Goal: Task Accomplishment & Management: Manage account settings

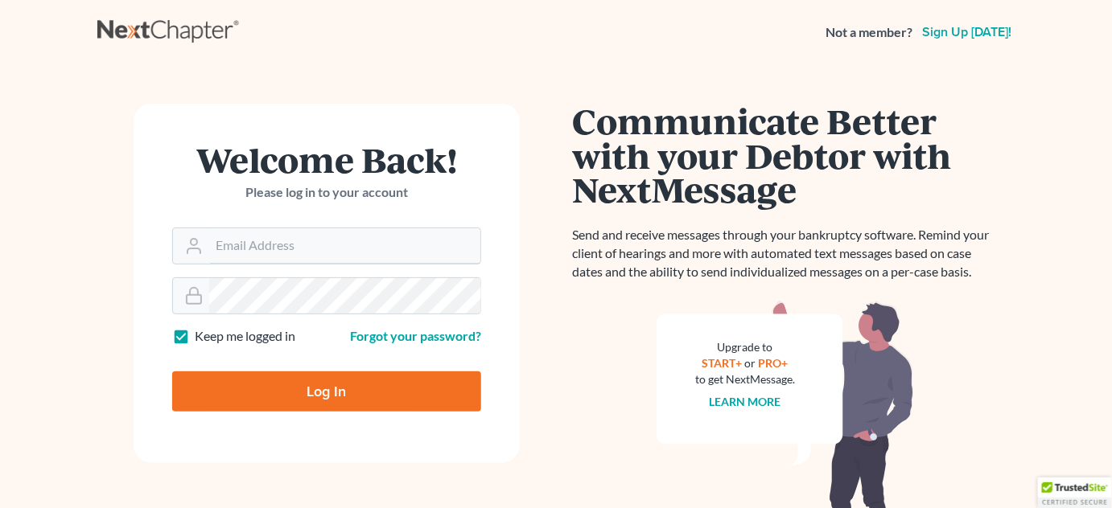
type input "[PERSON_NAME][EMAIL_ADDRESS][DOMAIN_NAME]"
click at [294, 391] on input "Log In" at bounding box center [326, 392] width 309 height 40
type input "Thinking..."
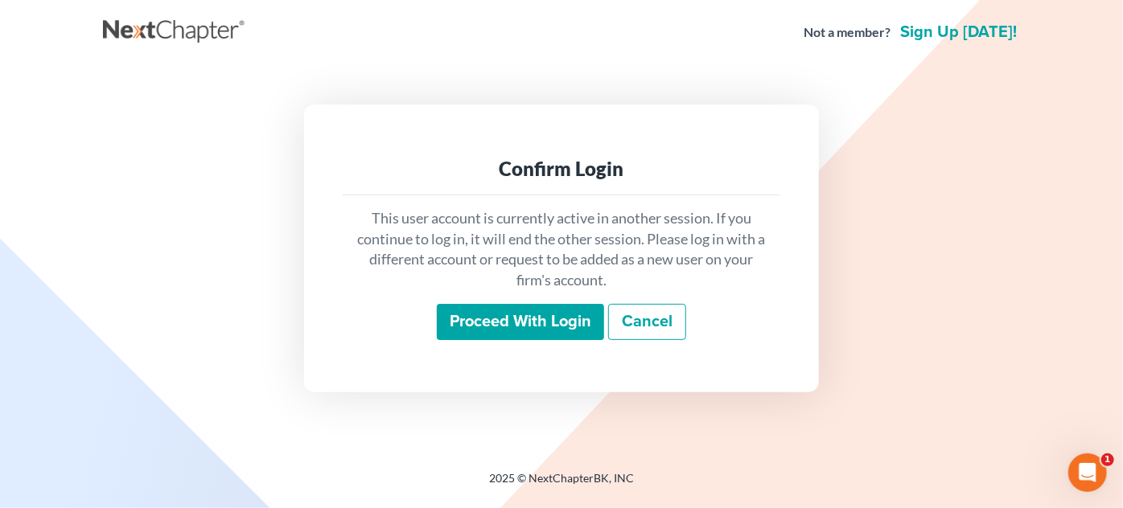
click at [516, 319] on input "Proceed with login" at bounding box center [520, 322] width 167 height 37
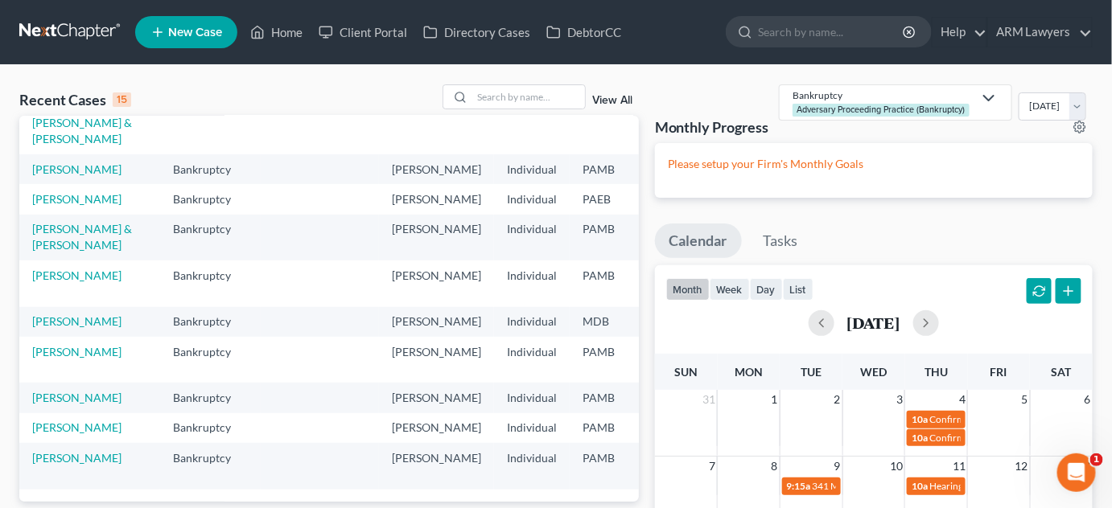
scroll to position [394, 0]
click at [64, 391] on link "[PERSON_NAME]" at bounding box center [76, 398] width 89 height 14
select select "20"
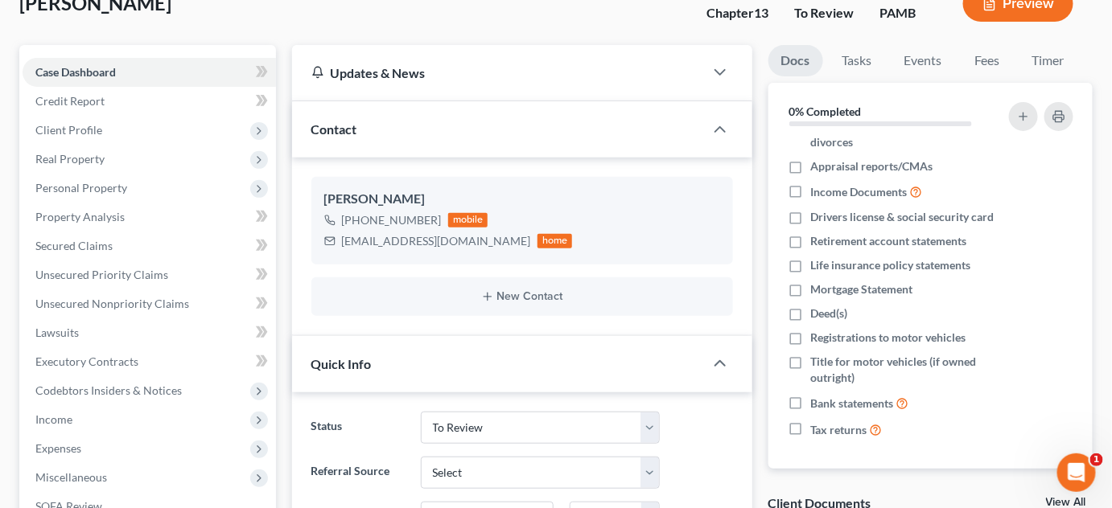
scroll to position [72, 0]
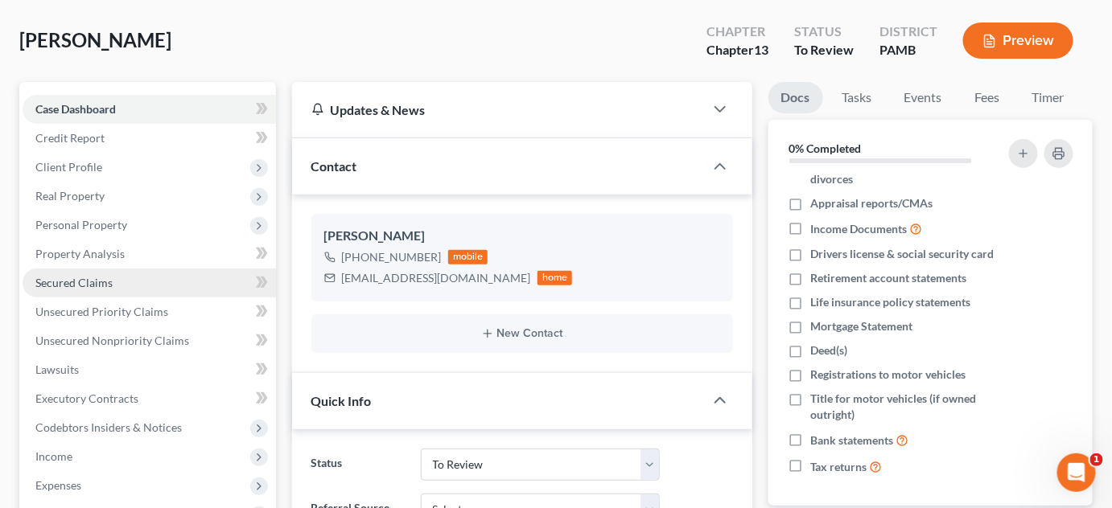
click at [133, 280] on link "Secured Claims" at bounding box center [149, 283] width 253 height 29
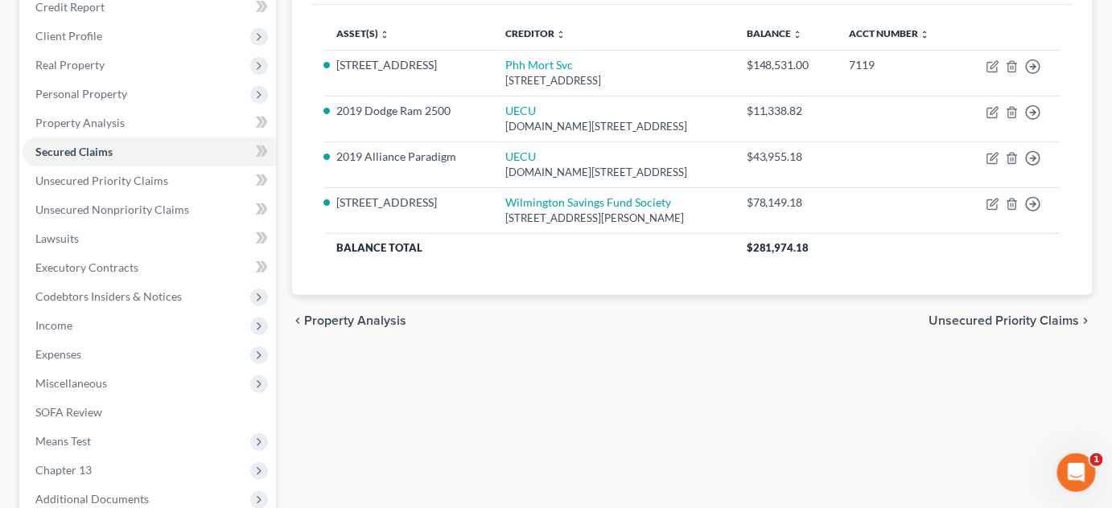
scroll to position [8, 0]
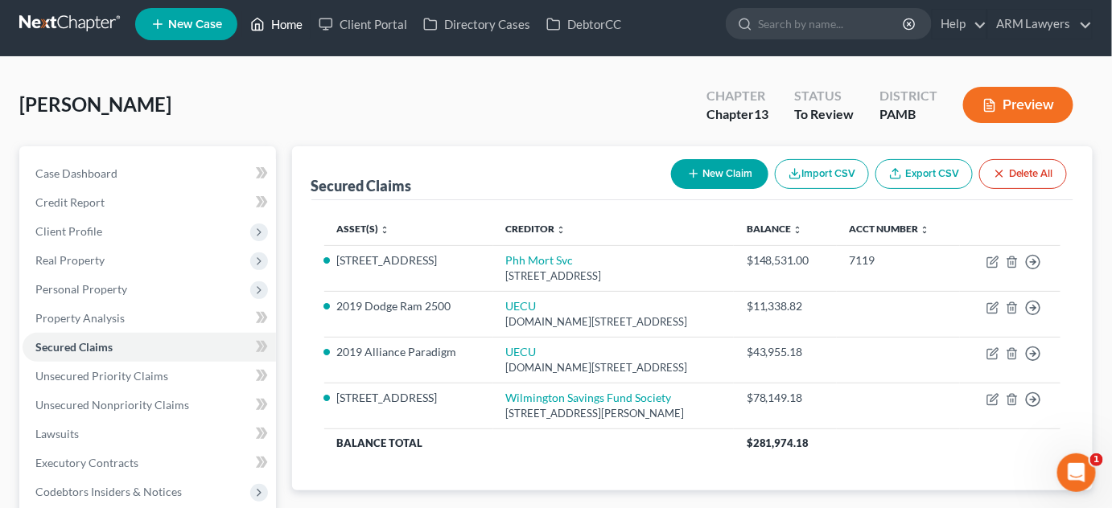
click at [288, 14] on link "Home" at bounding box center [276, 24] width 68 height 29
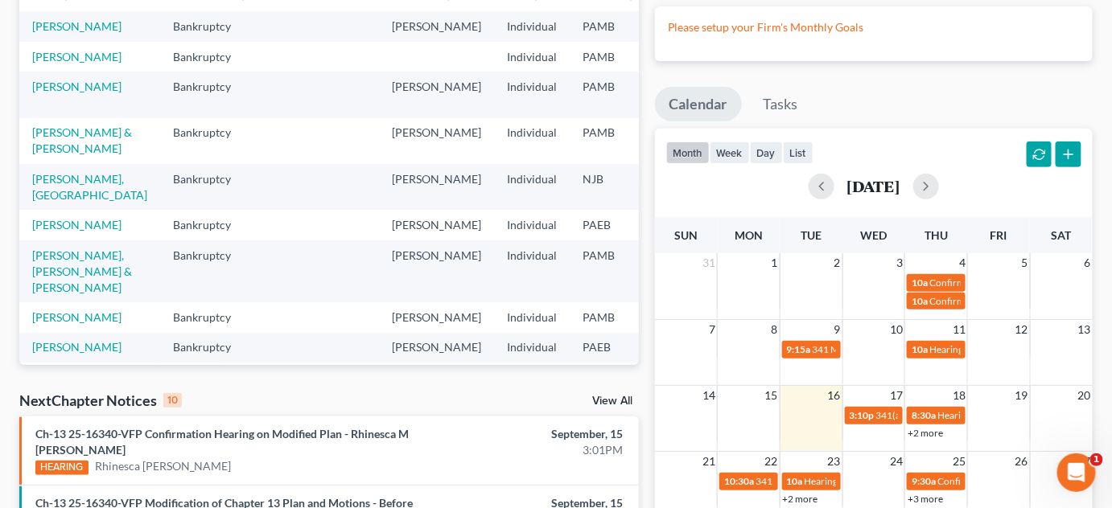
scroll to position [146, 0]
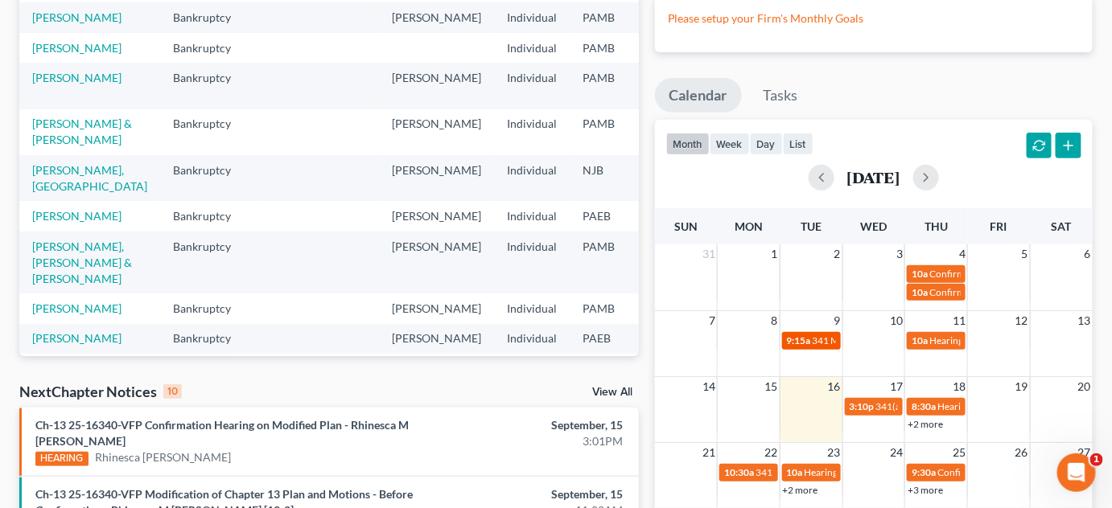
click at [815, 347] on span "341 Meeting" at bounding box center [838, 341] width 53 height 12
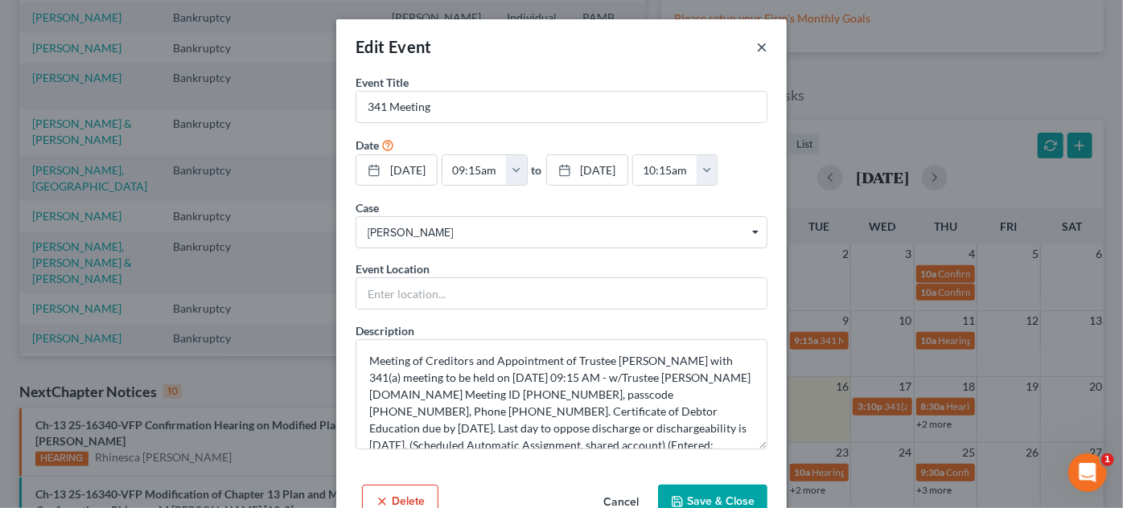
click at [757, 43] on button "×" at bounding box center [761, 46] width 11 height 19
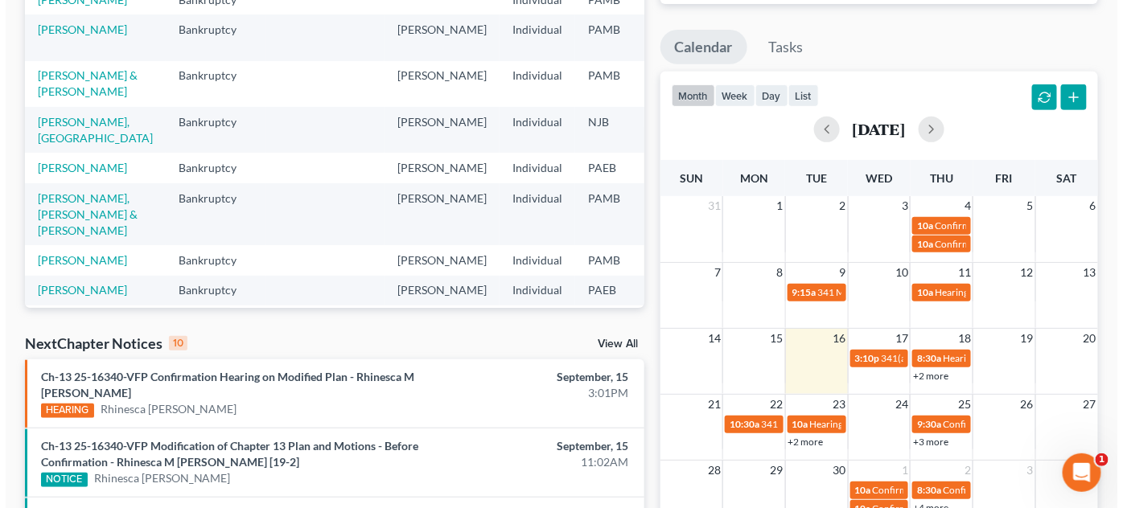
scroll to position [292, 0]
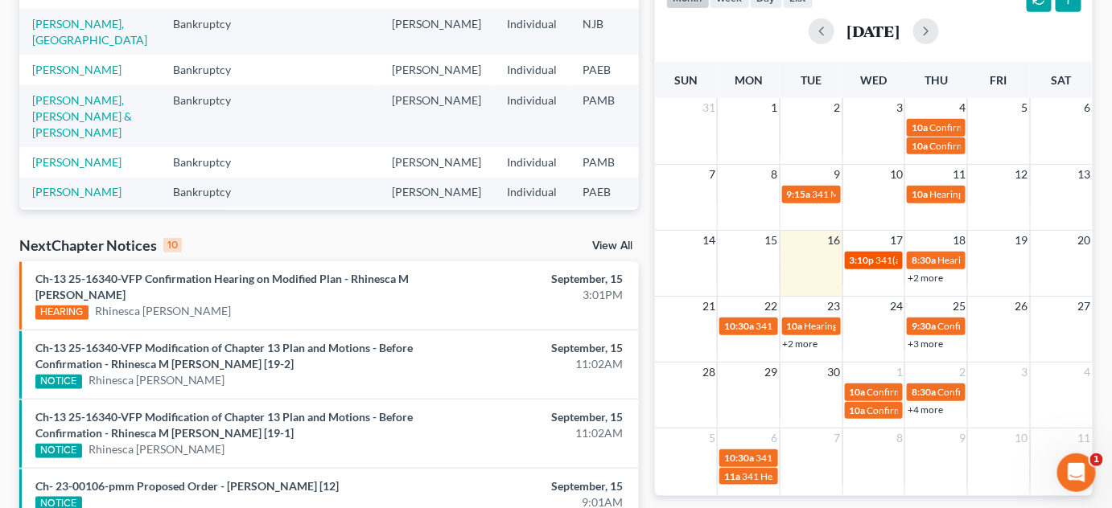
click at [868, 266] on span "3:10p" at bounding box center [861, 260] width 25 height 12
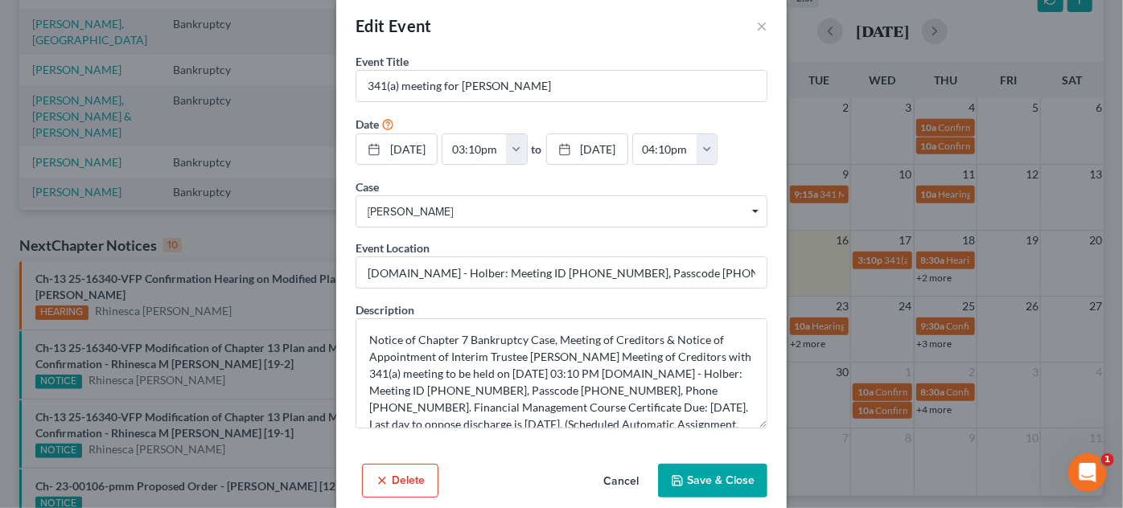
scroll to position [40, 0]
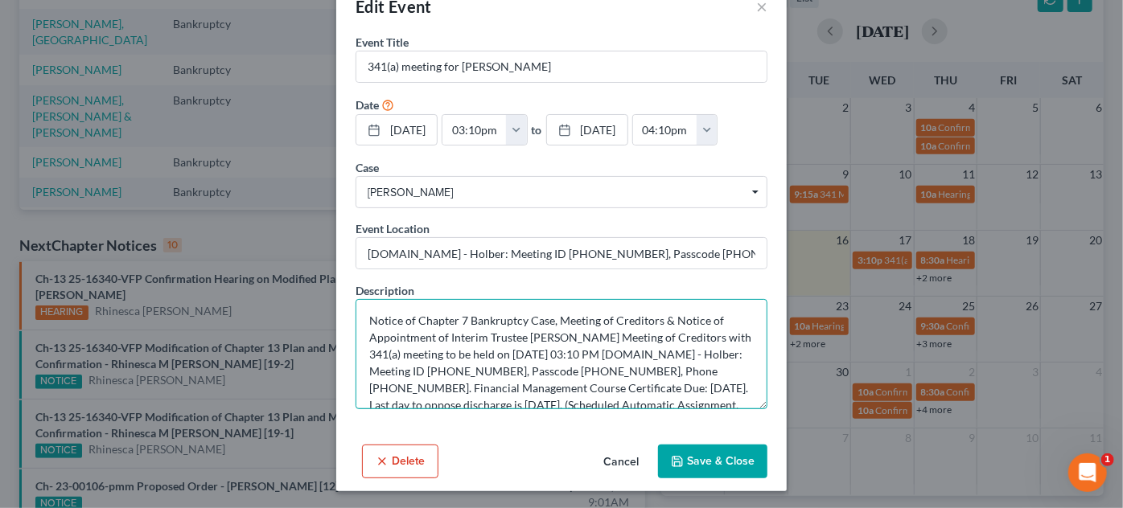
drag, startPoint x: 519, startPoint y: 334, endPoint x: 624, endPoint y: 336, distance: 105.4
click at [624, 336] on textarea "Notice of Chapter 7 Bankruptcy Case, Meeting of Creditors & Notice of Appointme…" at bounding box center [562, 354] width 412 height 110
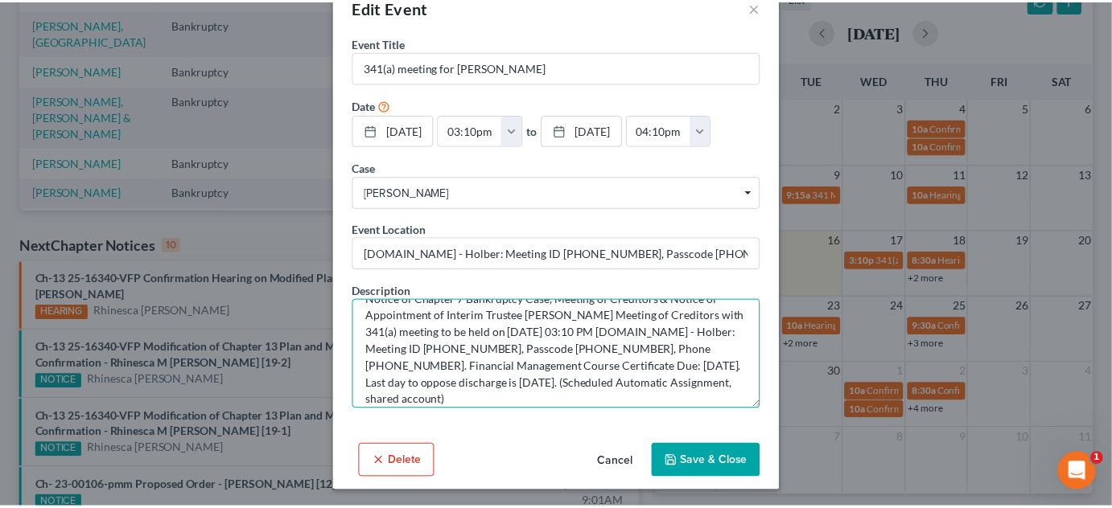
scroll to position [33, 0]
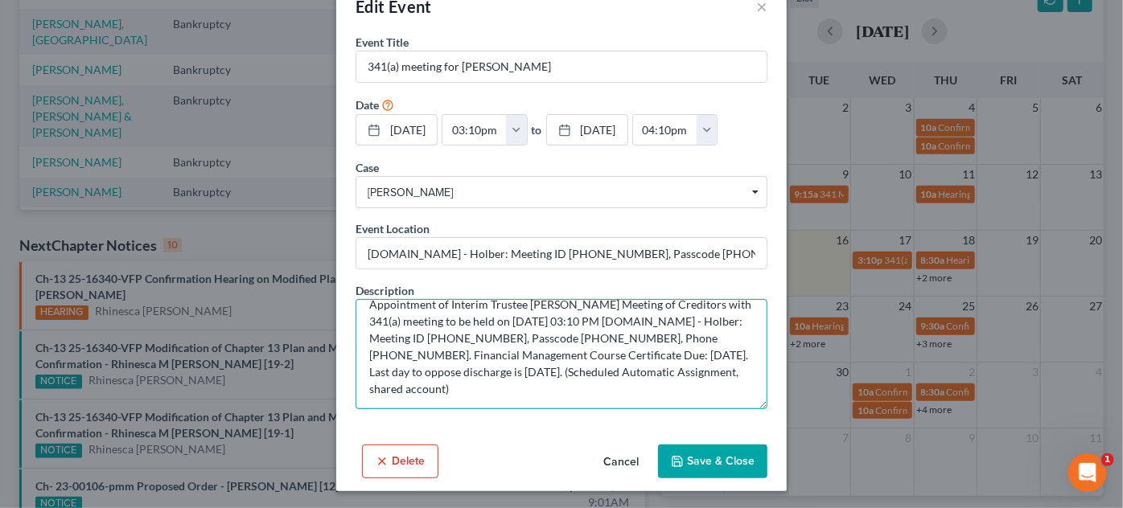
drag, startPoint x: 420, startPoint y: 335, endPoint x: 491, endPoint y: 337, distance: 70.8
click at [491, 337] on textarea "Notice of Chapter 7 Bankruptcy Case, Meeting of Creditors & Notice of Appointme…" at bounding box center [562, 354] width 412 height 110
drag, startPoint x: 541, startPoint y: 333, endPoint x: 608, endPoint y: 334, distance: 66.8
click at [608, 334] on textarea "Notice of Chapter 7 Bankruptcy Case, Meeting of Creditors & Notice of Appointme…" at bounding box center [562, 354] width 412 height 110
drag, startPoint x: 647, startPoint y: 334, endPoint x: 732, endPoint y: 334, distance: 84.5
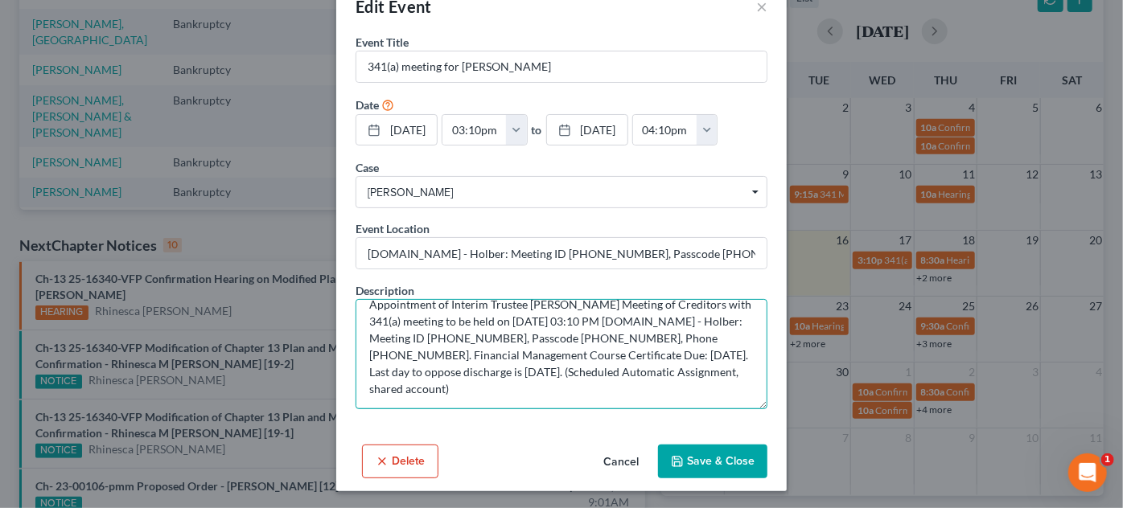
click at [732, 335] on textarea "Notice of Chapter 7 Bankruptcy Case, Meeting of Creditors & Notice of Appointme…" at bounding box center [562, 354] width 412 height 110
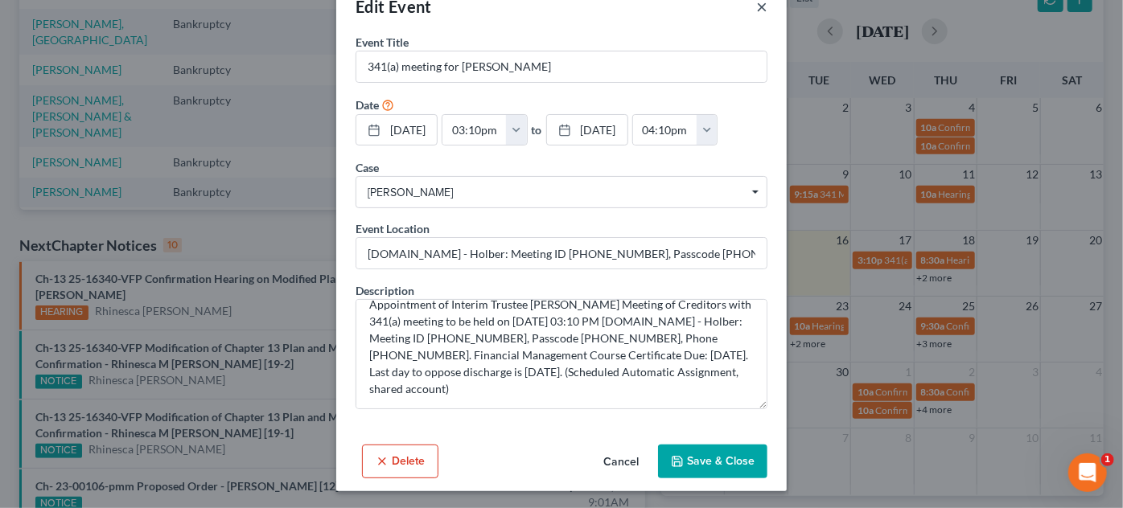
click at [757, 12] on button "×" at bounding box center [761, 6] width 11 height 19
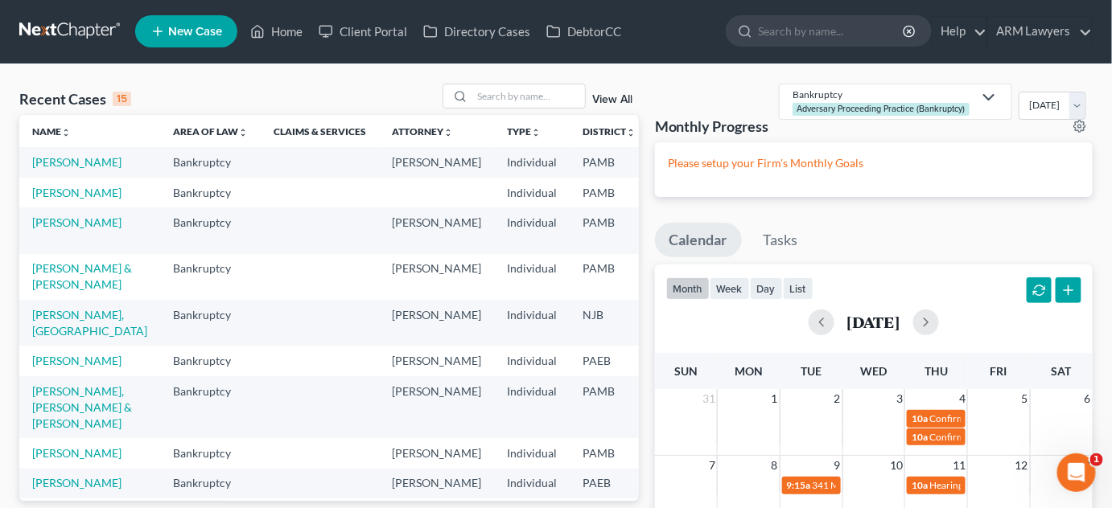
scroll to position [0, 0]
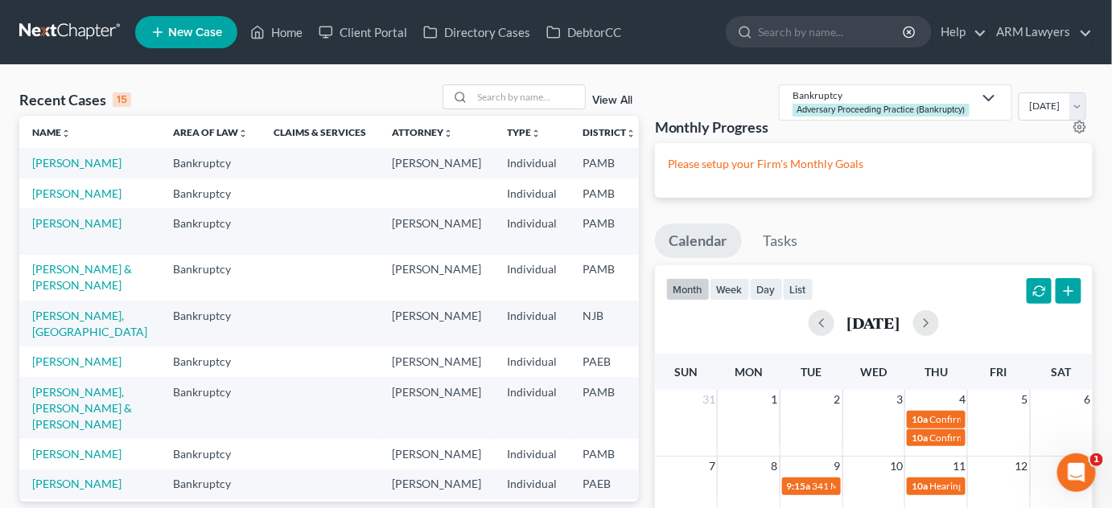
click at [602, 98] on link "View All" at bounding box center [612, 100] width 40 height 11
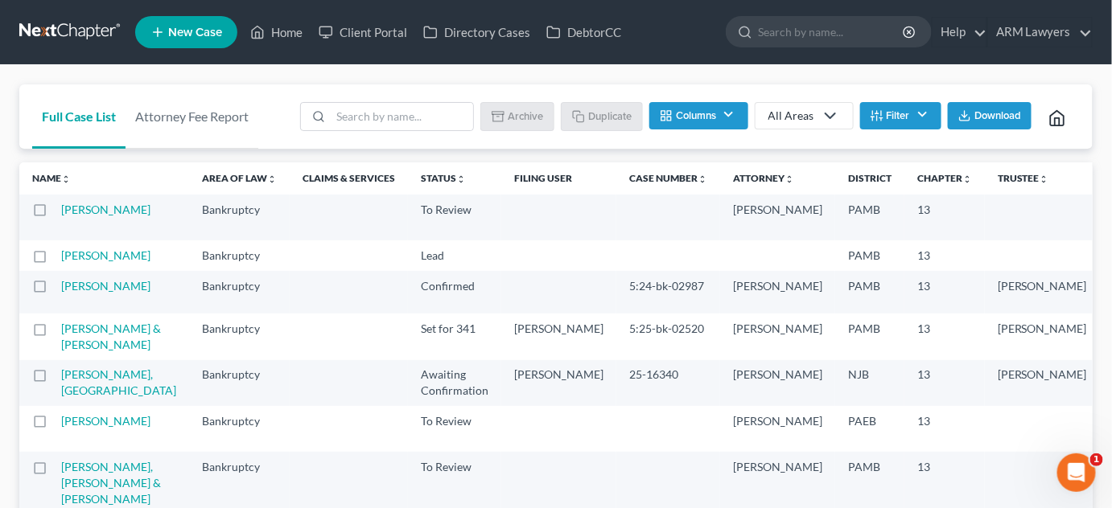
click at [915, 109] on button "Filter" at bounding box center [900, 115] width 81 height 27
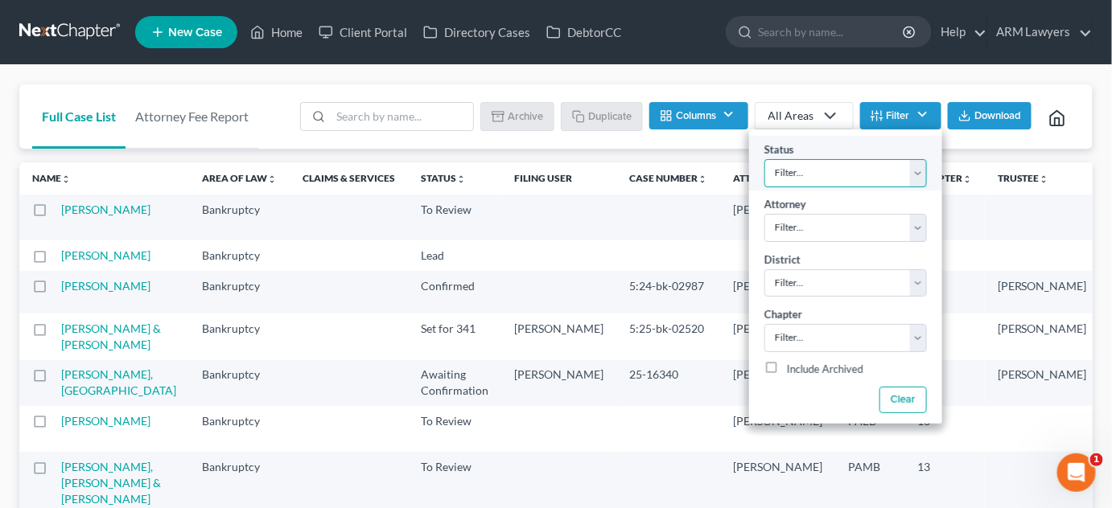
click at [870, 177] on select "Filter... Answer Due Awaiting Confirmation Awaiting Discharge Confirmed Could N…" at bounding box center [845, 173] width 162 height 28
select select "9"
click at [764, 159] on select "Filter... Answer Due Awaiting Confirmation Awaiting Discharge Confirmed Could N…" at bounding box center [845, 173] width 162 height 28
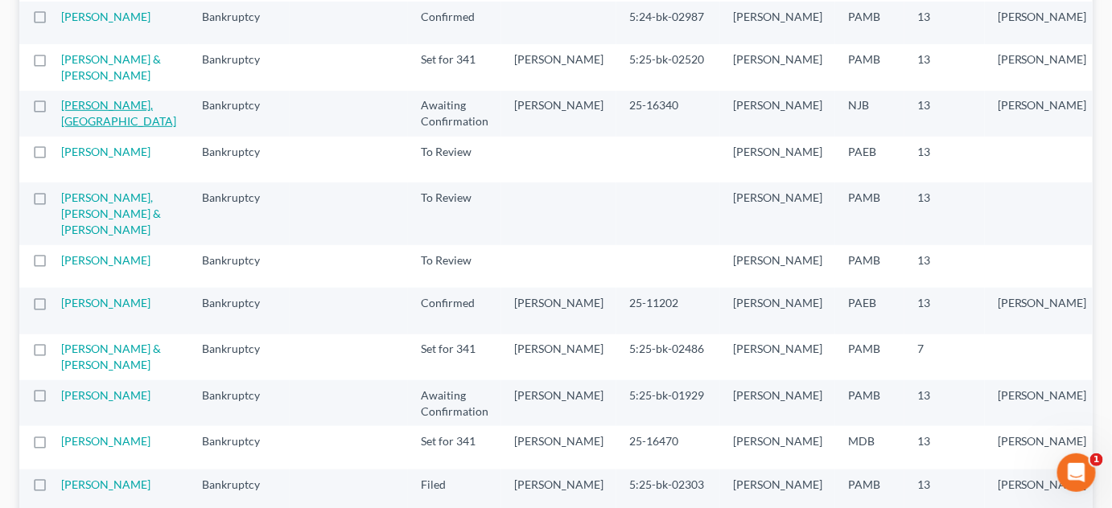
scroll to position [292, 0]
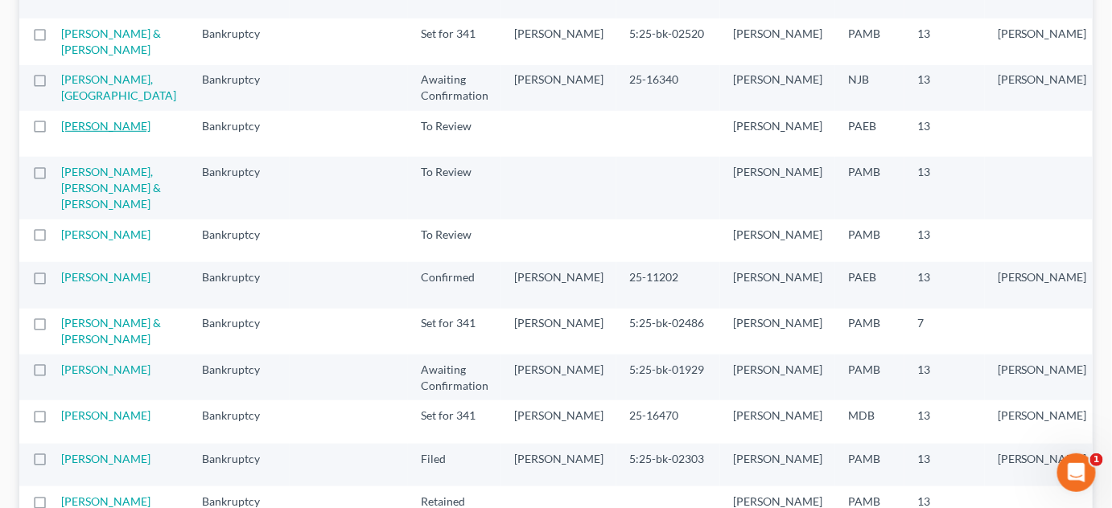
click at [97, 133] on link "Heidelbaugh, Meghan" at bounding box center [105, 126] width 89 height 14
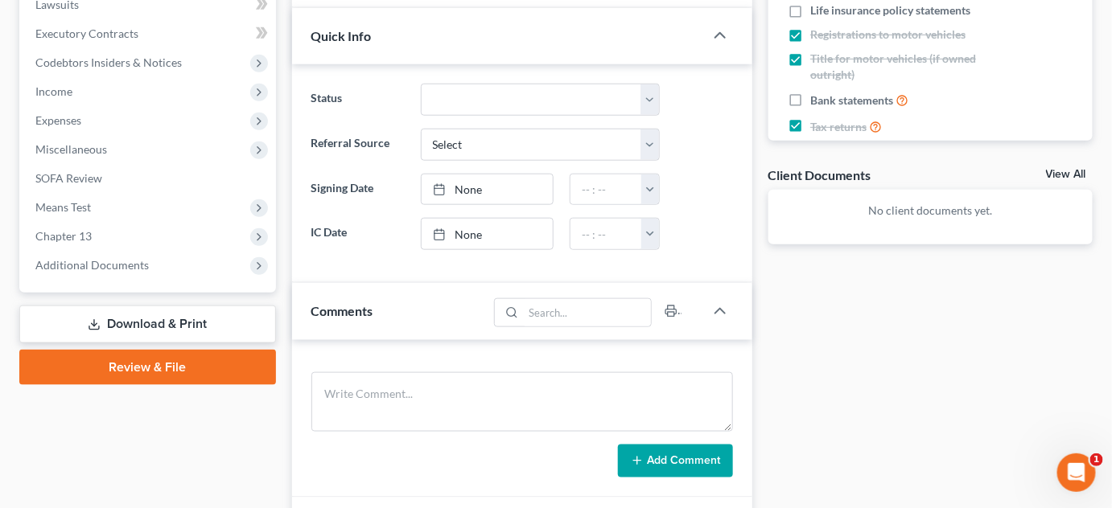
scroll to position [438, 0]
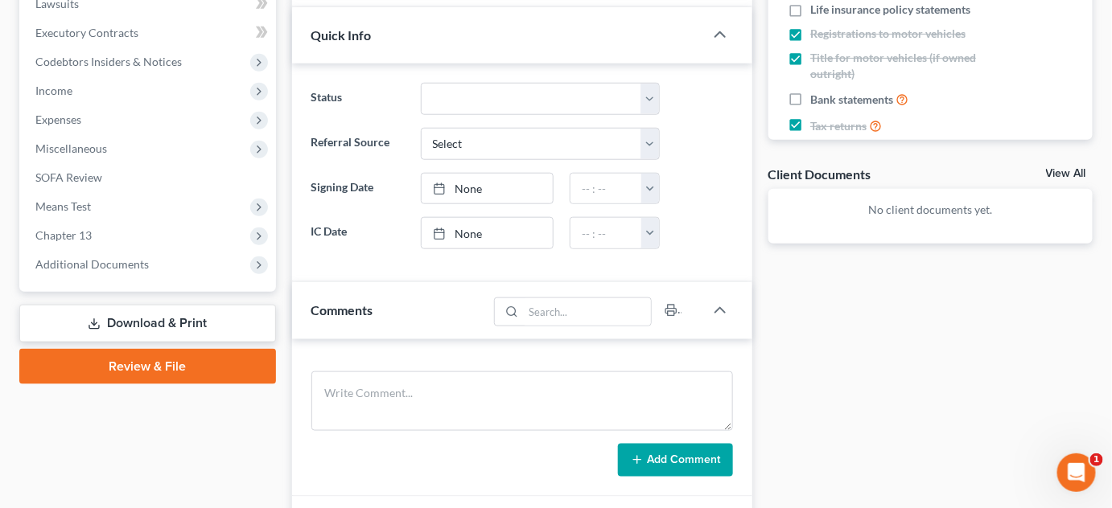
drag, startPoint x: 960, startPoint y: 293, endPoint x: 910, endPoint y: 293, distance: 50.7
click at [958, 293] on div "Docs Tasks Events Fees Timer 58% Completed Nothing here yet! Questionnaire Fee …" at bounding box center [930, 220] width 340 height 1008
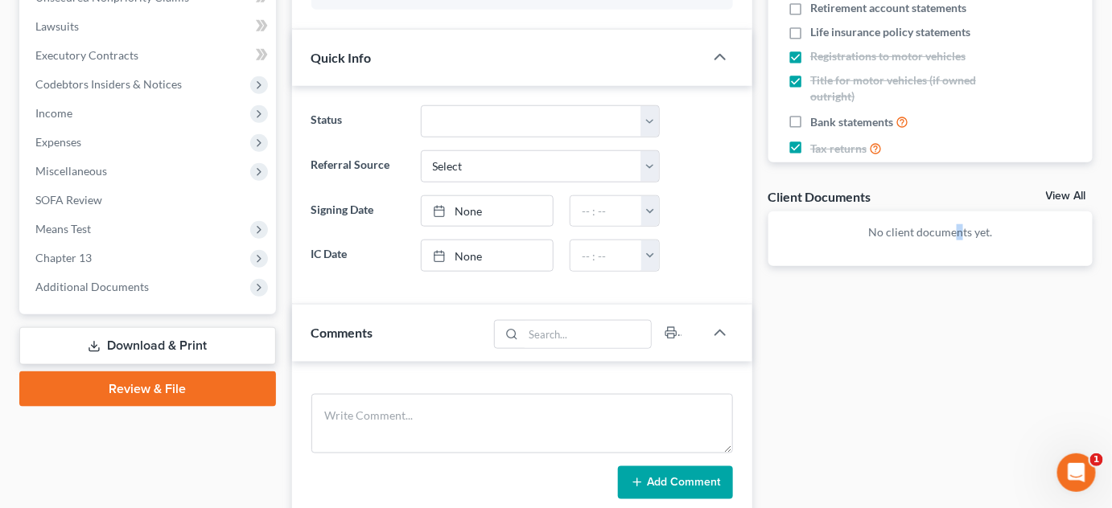
scroll to position [219, 0]
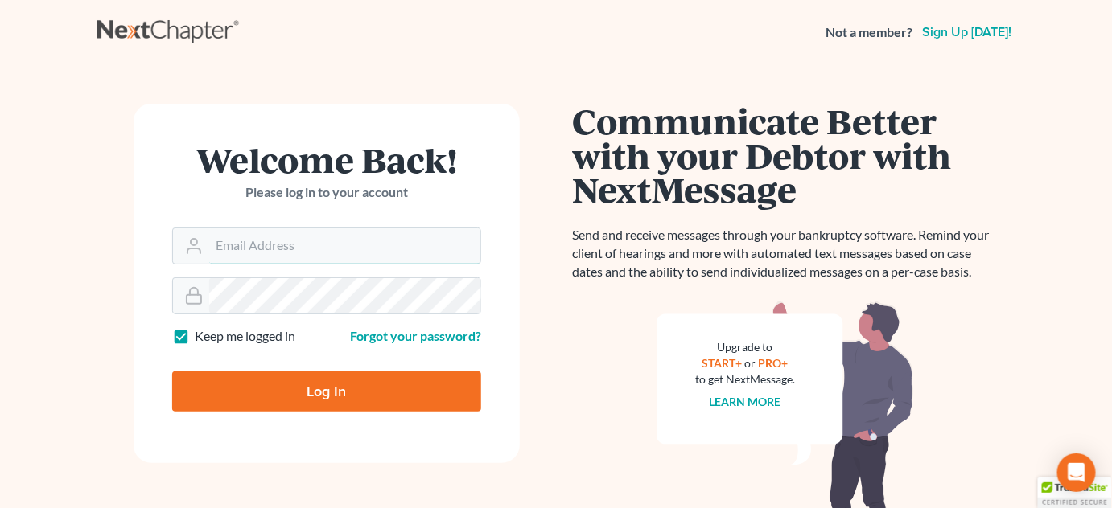
type input "[PERSON_NAME][EMAIL_ADDRESS][DOMAIN_NAME]"
click at [264, 372] on input "Log In" at bounding box center [326, 392] width 309 height 40
type input "Thinking..."
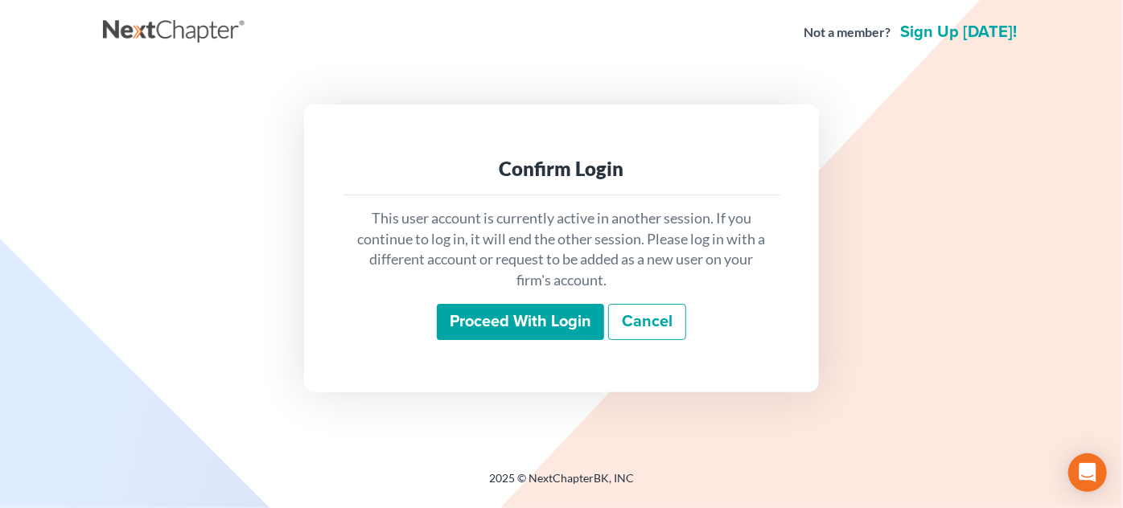
click at [516, 330] on input "Proceed with login" at bounding box center [520, 322] width 167 height 37
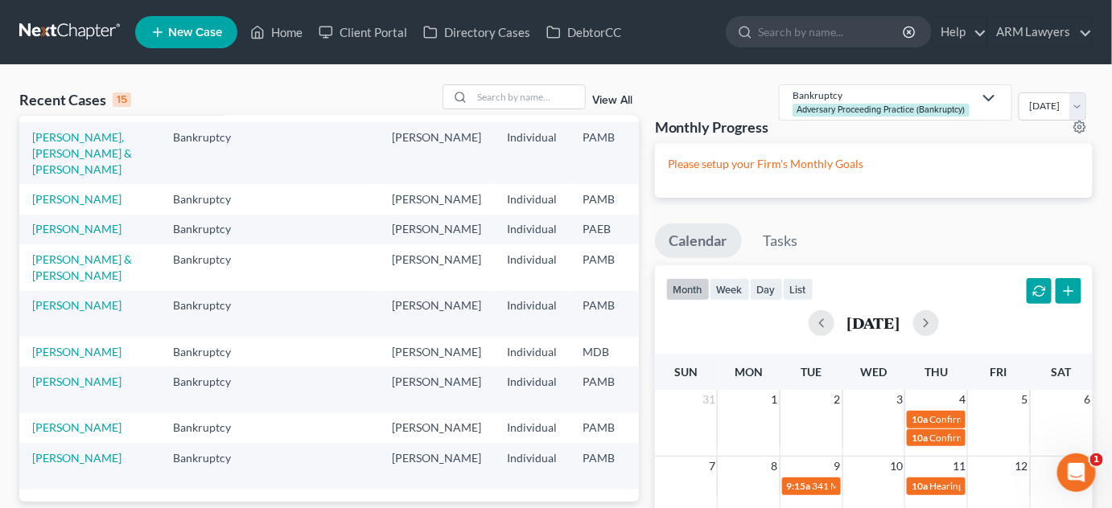
scroll to position [394, 0]
click at [536, 93] on input "search" at bounding box center [528, 96] width 113 height 23
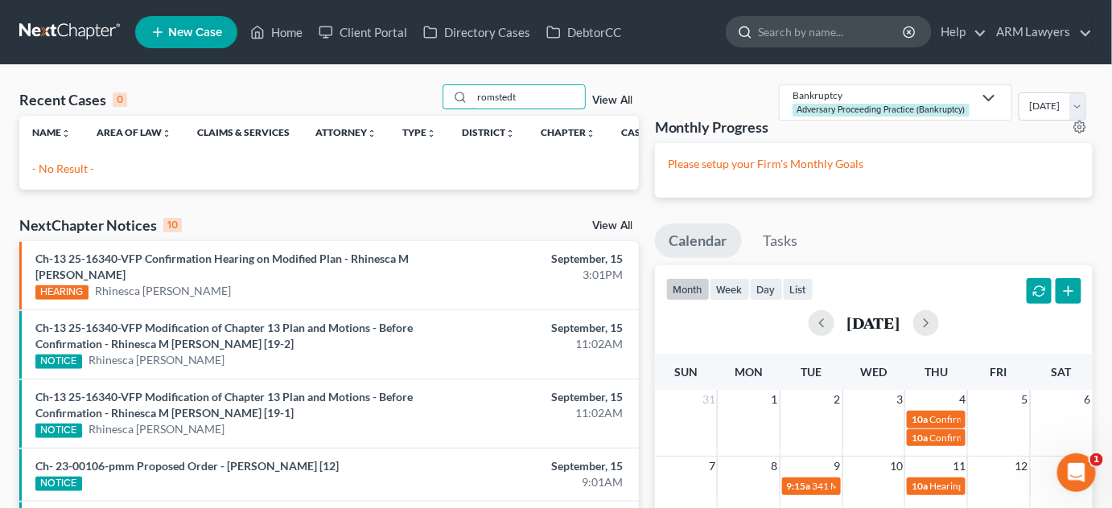
type input "romstedt"
click at [809, 25] on input "search" at bounding box center [831, 32] width 147 height 30
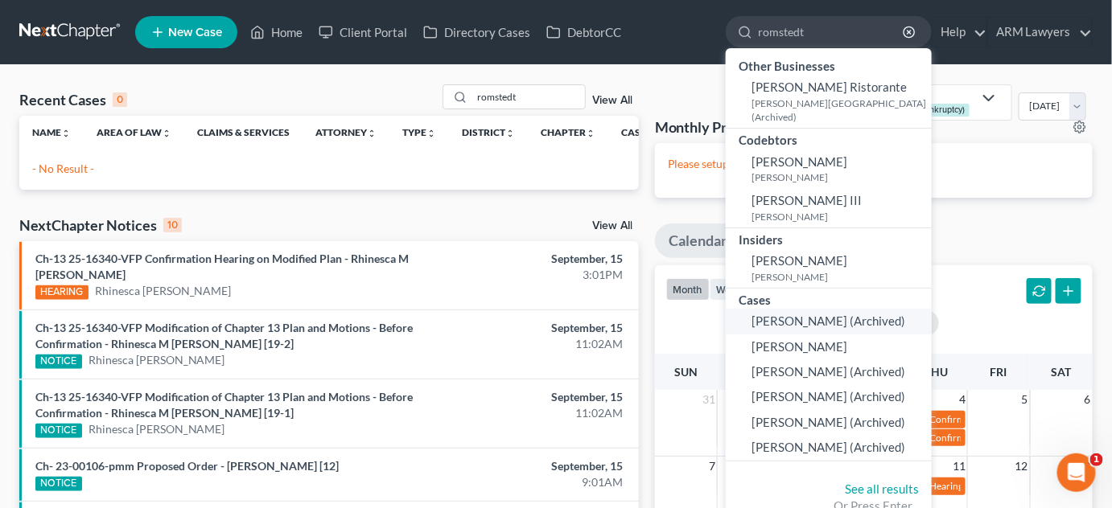
type input "romstedt"
click at [816, 314] on span "[PERSON_NAME] (Archived)" at bounding box center [828, 321] width 154 height 14
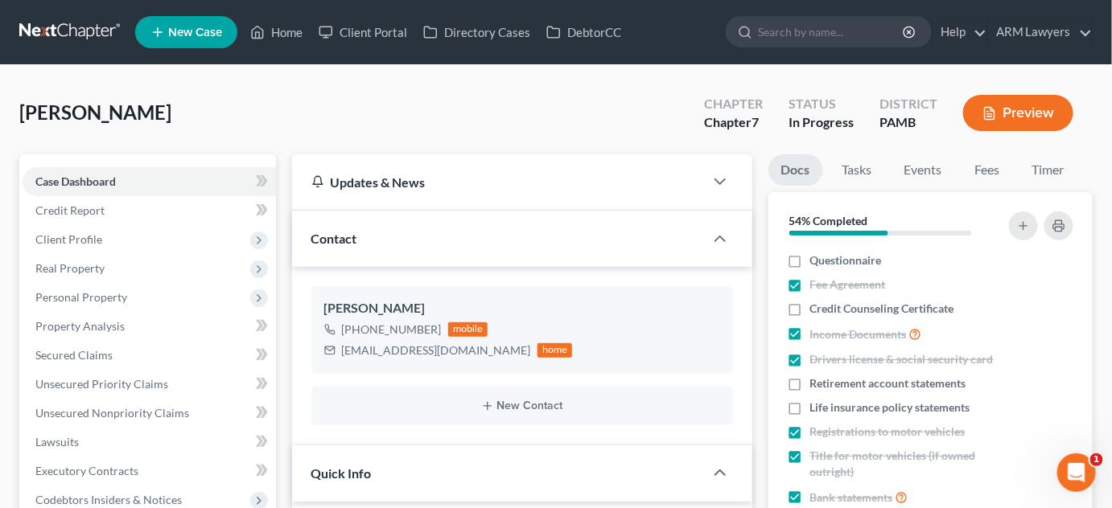
scroll to position [253, 0]
click at [293, 31] on link "Home" at bounding box center [276, 32] width 68 height 29
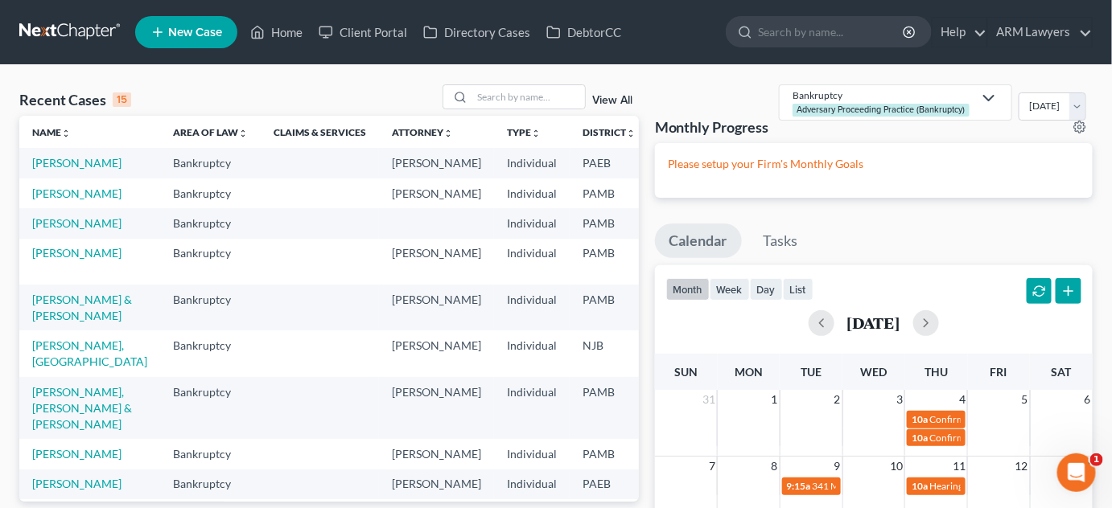
click at [623, 95] on link "View All" at bounding box center [612, 100] width 40 height 11
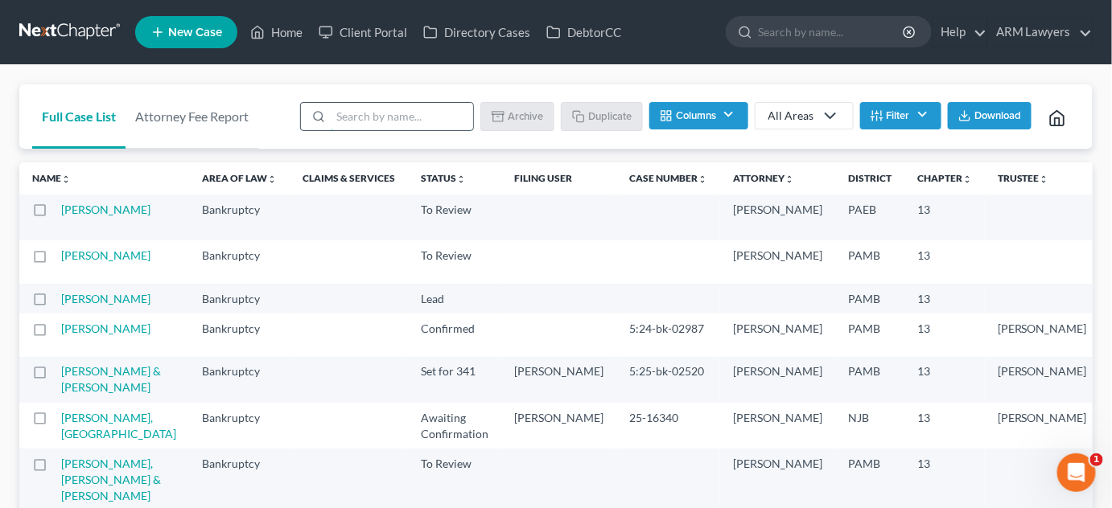
click at [397, 117] on input "search" at bounding box center [402, 116] width 142 height 27
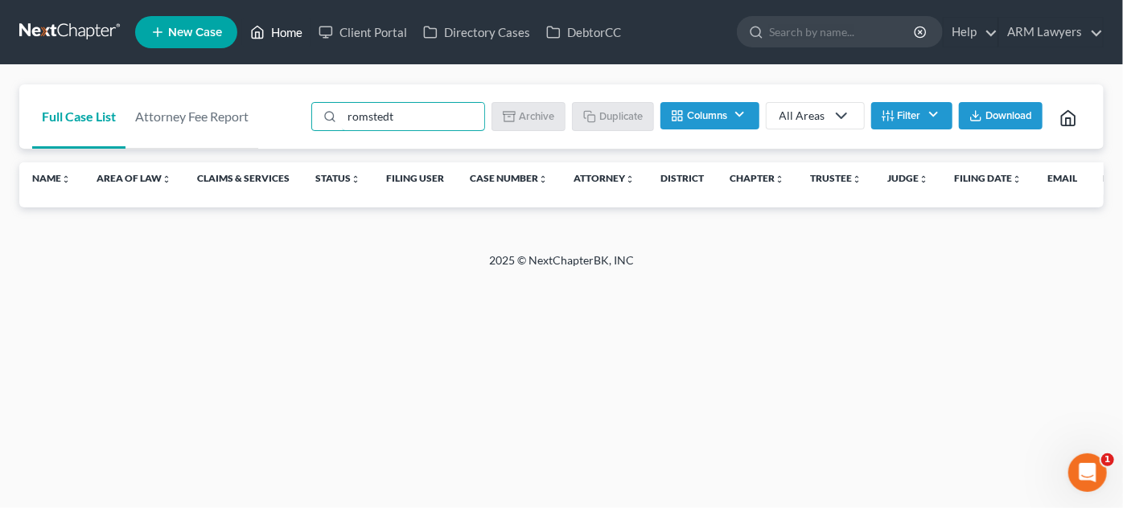
type input "romstedt"
click at [284, 31] on link "Home" at bounding box center [276, 32] width 68 height 29
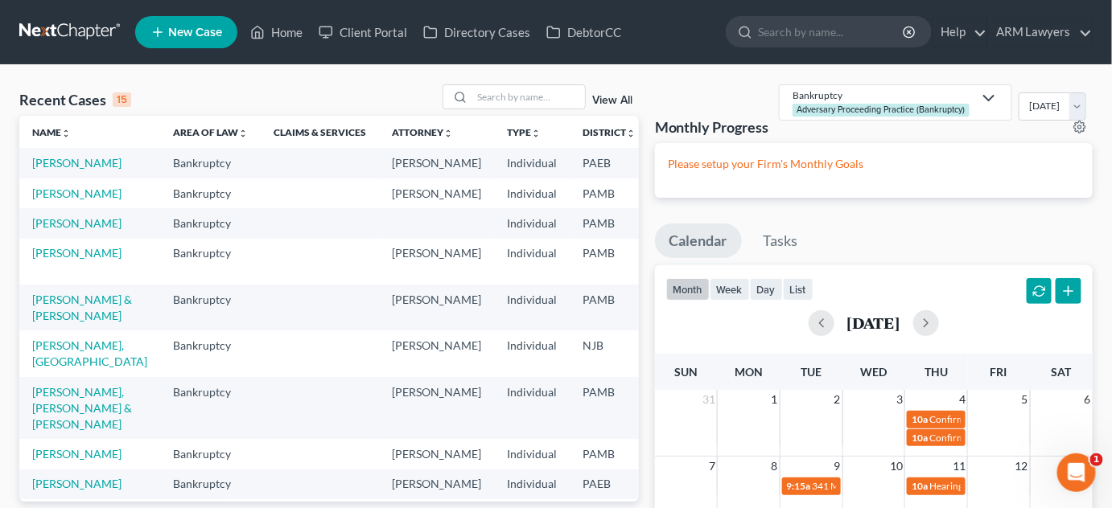
click at [610, 100] on link "View All" at bounding box center [612, 100] width 40 height 11
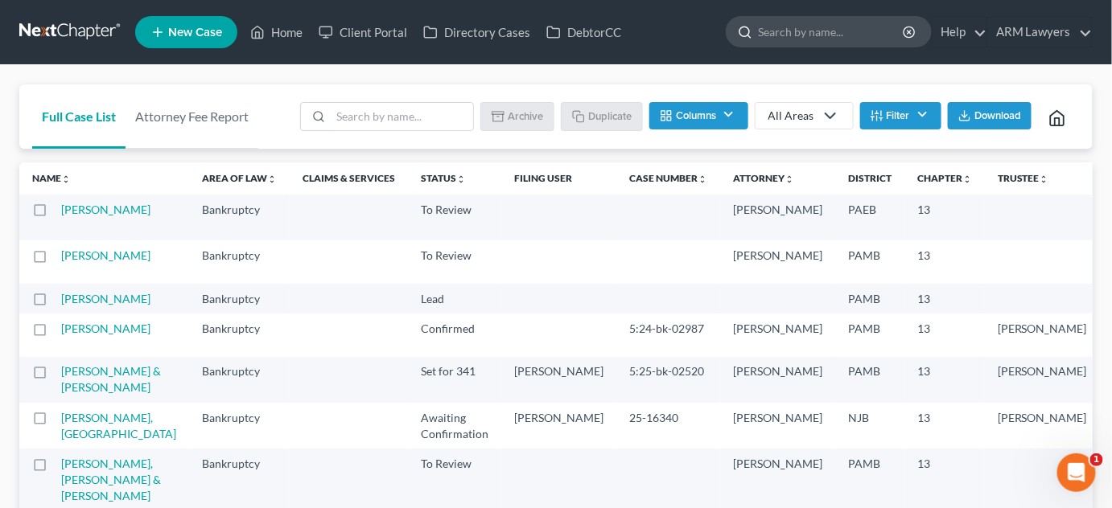
click at [817, 36] on input "search" at bounding box center [831, 32] width 147 height 30
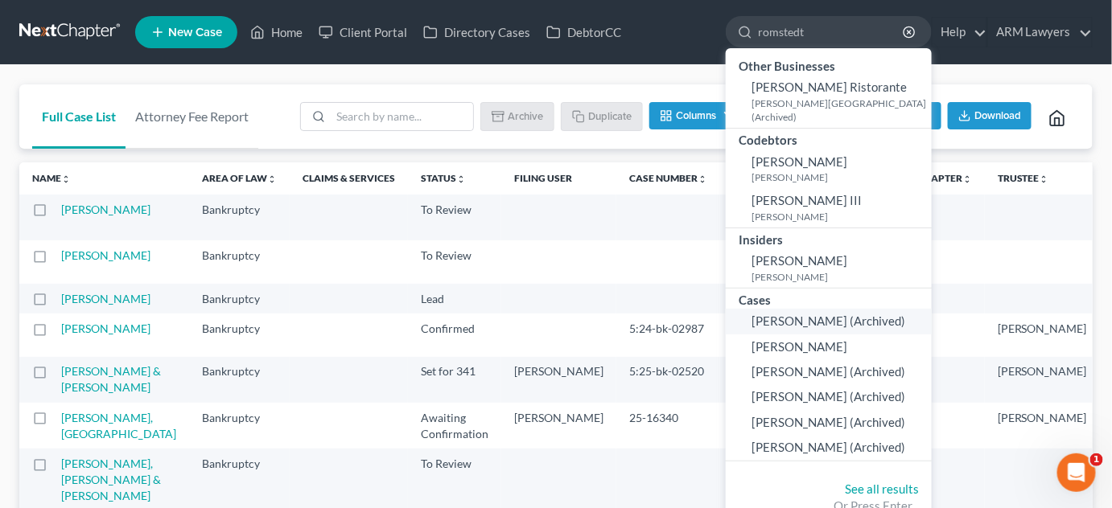
type input "romstedt"
drag, startPoint x: 836, startPoint y: 312, endPoint x: 824, endPoint y: 310, distance: 13.1
click at [824, 314] on span "[PERSON_NAME] (Archived)" at bounding box center [828, 321] width 154 height 14
select select "9"
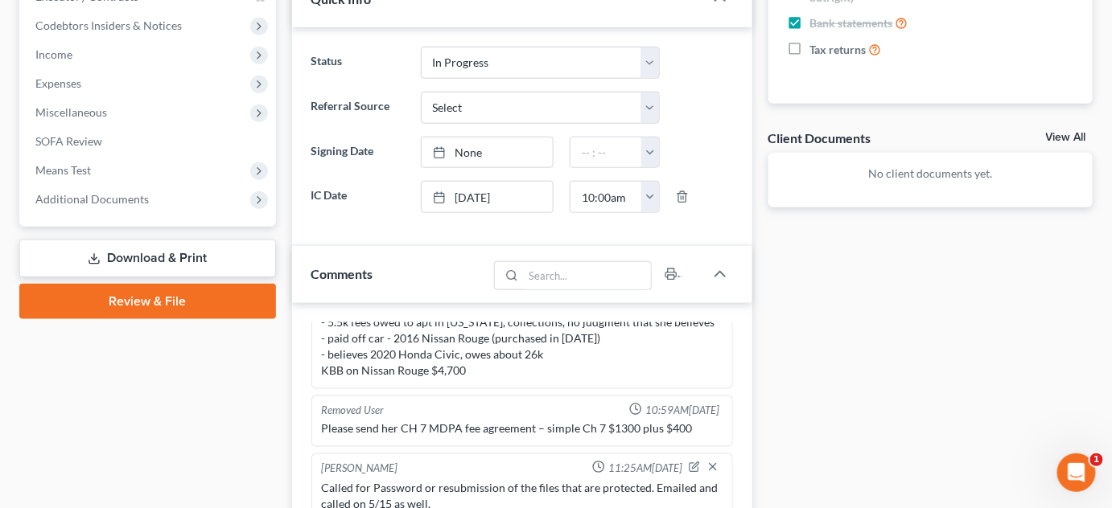
scroll to position [438, 0]
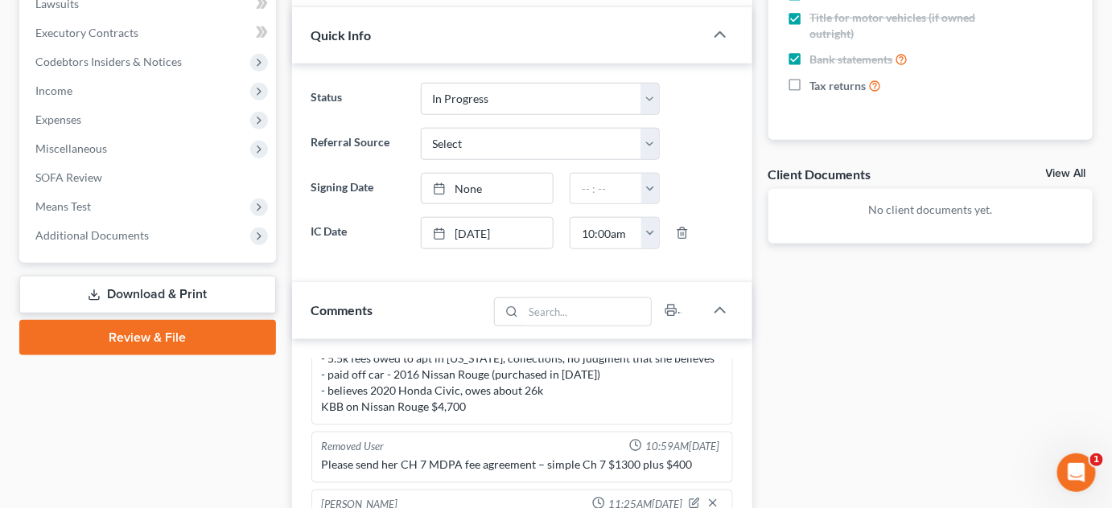
click at [834, 424] on div "Docs Tasks Events Fees Timer 54% Completed Nothing here yet! Questionnaire Fee …" at bounding box center [930, 475] width 340 height 1519
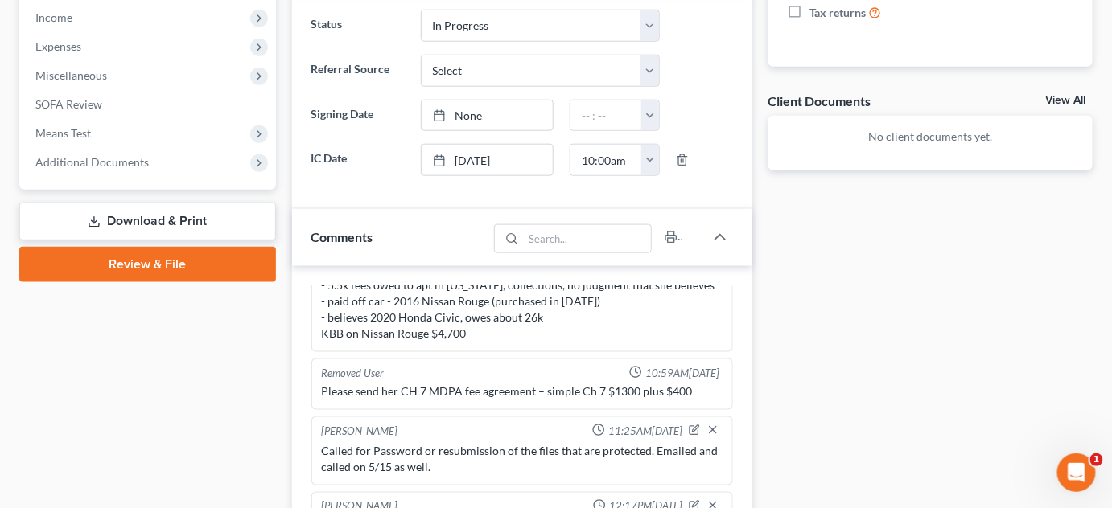
scroll to position [658, 0]
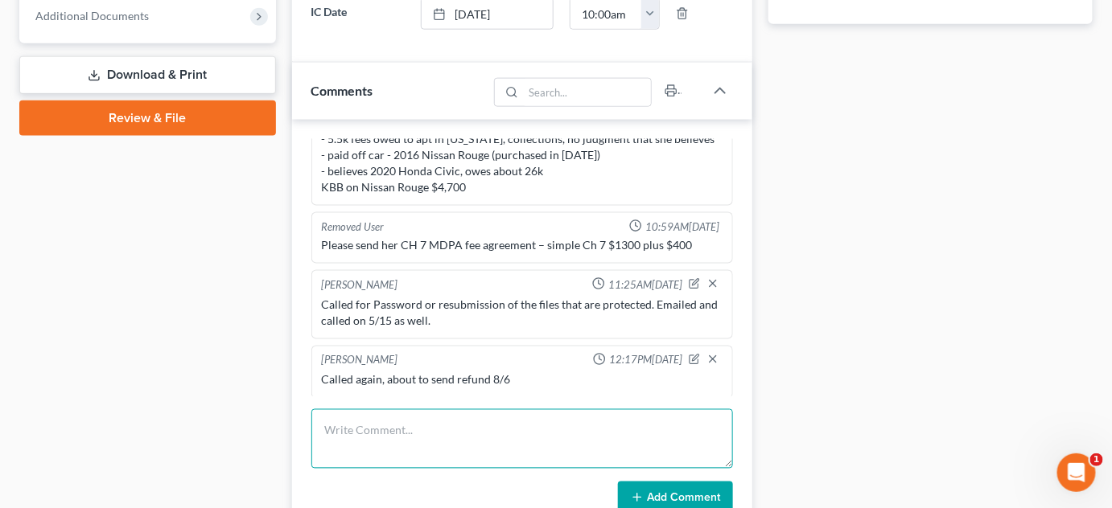
click at [470, 418] on textarea at bounding box center [521, 439] width 421 height 60
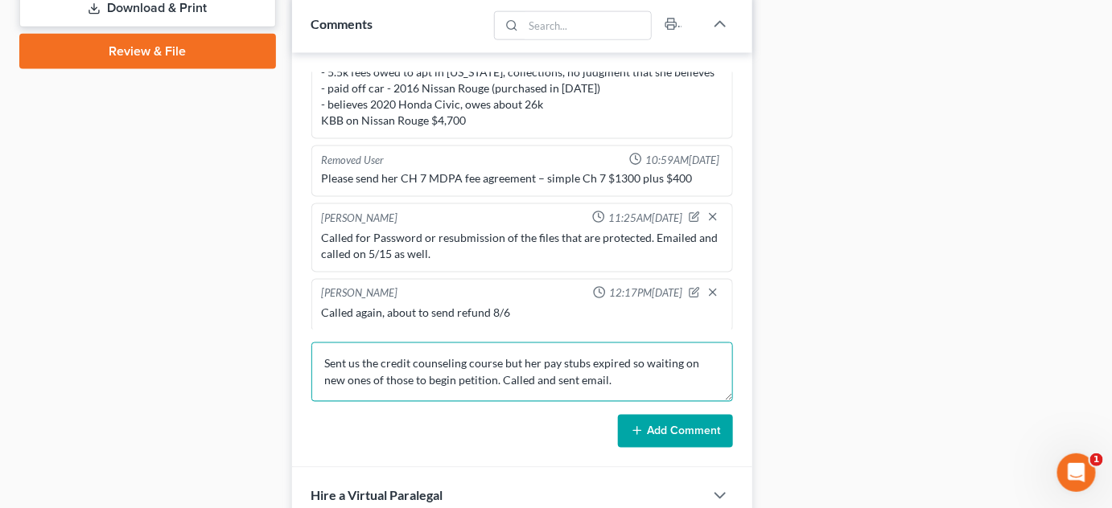
scroll to position [731, 0]
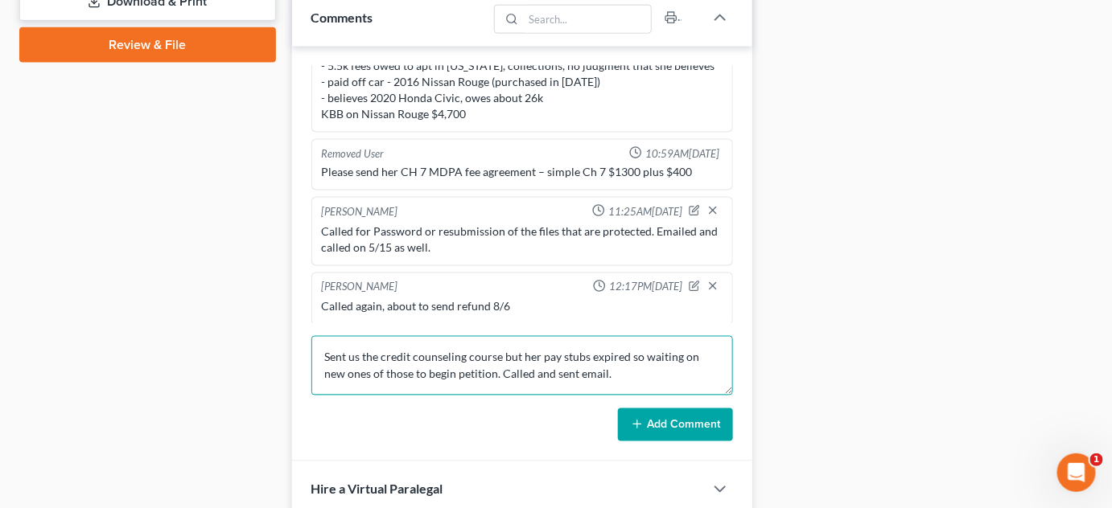
type textarea "Sent us the credit counseling course but her pay stubs expired so waiting on ne…"
click at [692, 420] on button "Add Comment" at bounding box center [675, 426] width 115 height 34
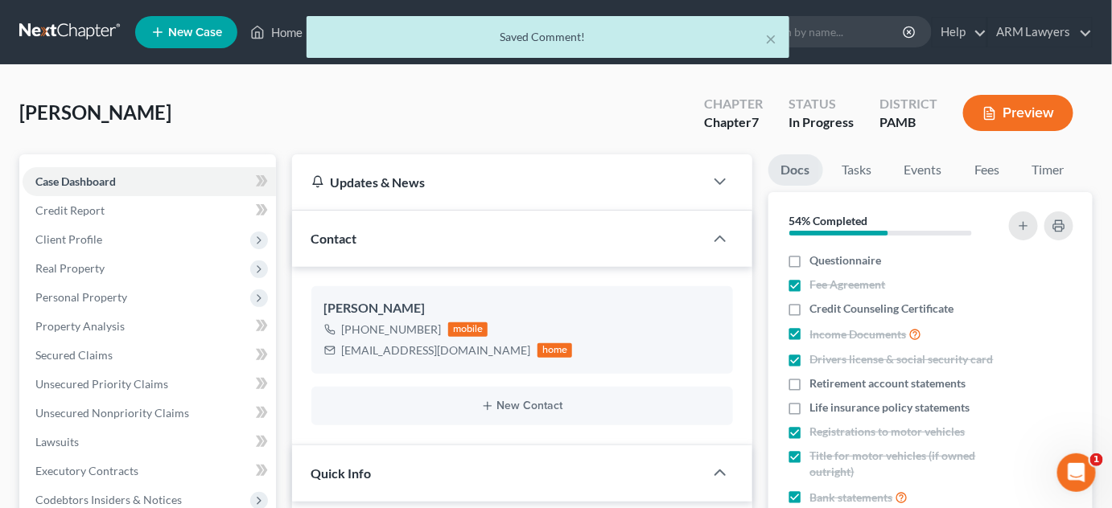
scroll to position [0, 0]
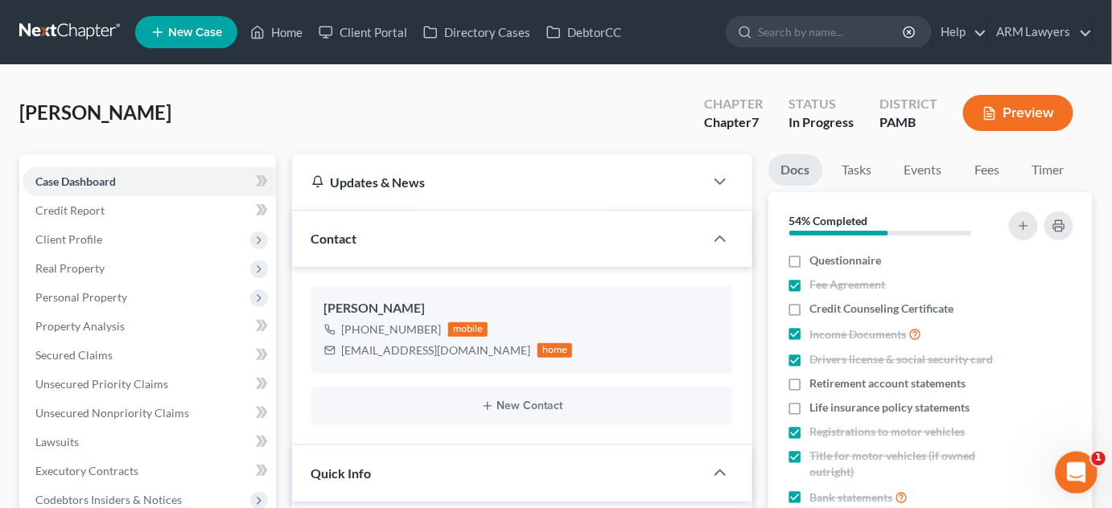
drag, startPoint x: 1069, startPoint y: 463, endPoint x: 1099, endPoint y: 429, distance: 46.2
click at [1093, 451] on html at bounding box center [1073, 470] width 39 height 39
drag, startPoint x: 1074, startPoint y: 475, endPoint x: 2148, endPoint y: 830, distance: 1131.6
click at [1093, 451] on html at bounding box center [1073, 470] width 39 height 39
click at [285, 35] on link "Home" at bounding box center [276, 32] width 68 height 29
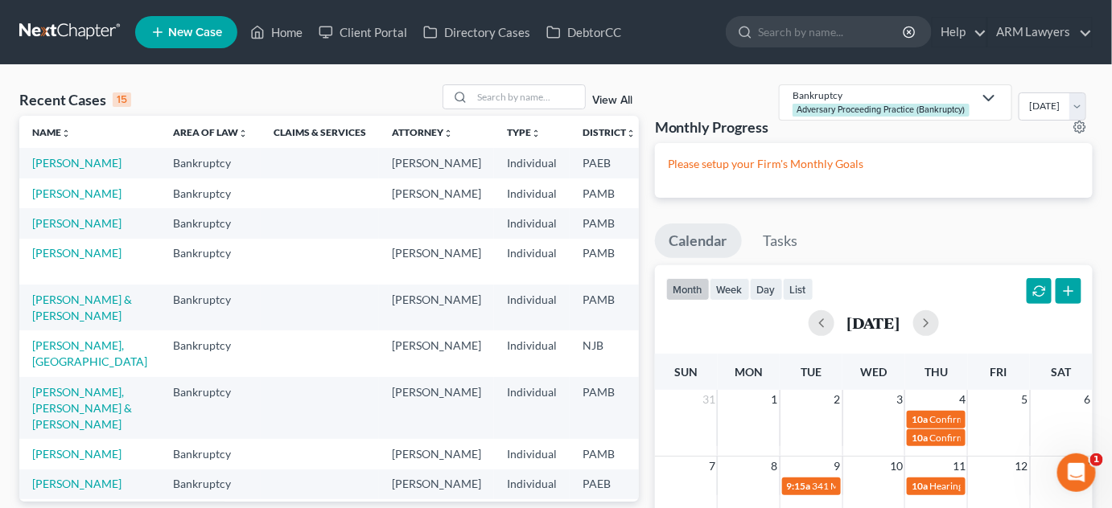
click at [998, 101] on icon at bounding box center [988, 97] width 19 height 19
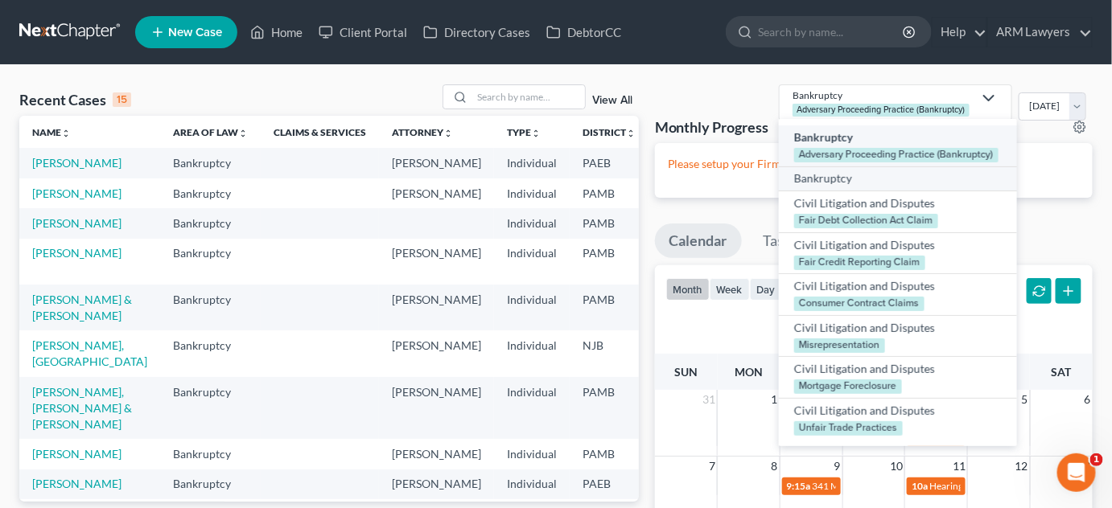
click at [906, 177] on div "Bankruptcy" at bounding box center [899, 179] width 208 height 16
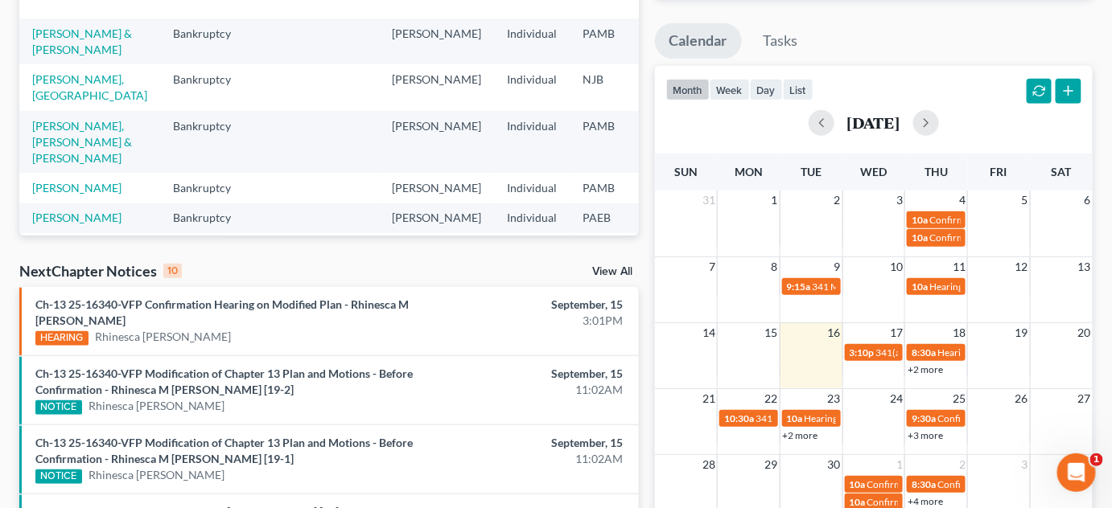
scroll to position [292, 0]
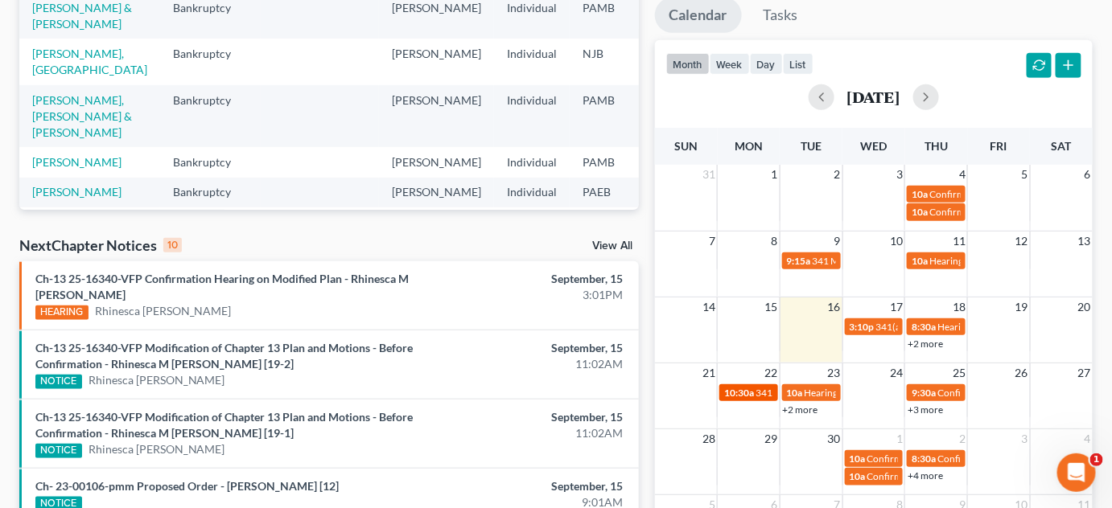
click at [759, 394] on span "341 Hearing for [PERSON_NAME]" at bounding box center [827, 393] width 144 height 12
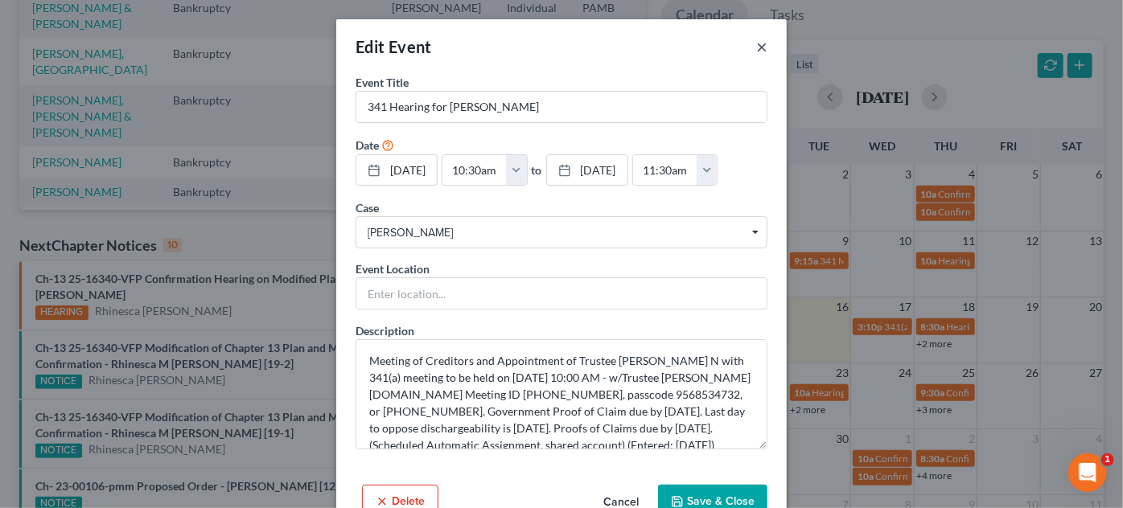
drag, startPoint x: 754, startPoint y: 43, endPoint x: 757, endPoint y: 57, distance: 14.7
click at [756, 44] on button "×" at bounding box center [761, 46] width 11 height 19
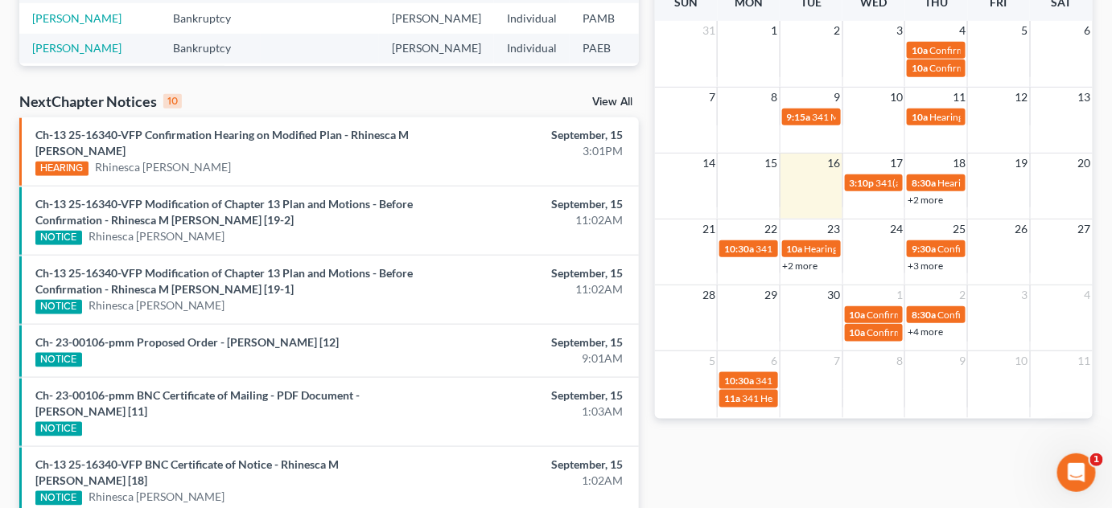
scroll to position [438, 0]
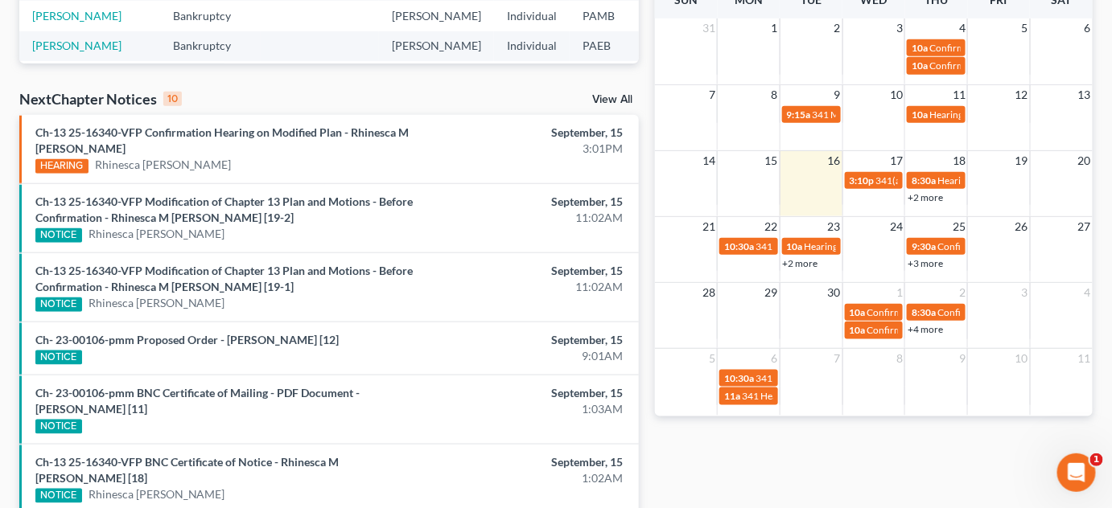
click at [799, 261] on link "+2 more" at bounding box center [800, 263] width 35 height 12
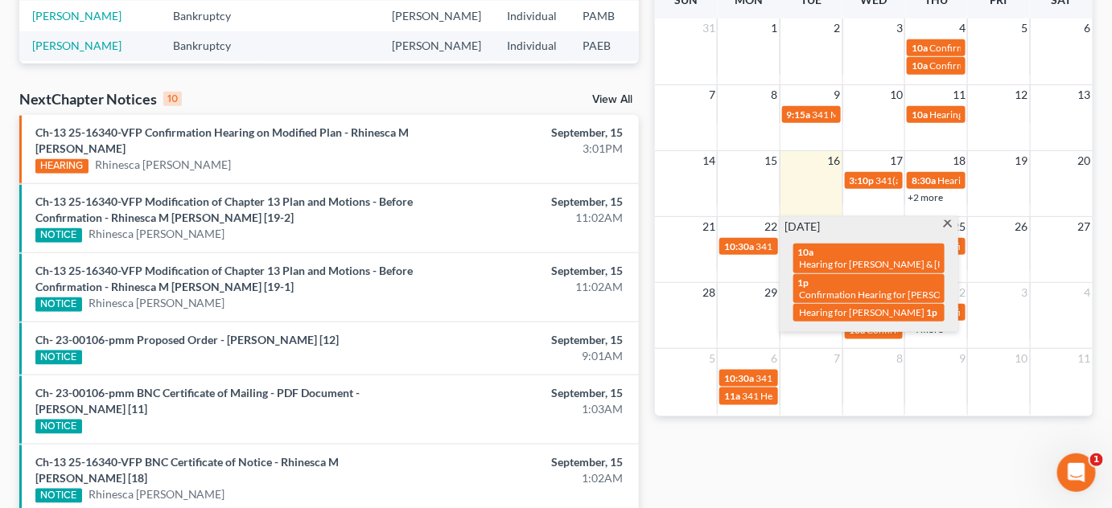
click at [1031, 286] on td "4" at bounding box center [1061, 292] width 63 height 20
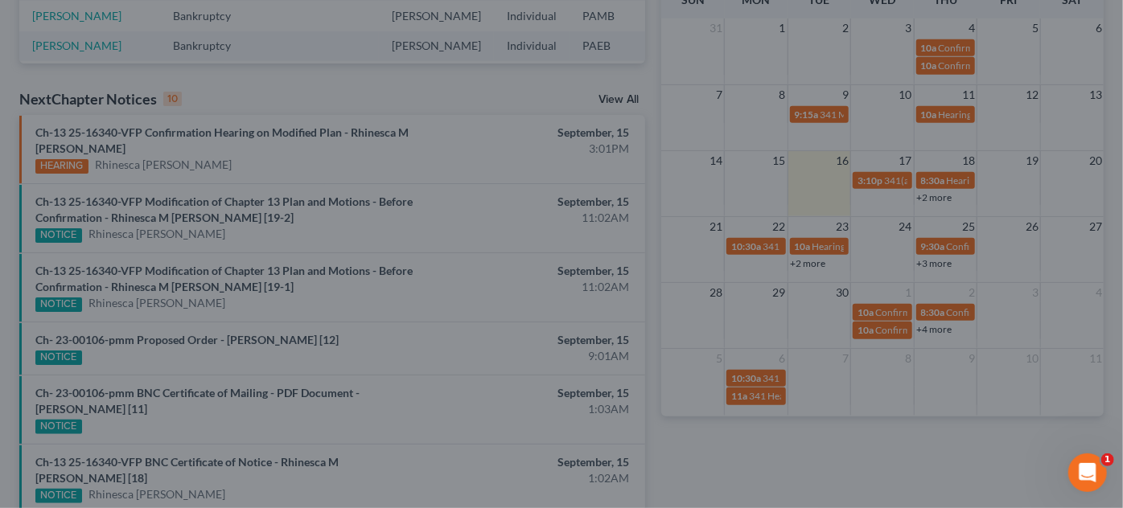
click at [969, 269] on div "New Event × Event Title * Date [DATE] close Date [DATE] Time 12:00 AM chevron_l…" at bounding box center [561, 254] width 1123 height 508
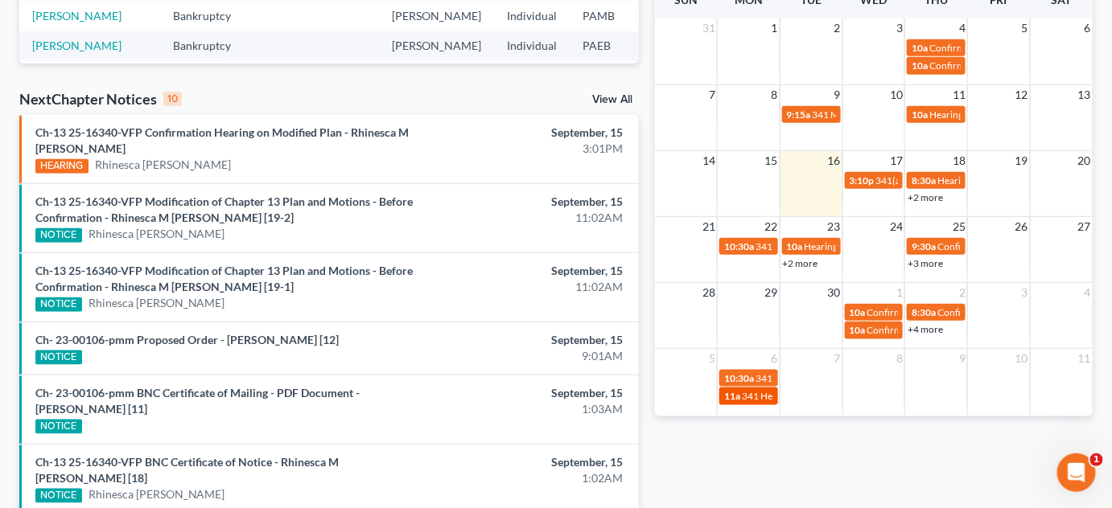
click at [751, 396] on span "341 Hearing for [PERSON_NAME] & [PERSON_NAME]" at bounding box center [856, 396] width 229 height 12
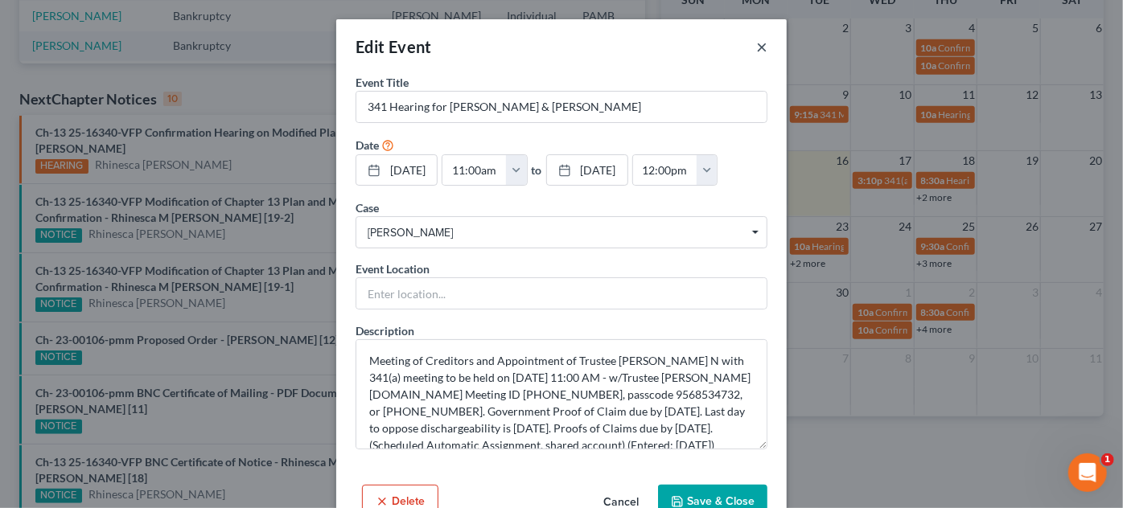
click at [756, 46] on button "×" at bounding box center [761, 46] width 11 height 19
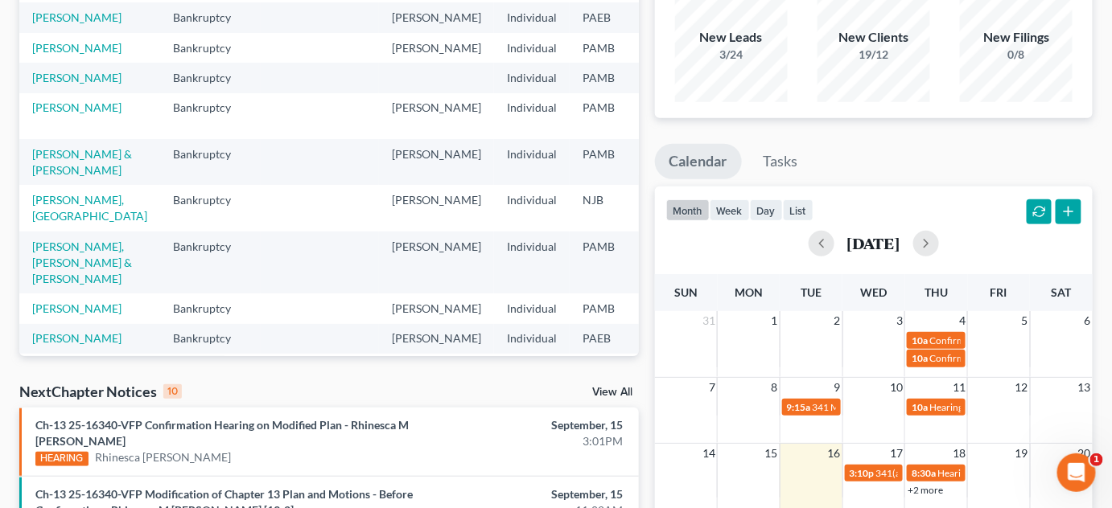
scroll to position [0, 0]
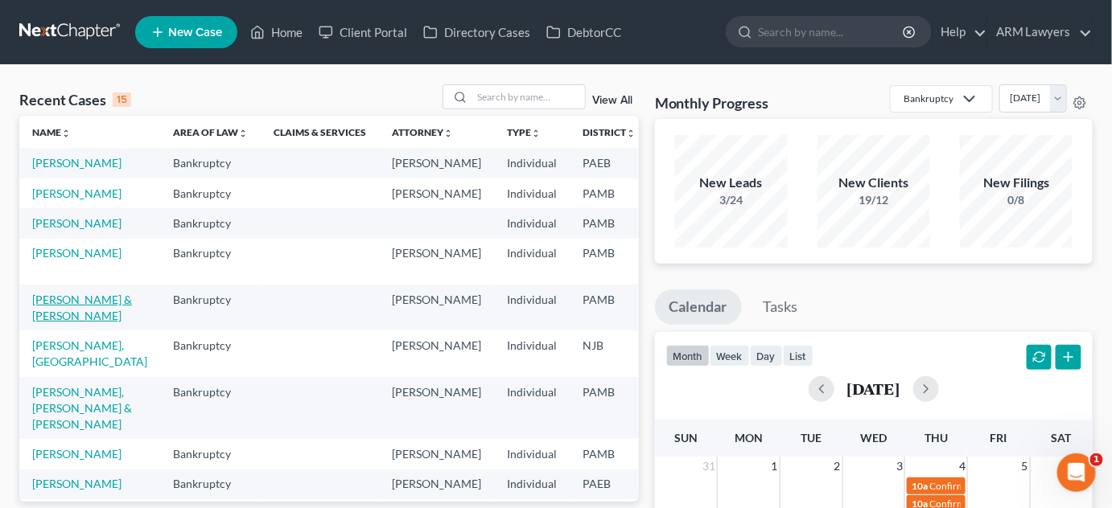
click at [43, 323] on link "[PERSON_NAME] & [PERSON_NAME]" at bounding box center [82, 308] width 100 height 30
select select "1"
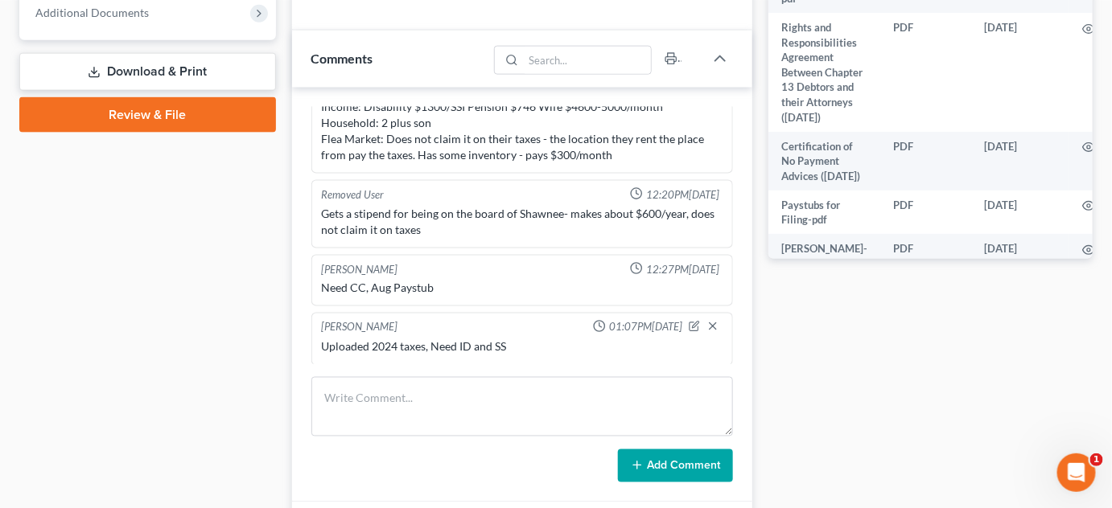
scroll to position [731, 0]
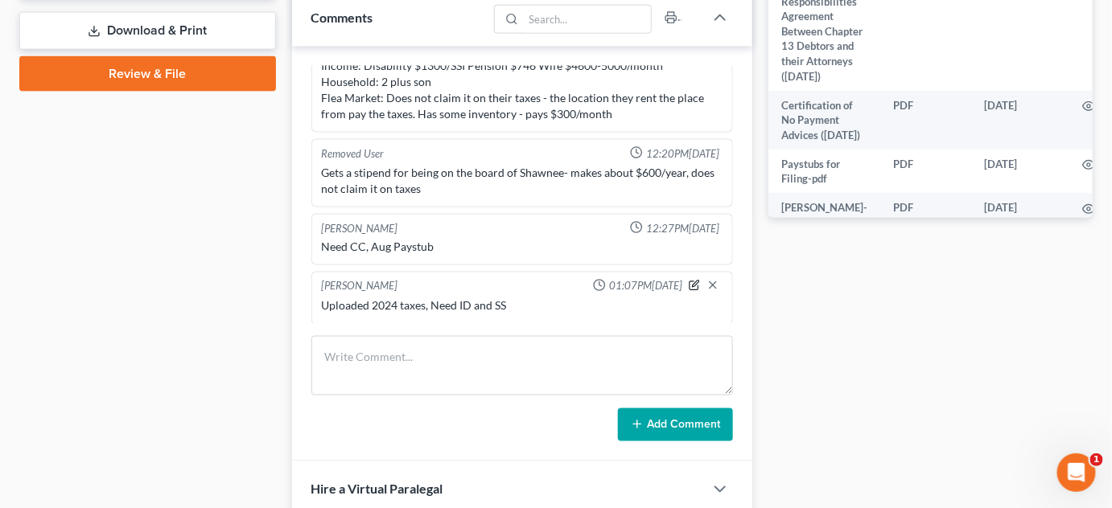
click at [693, 281] on icon "button" at bounding box center [696, 284] width 6 height 6
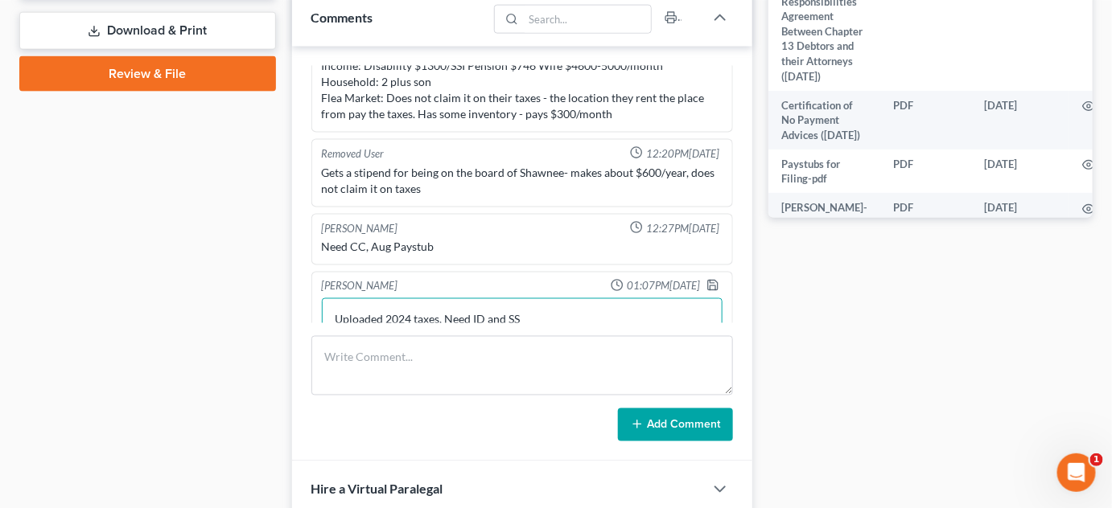
click at [545, 306] on textarea "Uploaded 2024 taxes, Need ID and SS" at bounding box center [522, 328] width 401 height 60
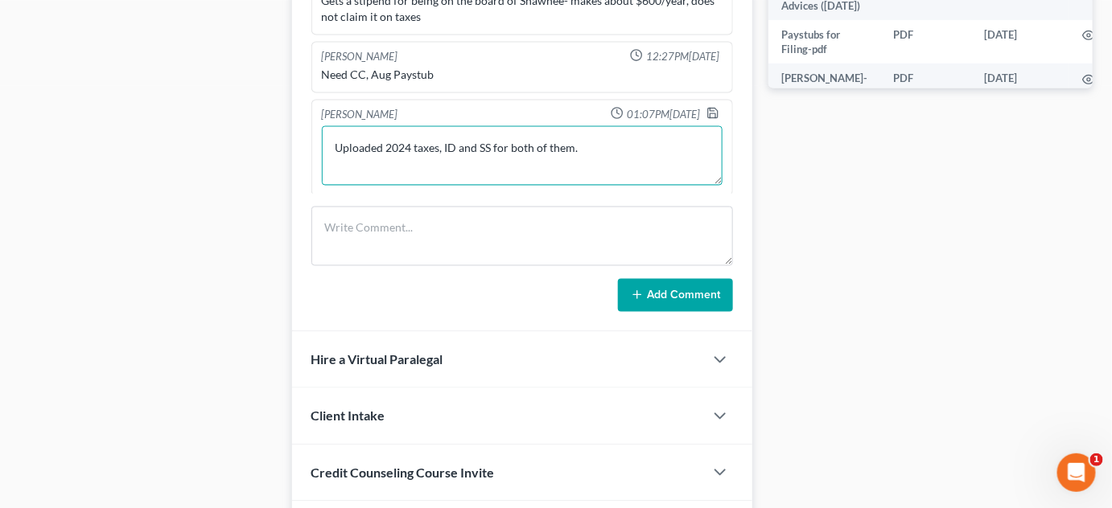
scroll to position [877, 0]
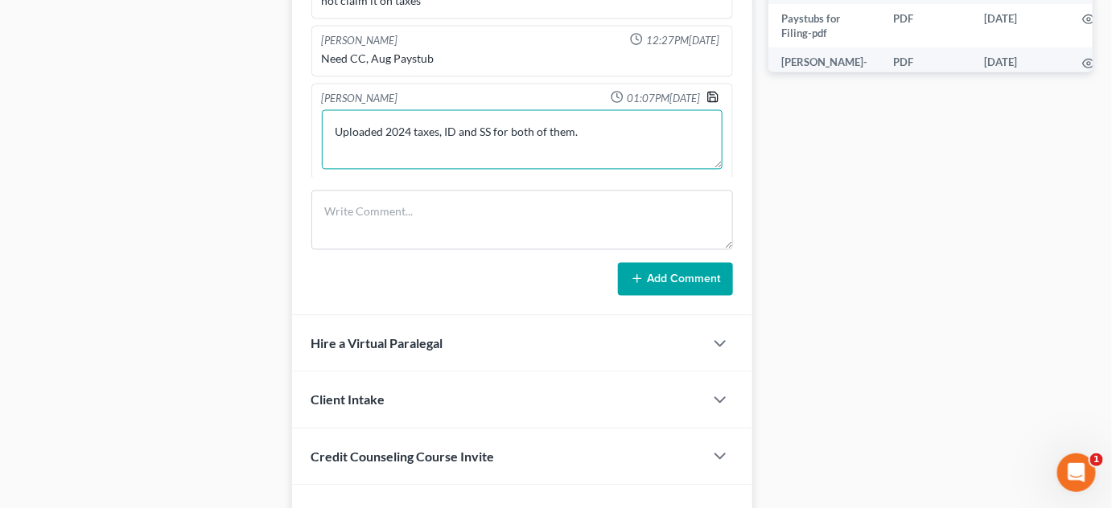
type textarea "Uploaded 2024 taxes, ID and SS for both of them."
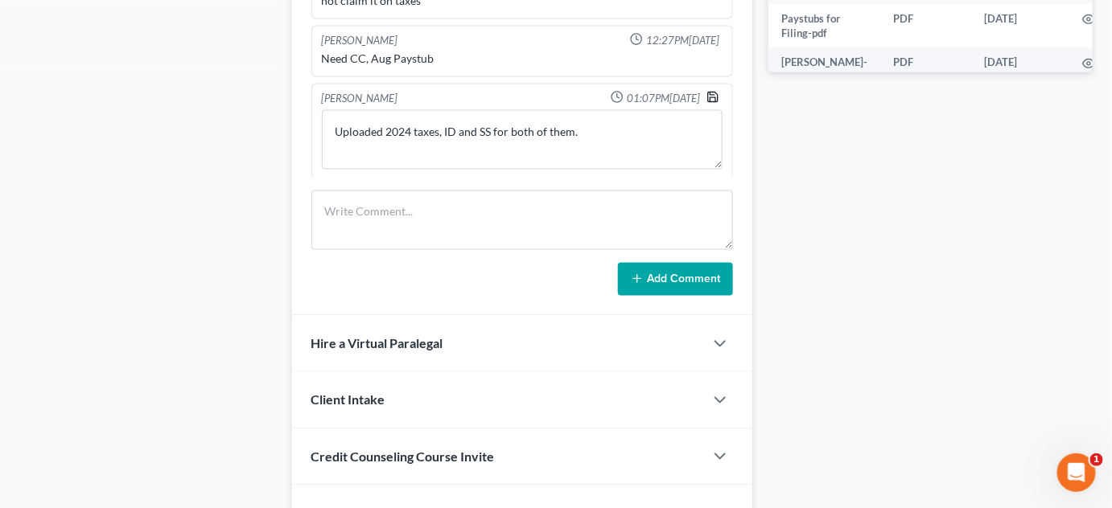
click at [706, 94] on icon "button" at bounding box center [712, 97] width 13 height 13
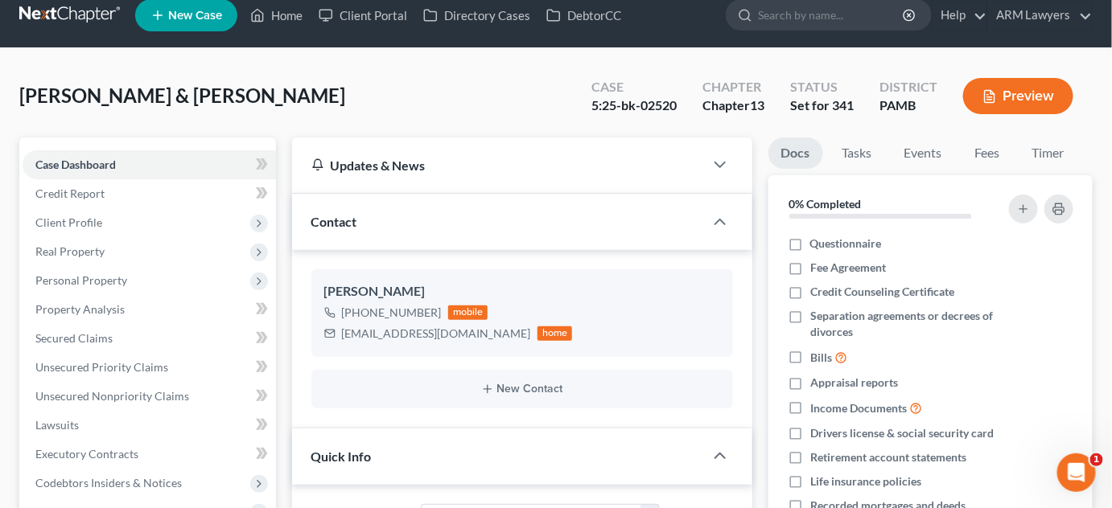
scroll to position [16, 0]
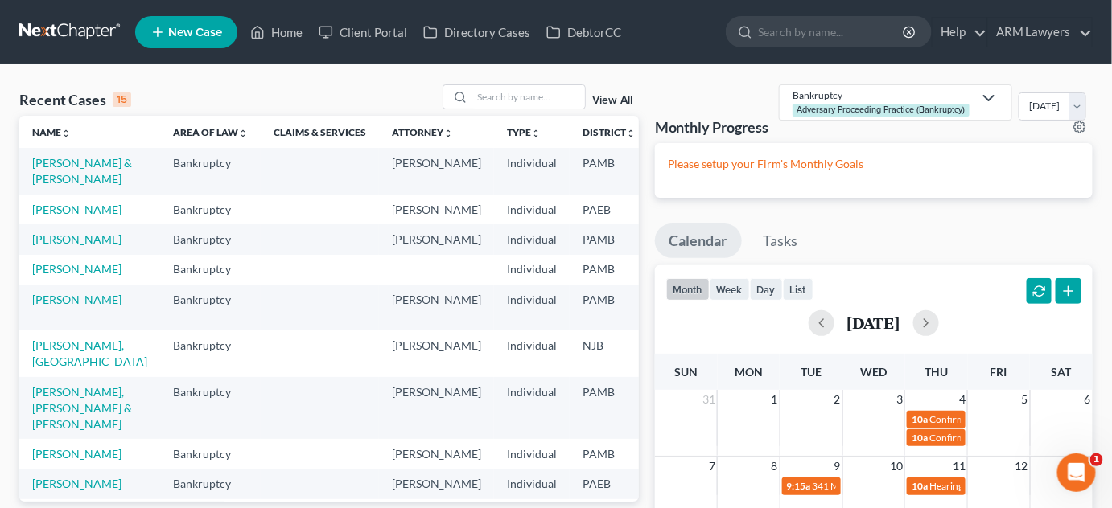
select select "9"
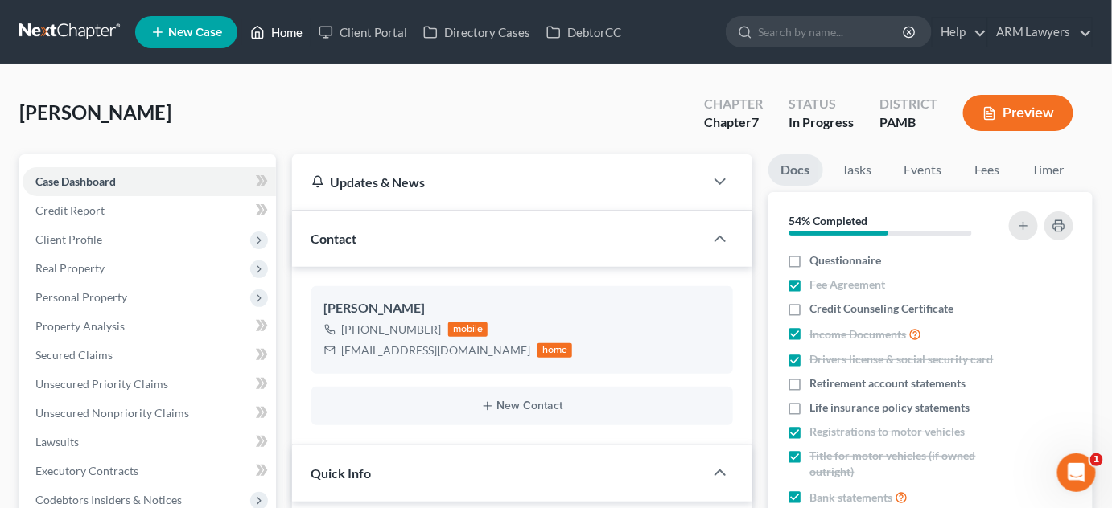
drag, startPoint x: 269, startPoint y: 29, endPoint x: 261, endPoint y: 72, distance: 43.4
click at [269, 29] on link "Home" at bounding box center [276, 32] width 68 height 29
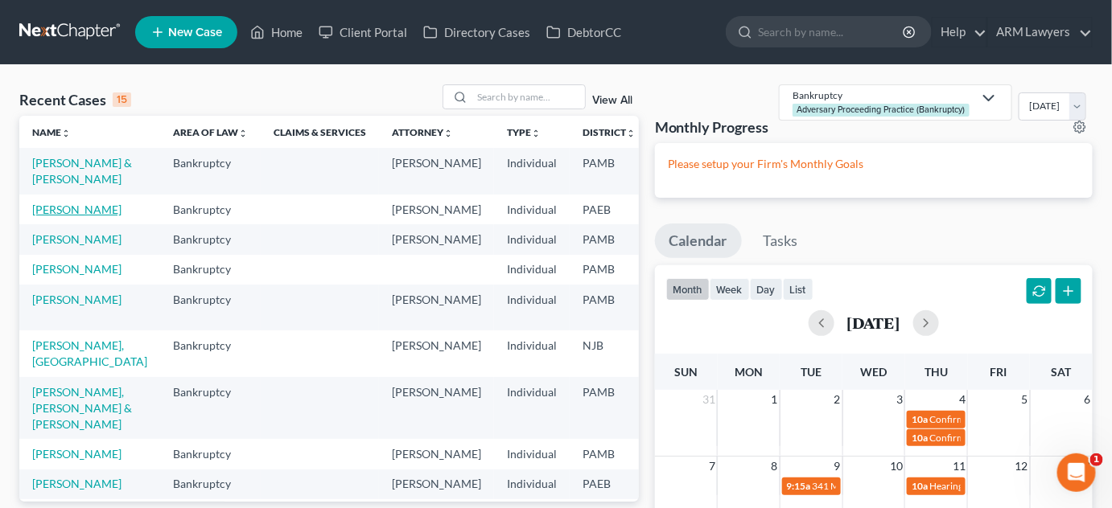
click at [69, 216] on link "[PERSON_NAME]" at bounding box center [76, 210] width 89 height 14
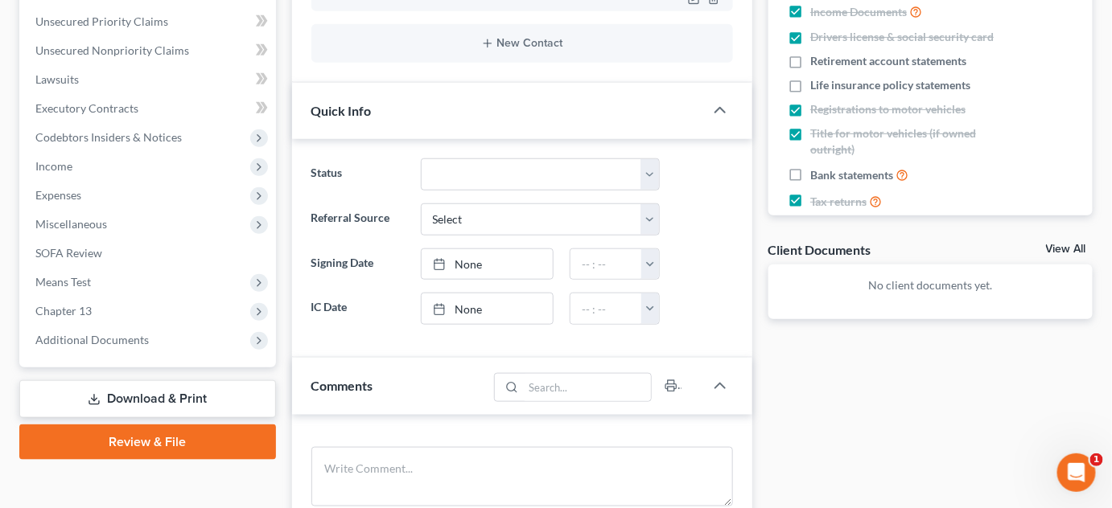
scroll to position [438, 0]
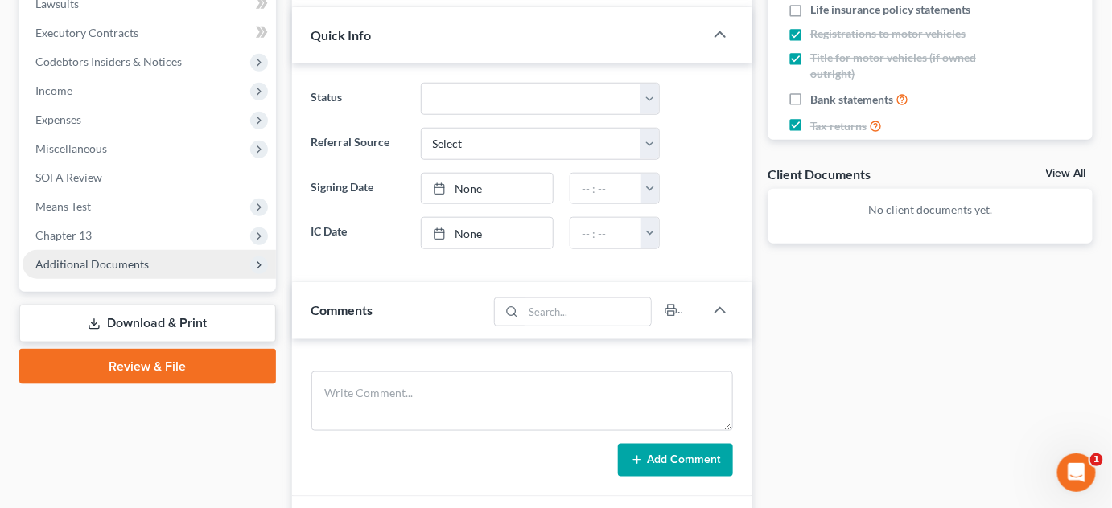
click at [148, 266] on span "Additional Documents" at bounding box center [149, 264] width 253 height 29
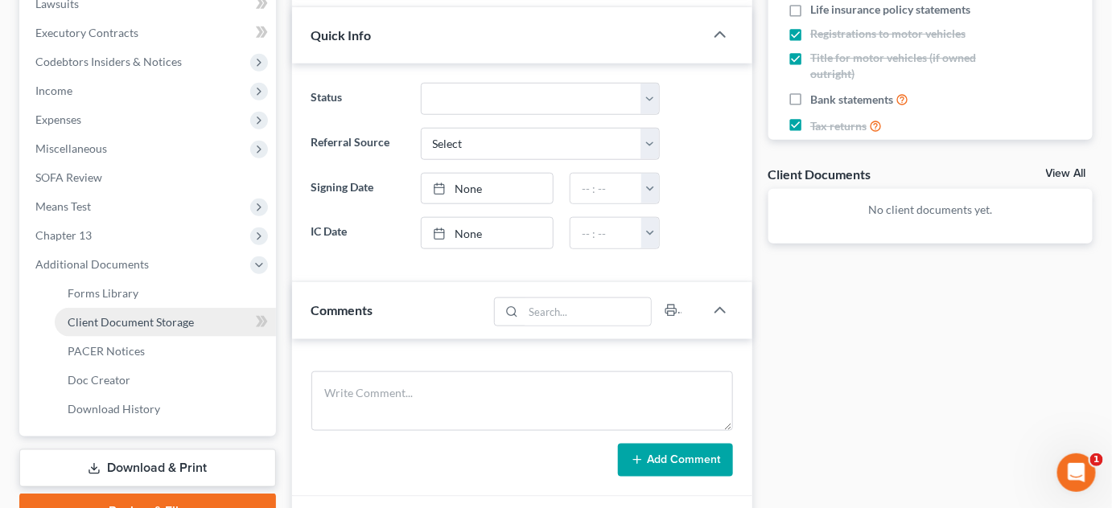
click at [171, 330] on link "Client Document Storage" at bounding box center [165, 322] width 221 height 29
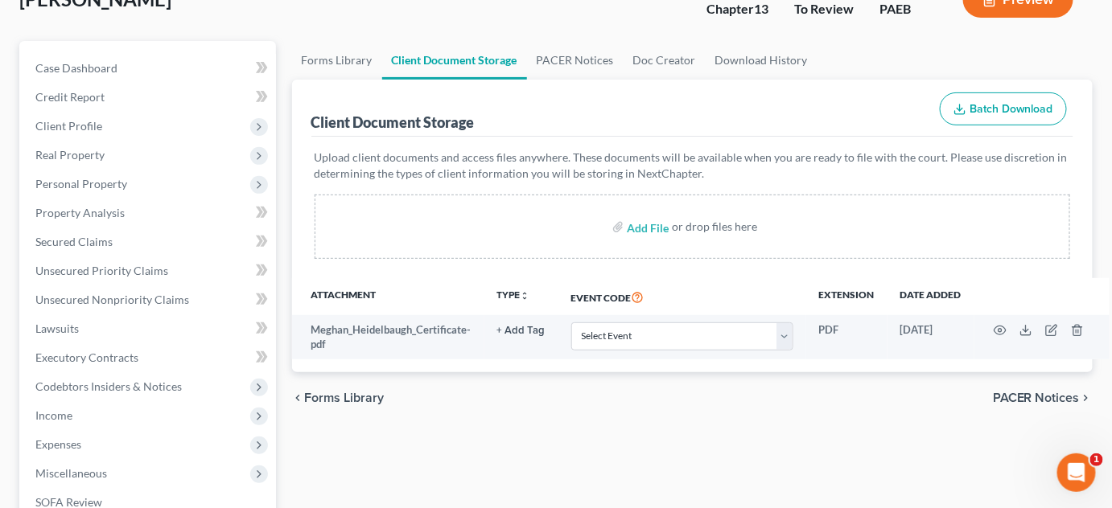
scroll to position [72, 0]
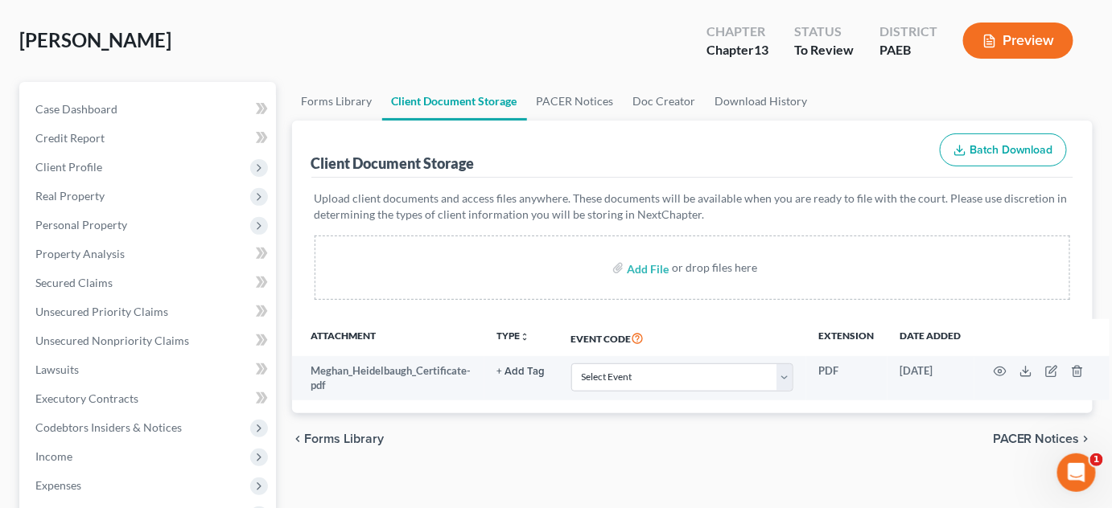
click at [849, 450] on div "chevron_left Forms Library PACER Notices chevron_right" at bounding box center [692, 438] width 801 height 51
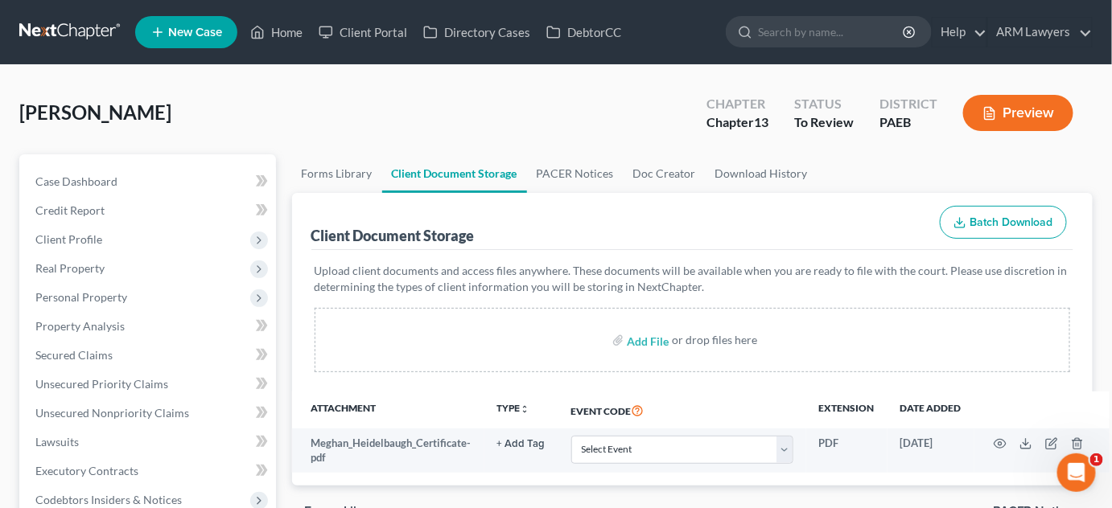
click at [490, 122] on div "[PERSON_NAME] Upgraded Chapter Chapter 13 Status To Review [GEOGRAPHIC_DATA] PA…" at bounding box center [555, 119] width 1073 height 70
click at [279, 29] on link "Home" at bounding box center [276, 32] width 68 height 29
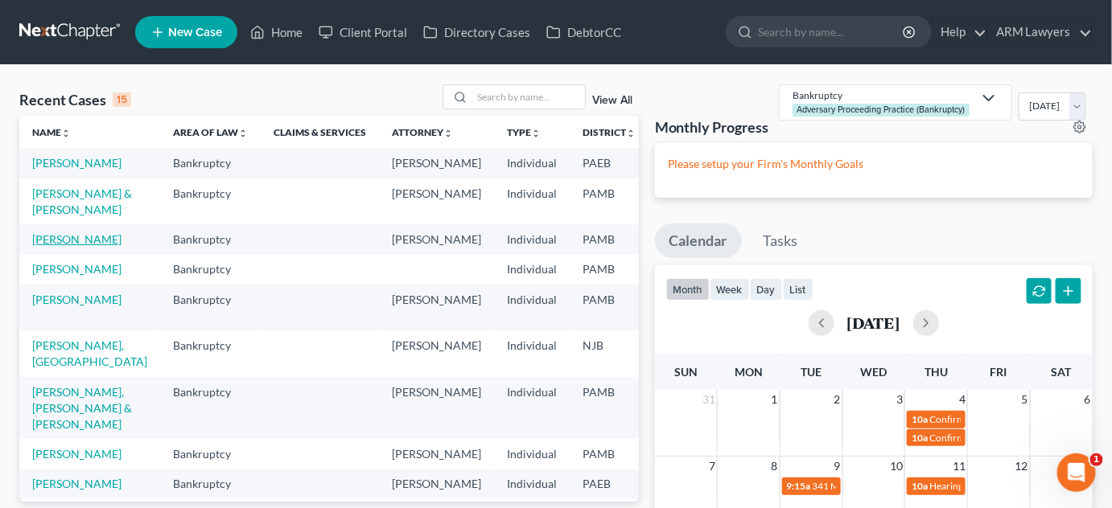
click at [81, 246] on link "[PERSON_NAME]" at bounding box center [76, 239] width 89 height 14
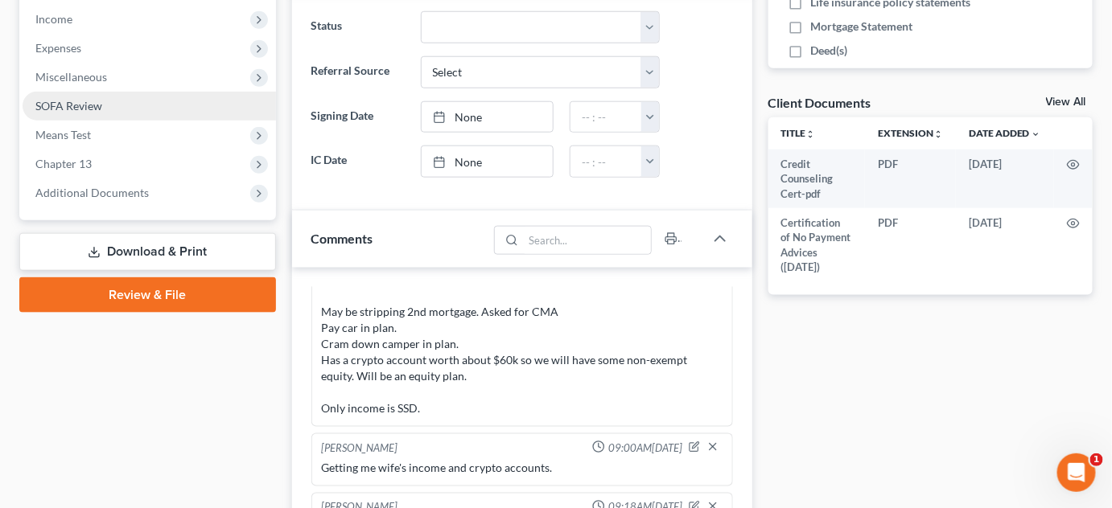
scroll to position [512, 0]
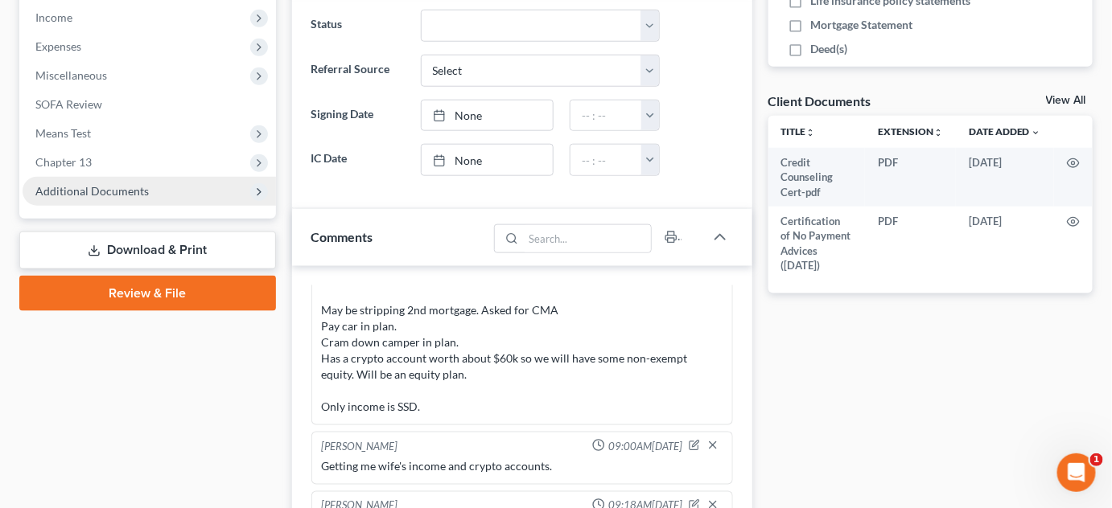
click at [138, 188] on span "Additional Documents" at bounding box center [91, 191] width 113 height 14
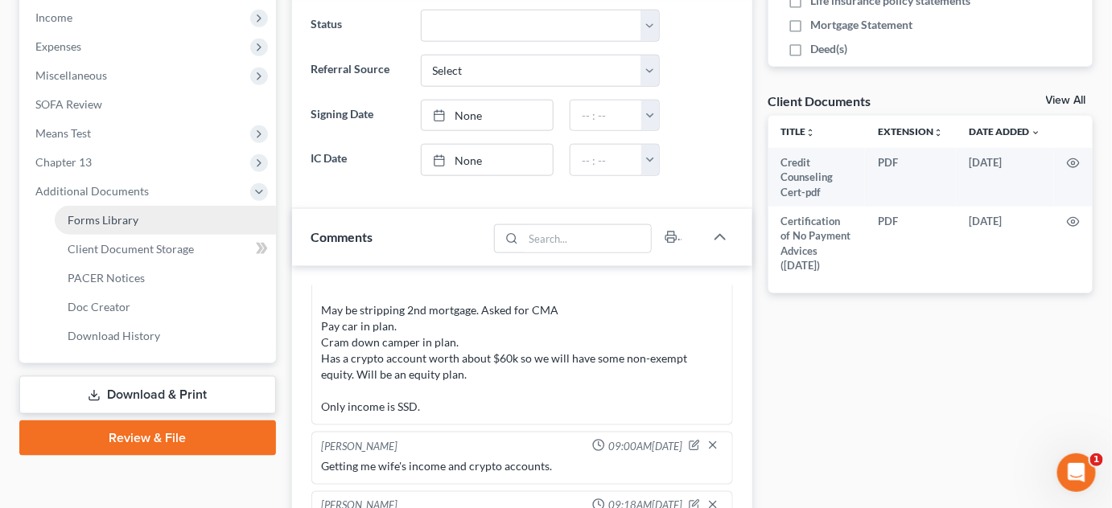
click at [129, 221] on span "Forms Library" at bounding box center [103, 220] width 71 height 14
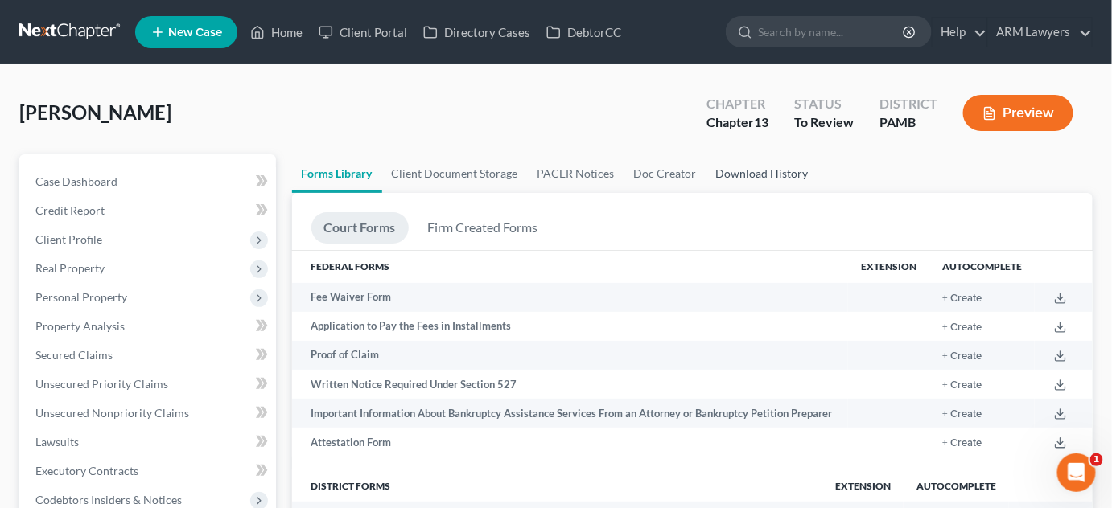
scroll to position [506, 0]
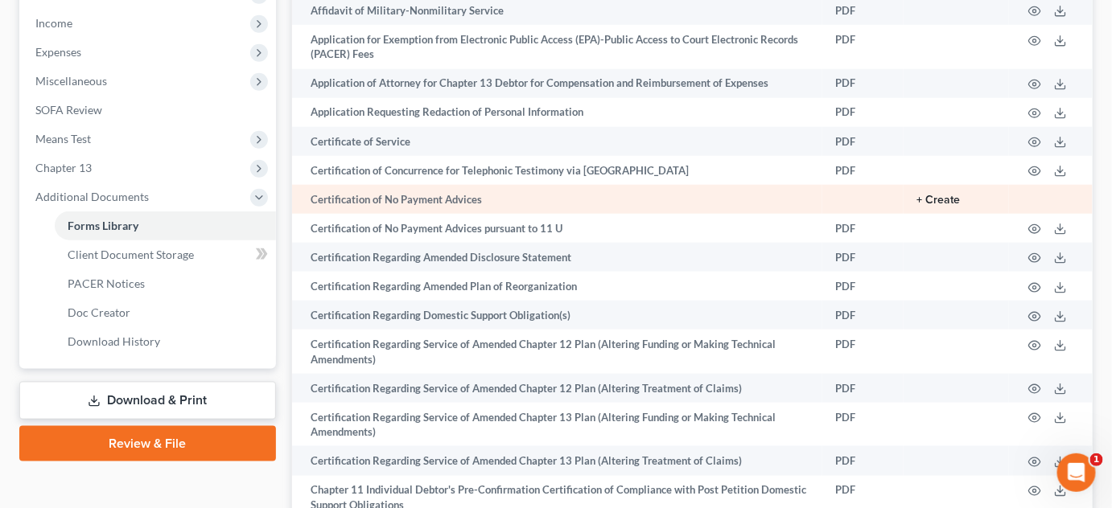
click at [936, 197] on button "+ Create" at bounding box center [937, 200] width 43 height 11
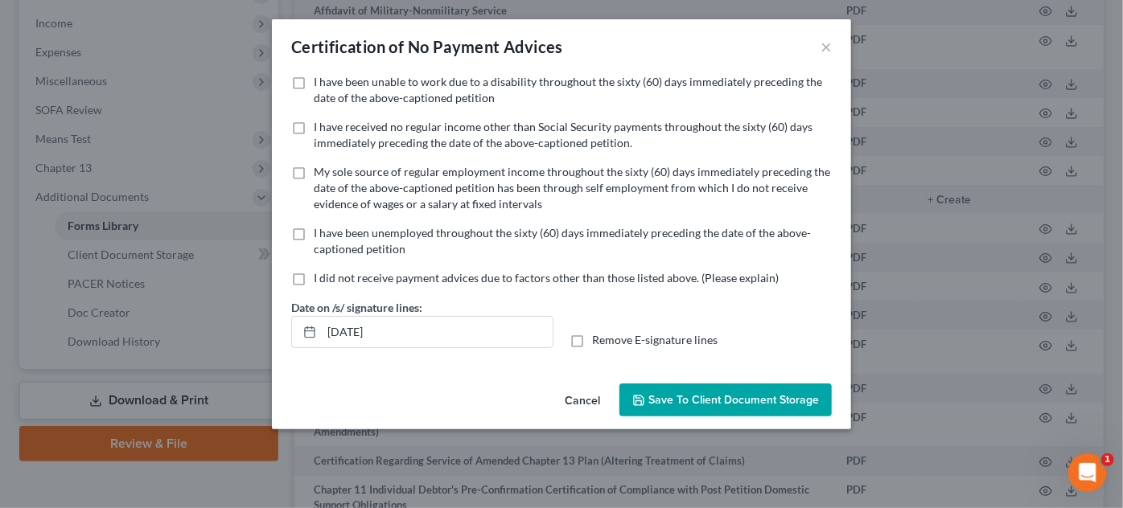
click at [314, 80] on label "I have been unable to work due to a disability throughout the sixty (60) days i…" at bounding box center [573, 90] width 518 height 32
click at [320, 80] on input "I have been unable to work due to a disability throughout the sixty (60) days i…" at bounding box center [325, 79] width 10 height 10
checkbox input "true"
click at [713, 400] on span "Save to Client Document Storage" at bounding box center [733, 400] width 171 height 14
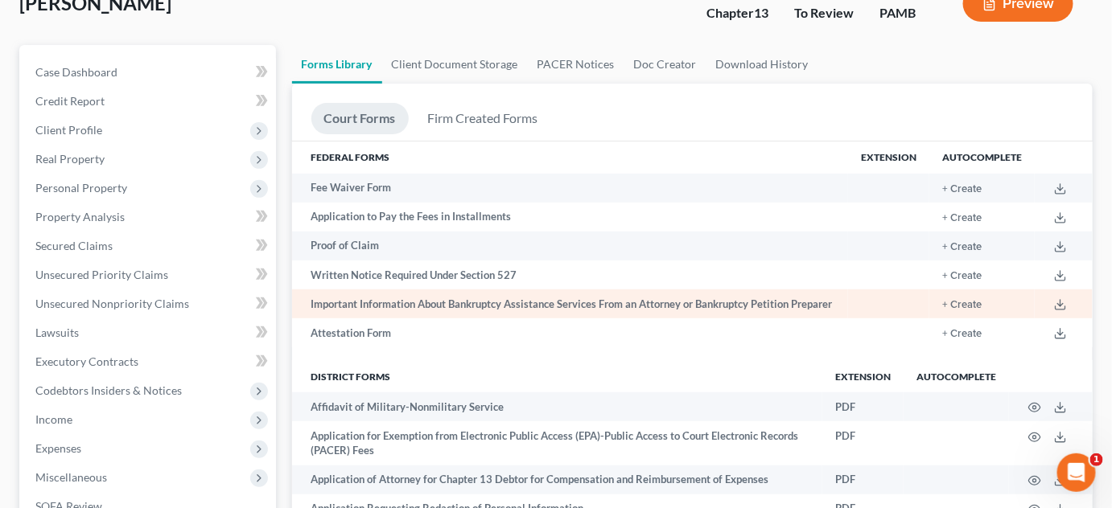
scroll to position [0, 0]
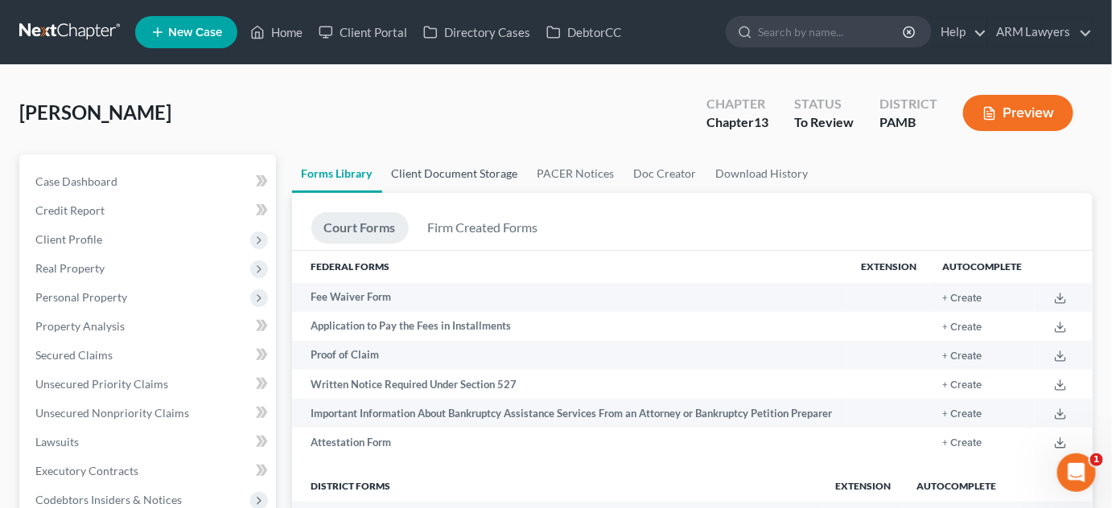
click at [435, 163] on link "Client Document Storage" at bounding box center [455, 173] width 146 height 39
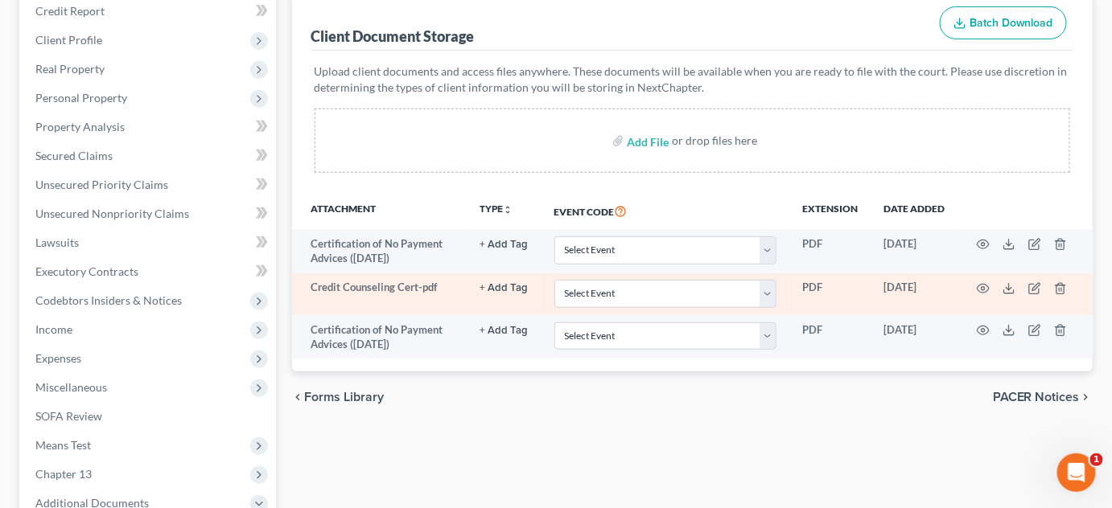
scroll to position [219, 0]
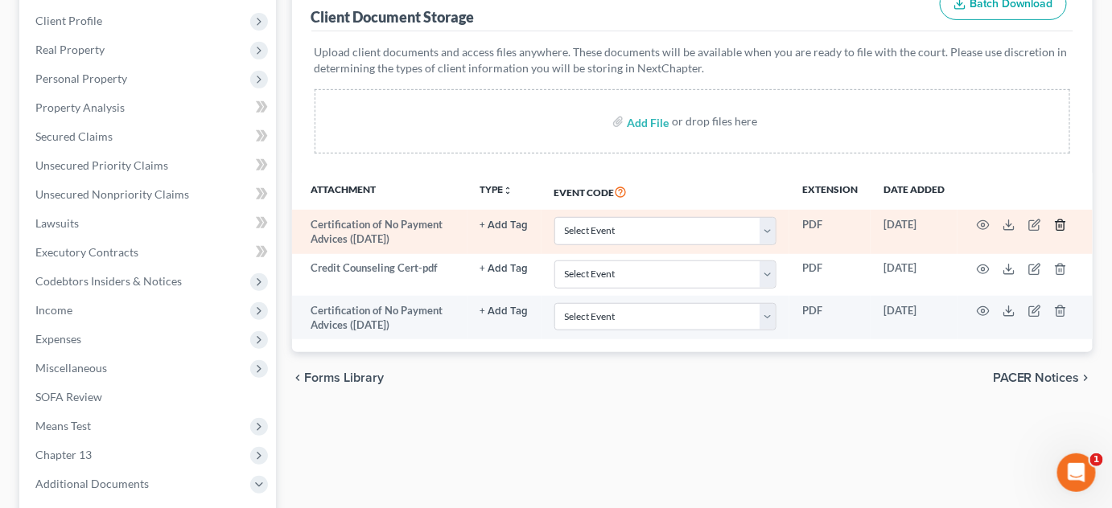
click at [1056, 224] on icon "button" at bounding box center [1059, 225] width 7 height 10
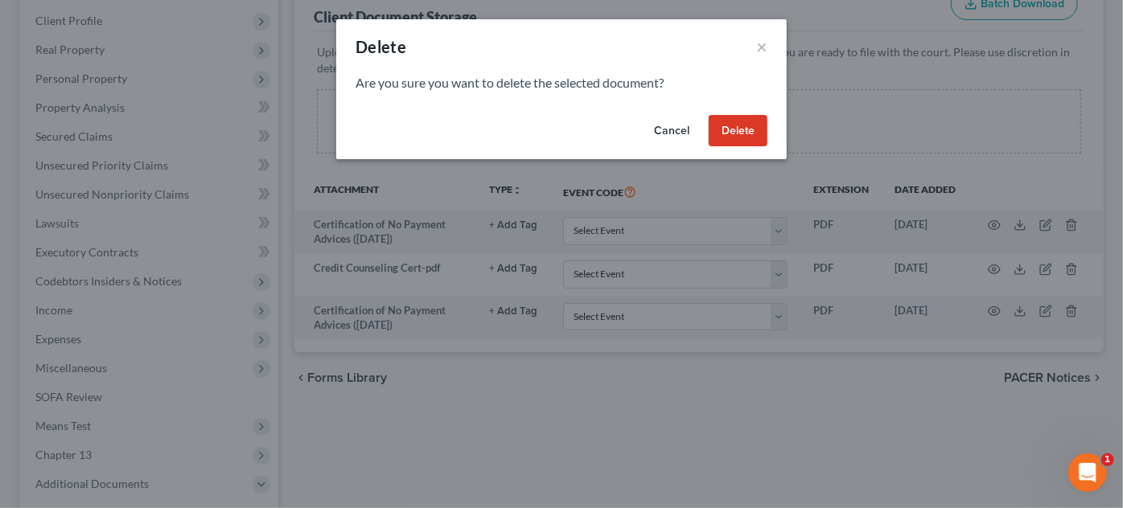
click at [723, 137] on button "Delete" at bounding box center [738, 131] width 59 height 32
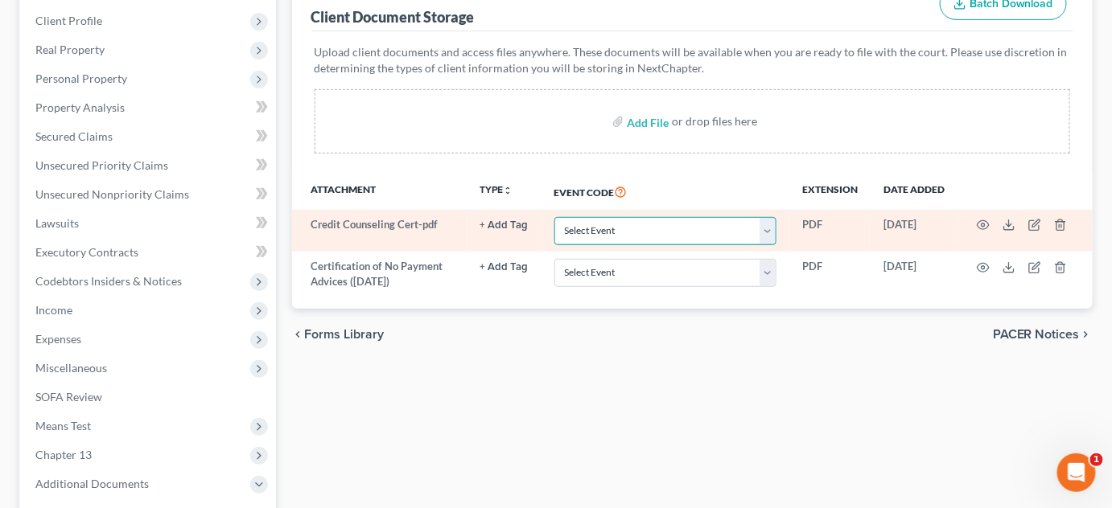
click at [719, 228] on select "Select Event Certificate of Credit Counseling Certification of Execution of Rig…" at bounding box center [665, 231] width 222 height 28
select select "0"
click at [554, 217] on select "Select Event Certificate of Credit Counseling Certification of Execution of Rig…" at bounding box center [665, 231] width 222 height 28
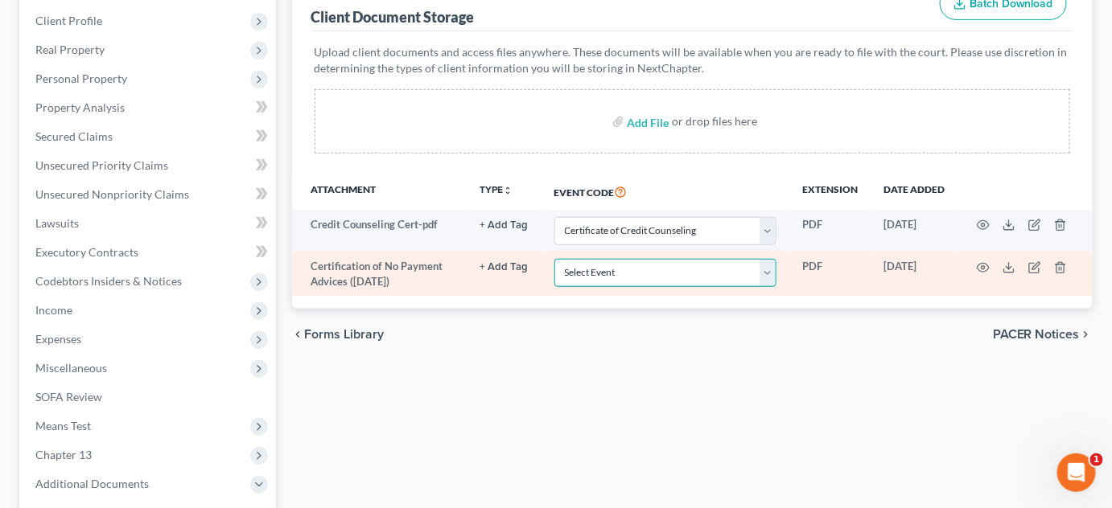
click at [694, 266] on select "Select Event Certificate of Credit Counseling Certification of Execution of Rig…" at bounding box center [665, 273] width 222 height 28
select select "6"
click at [554, 259] on select "Select Event Certificate of Credit Counseling Certification of Execution of Rig…" at bounding box center [665, 273] width 222 height 28
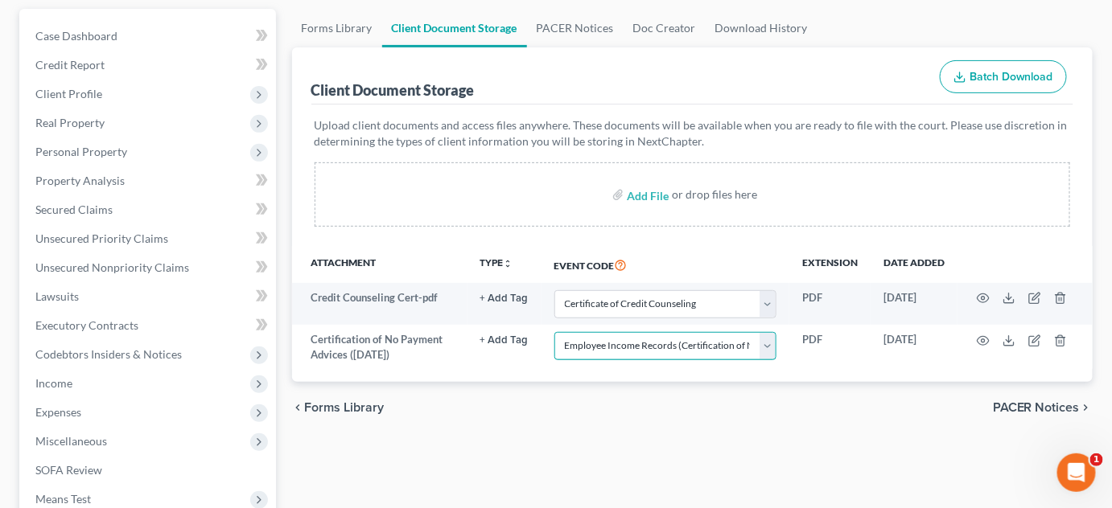
scroll to position [0, 0]
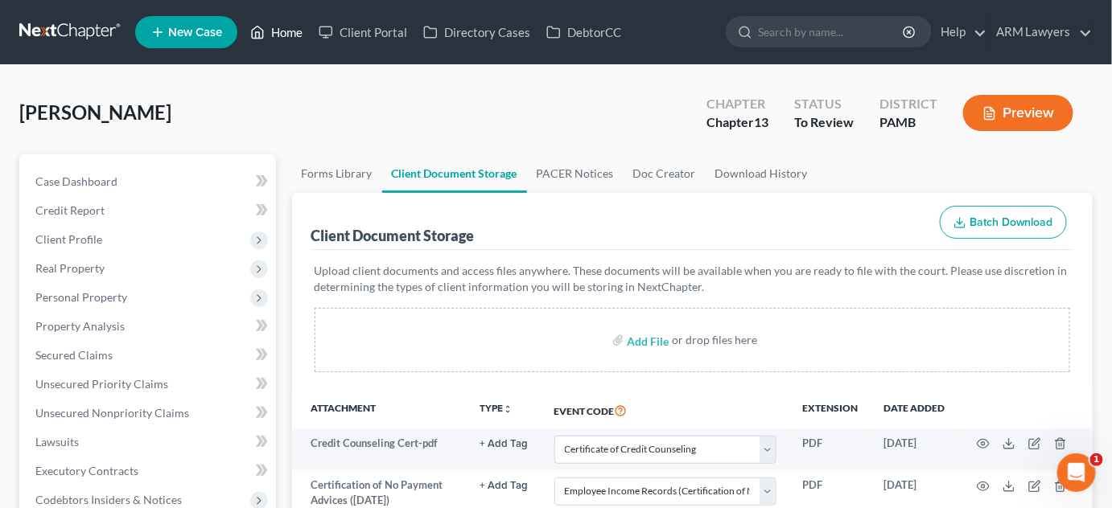
click at [283, 31] on link "Home" at bounding box center [276, 32] width 68 height 29
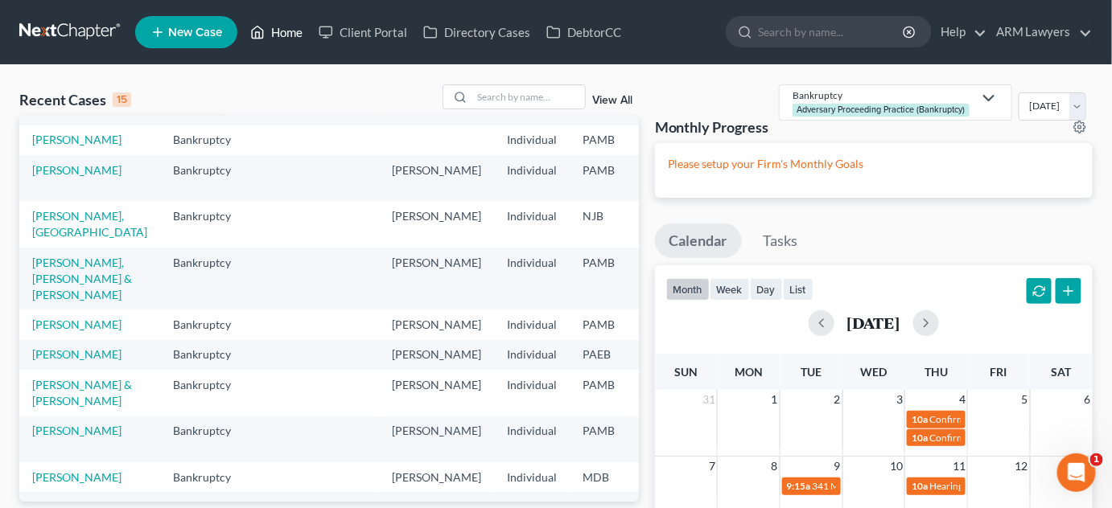
scroll to position [146, 0]
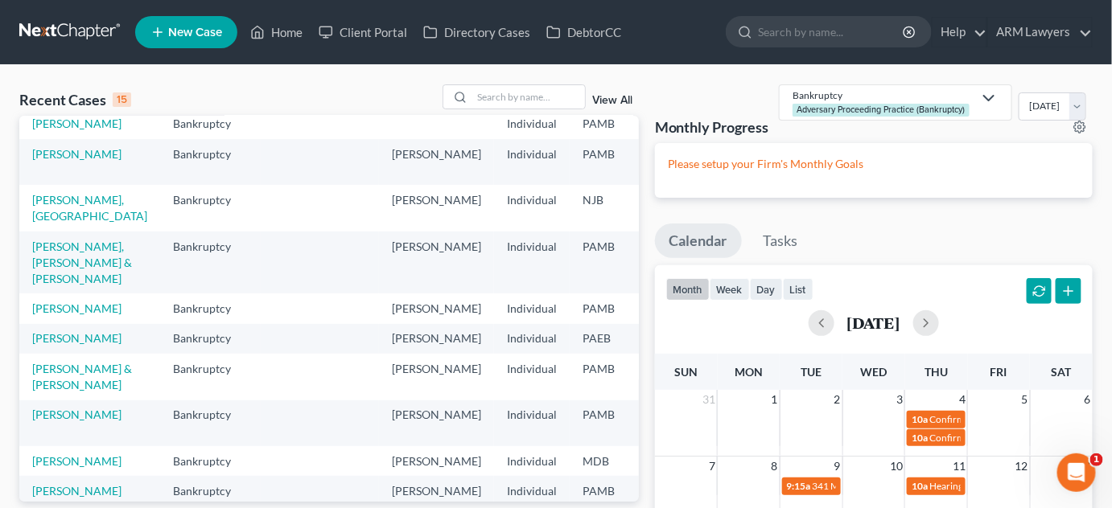
click at [704, 86] on div "Monthly Progress Bankruptcy Adversary Proceeding Practice (Bankruptcy) Bankrupt…" at bounding box center [874, 113] width 438 height 59
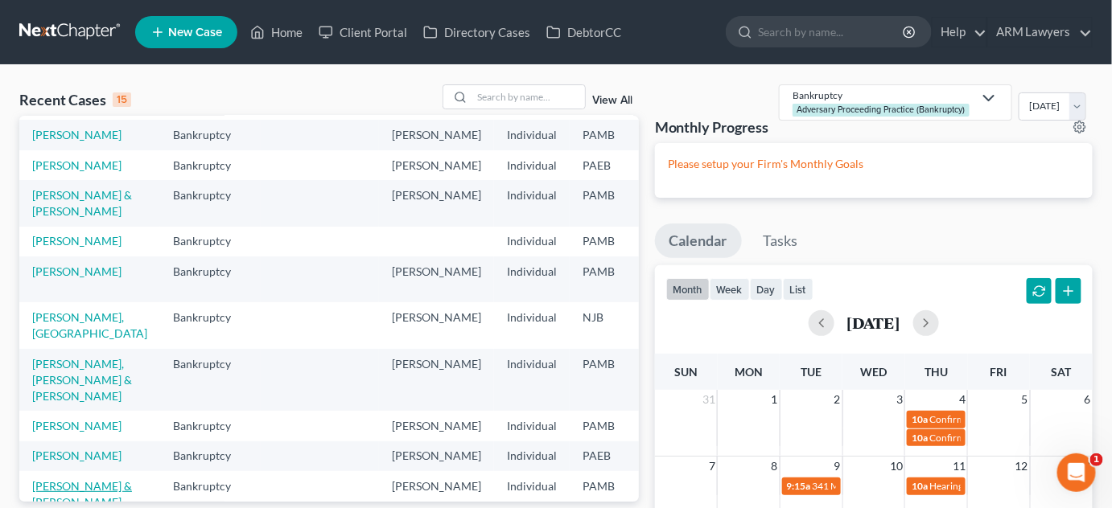
scroll to position [0, 0]
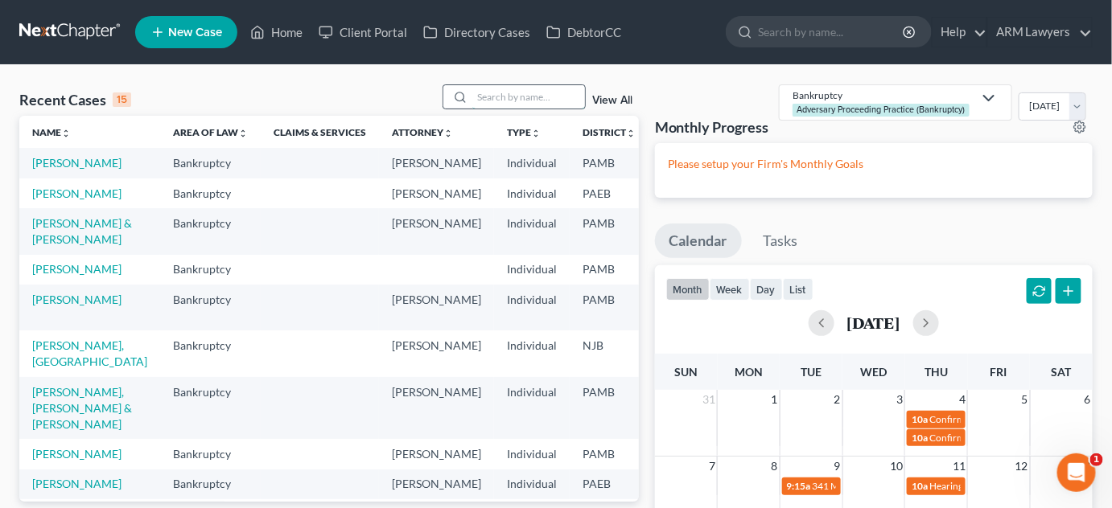
click at [546, 93] on input "search" at bounding box center [528, 96] width 113 height 23
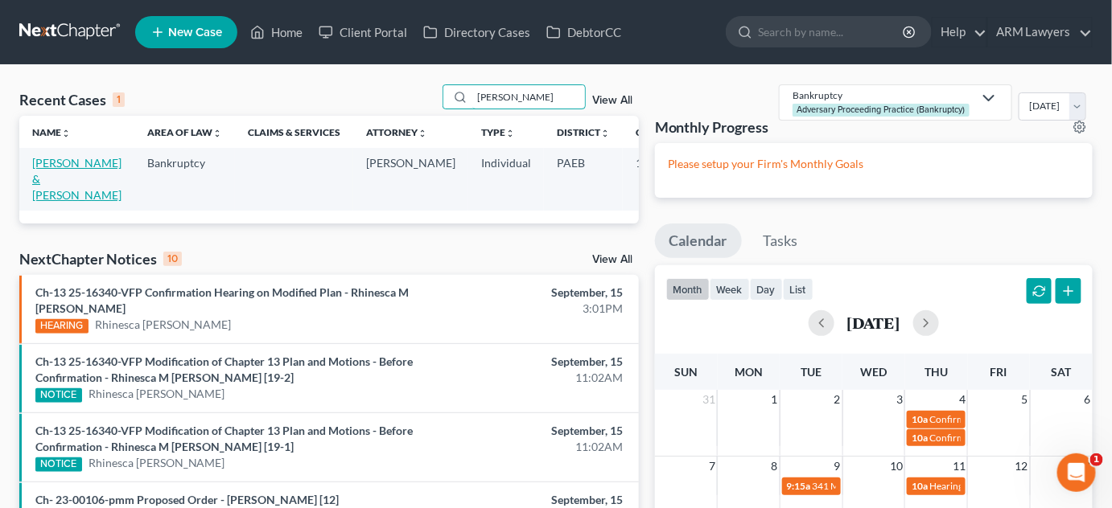
type input "[PERSON_NAME]"
click at [56, 190] on link "[PERSON_NAME] & [PERSON_NAME]" at bounding box center [76, 179] width 89 height 46
select select "20"
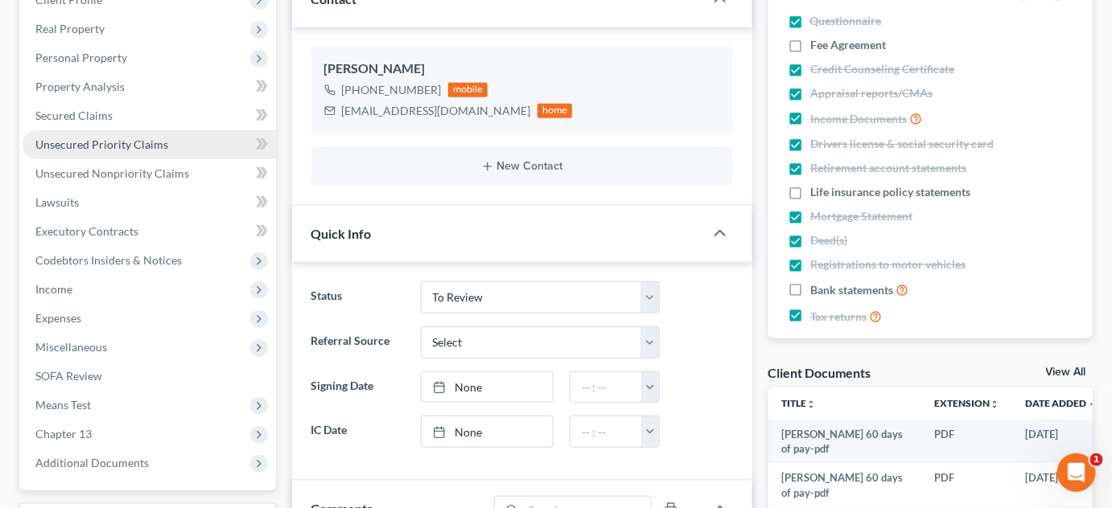
scroll to position [292, 0]
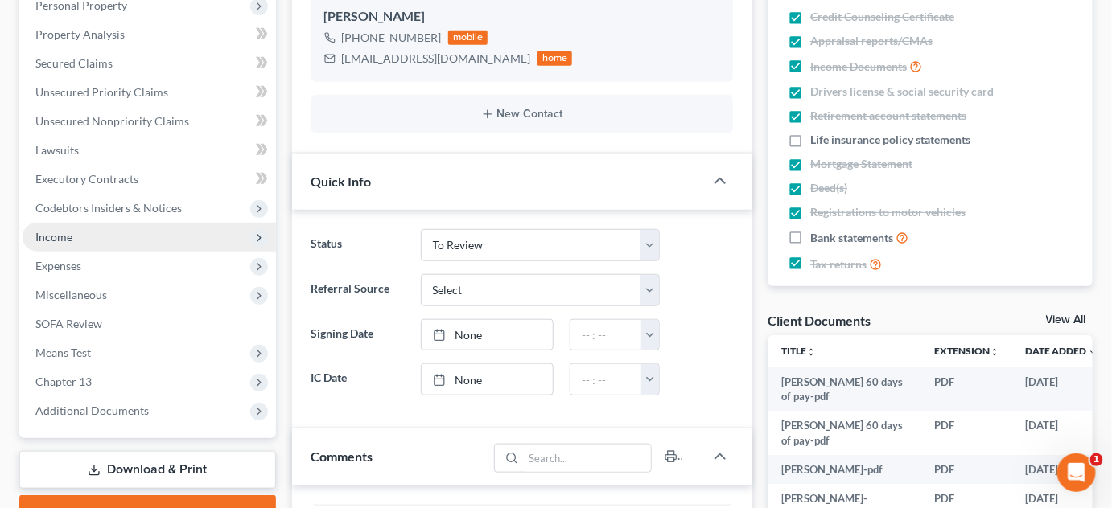
click at [90, 236] on span "Income" at bounding box center [149, 237] width 253 height 29
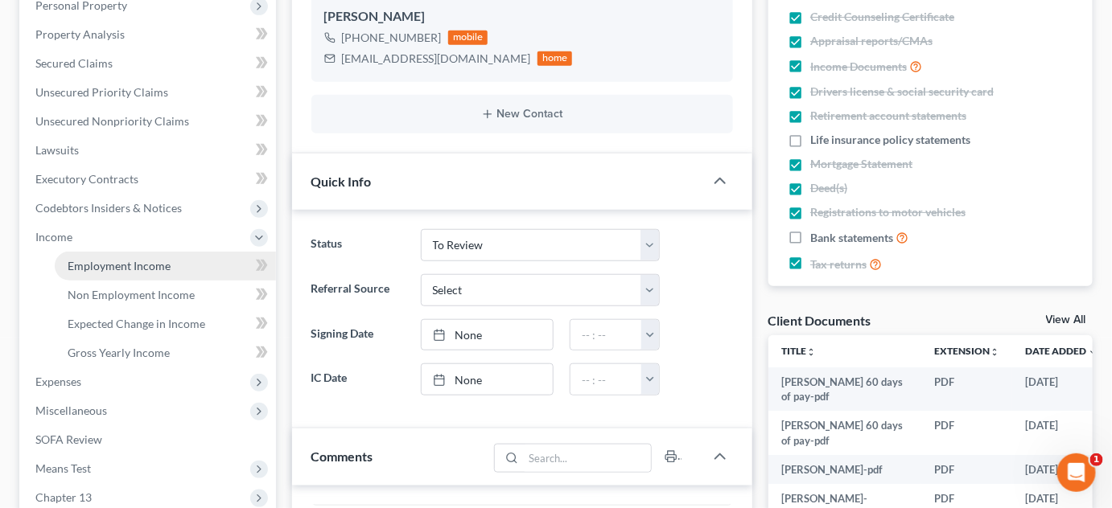
click at [150, 259] on span "Employment Income" at bounding box center [119, 266] width 103 height 14
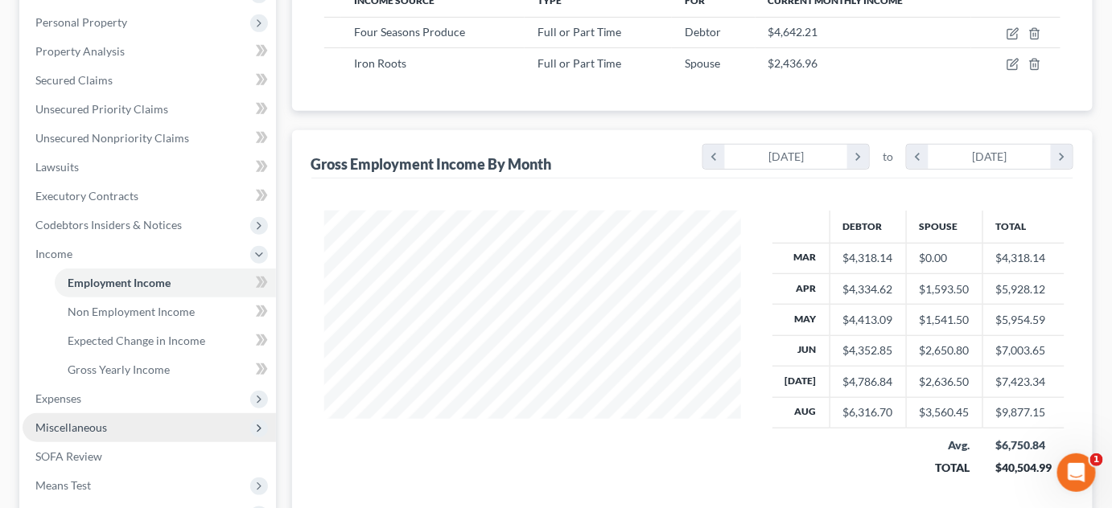
scroll to position [365, 0]
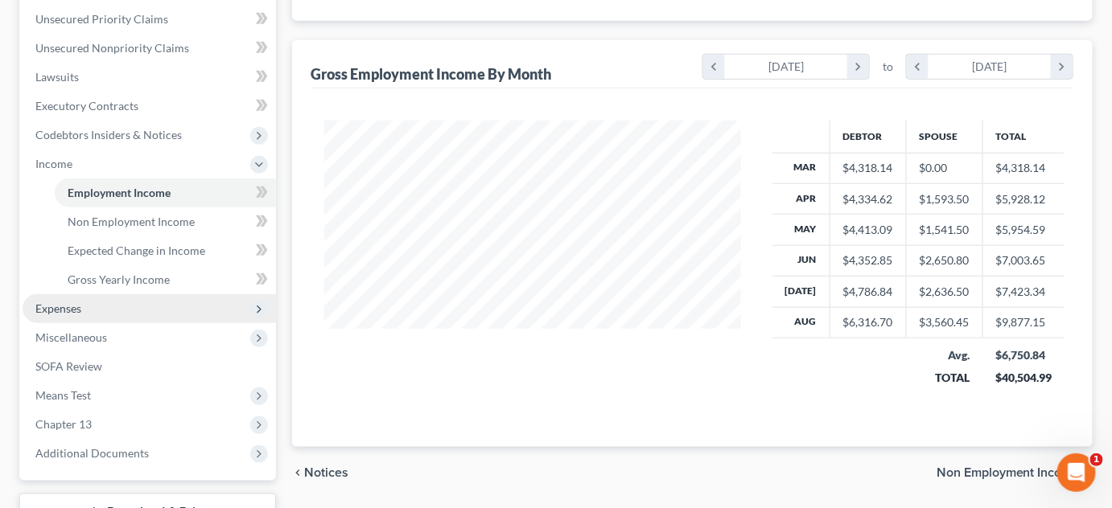
click at [105, 314] on span "Expenses" at bounding box center [149, 308] width 253 height 29
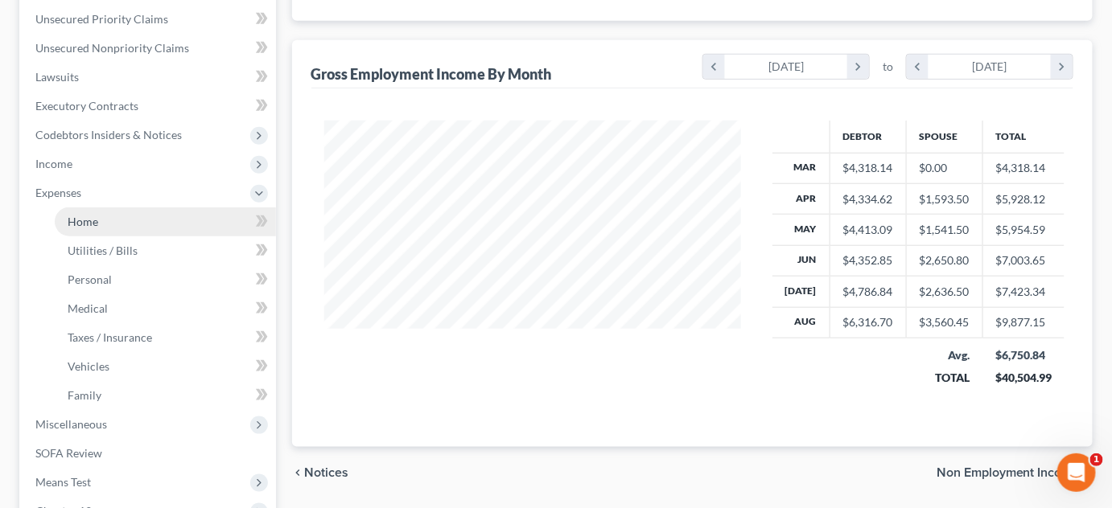
click at [105, 212] on link "Home" at bounding box center [165, 222] width 221 height 29
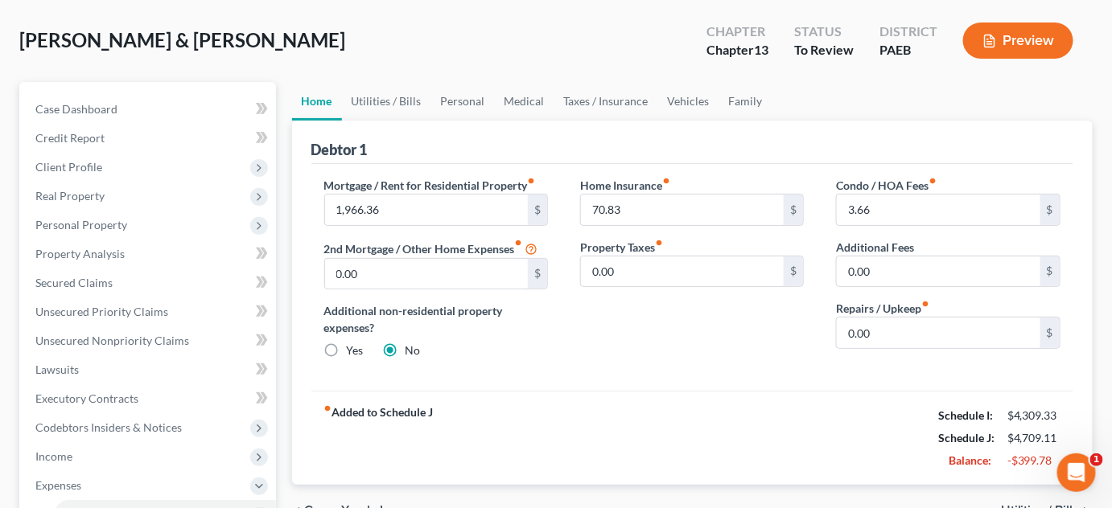
scroll to position [146, 0]
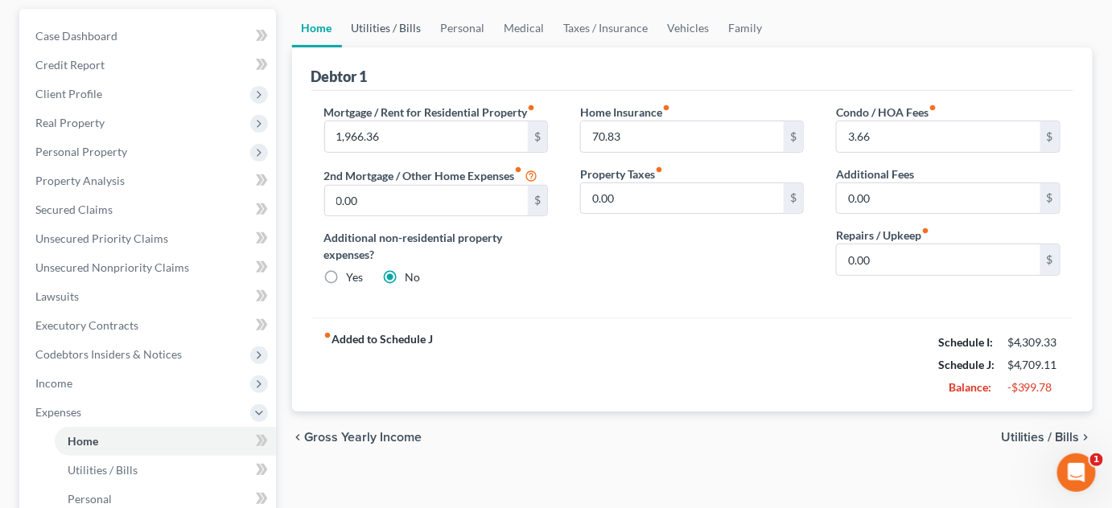
click at [388, 27] on link "Utilities / Bills" at bounding box center [386, 28] width 89 height 39
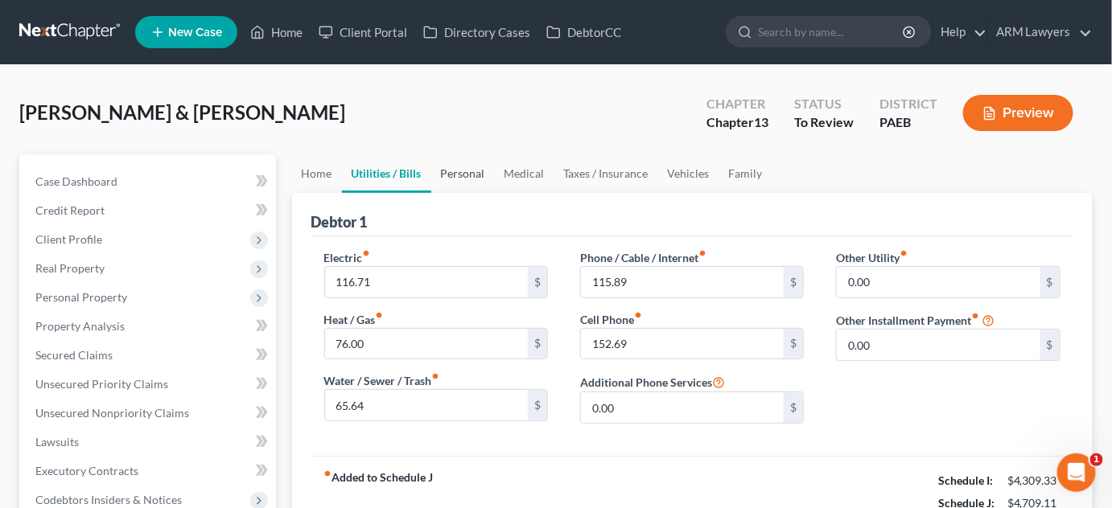
click at [458, 172] on link "Personal" at bounding box center [463, 173] width 64 height 39
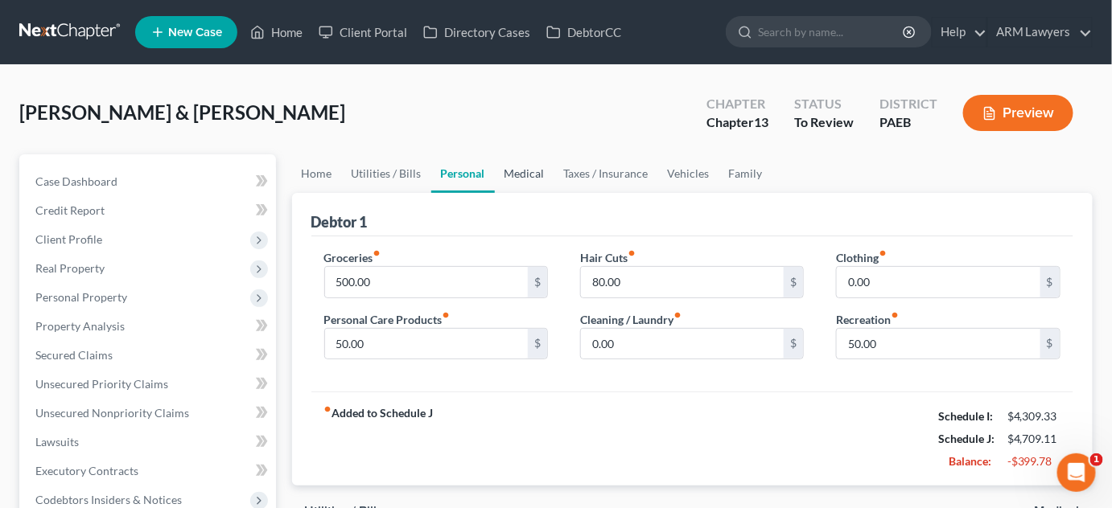
click at [529, 175] on link "Medical" at bounding box center [525, 173] width 60 height 39
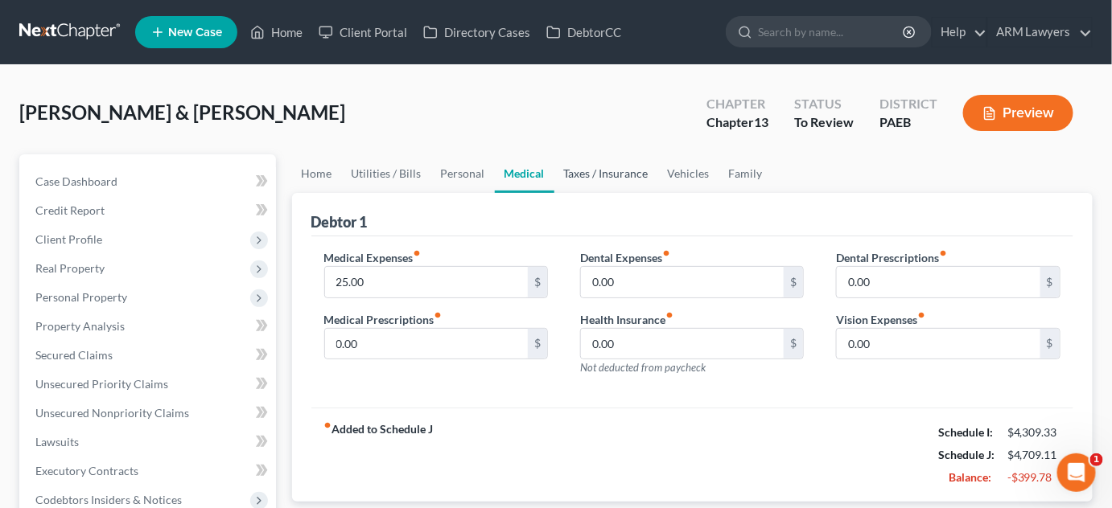
click at [590, 181] on link "Taxes / Insurance" at bounding box center [606, 173] width 104 height 39
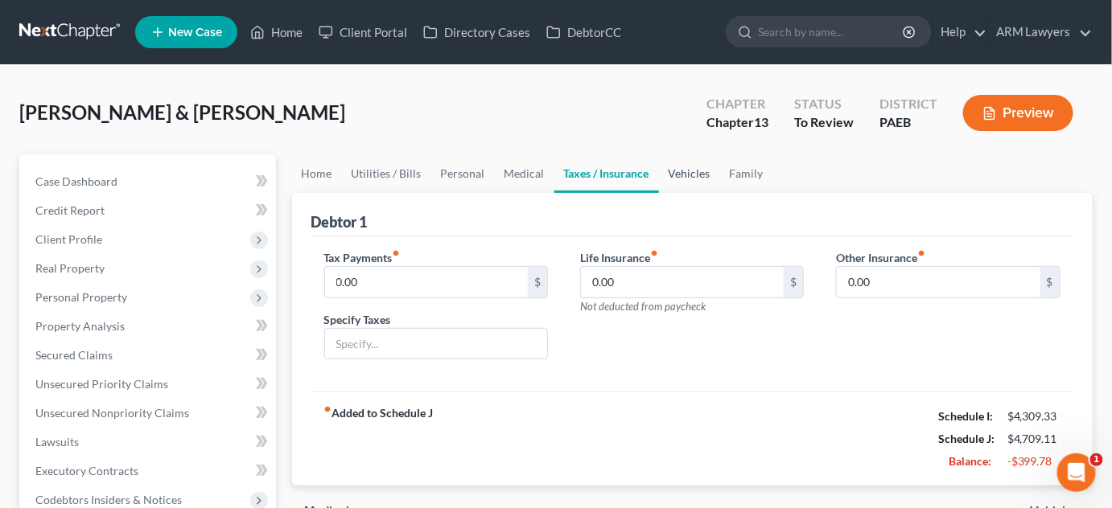
click at [689, 175] on link "Vehicles" at bounding box center [689, 173] width 61 height 39
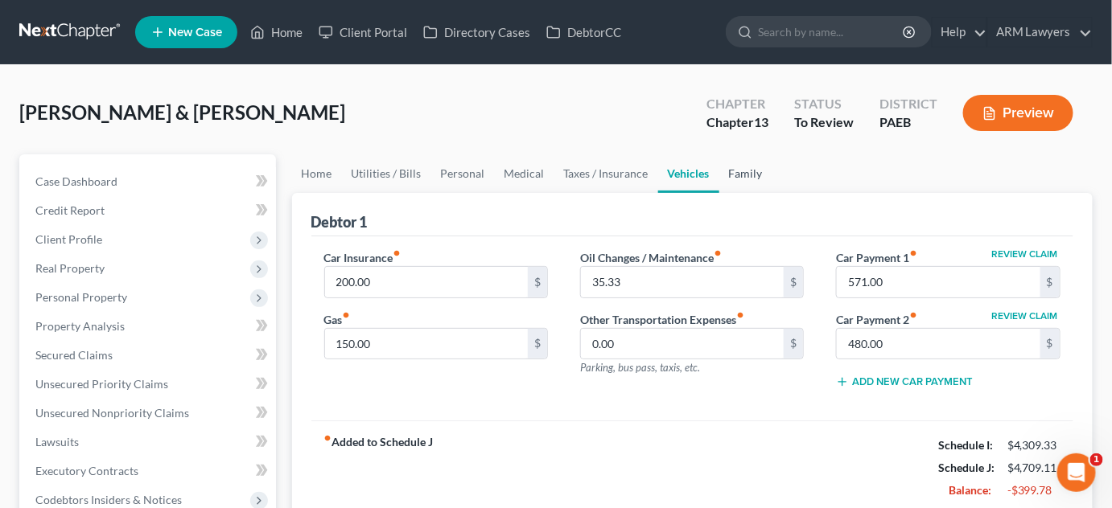
click at [740, 173] on link "Family" at bounding box center [745, 173] width 53 height 39
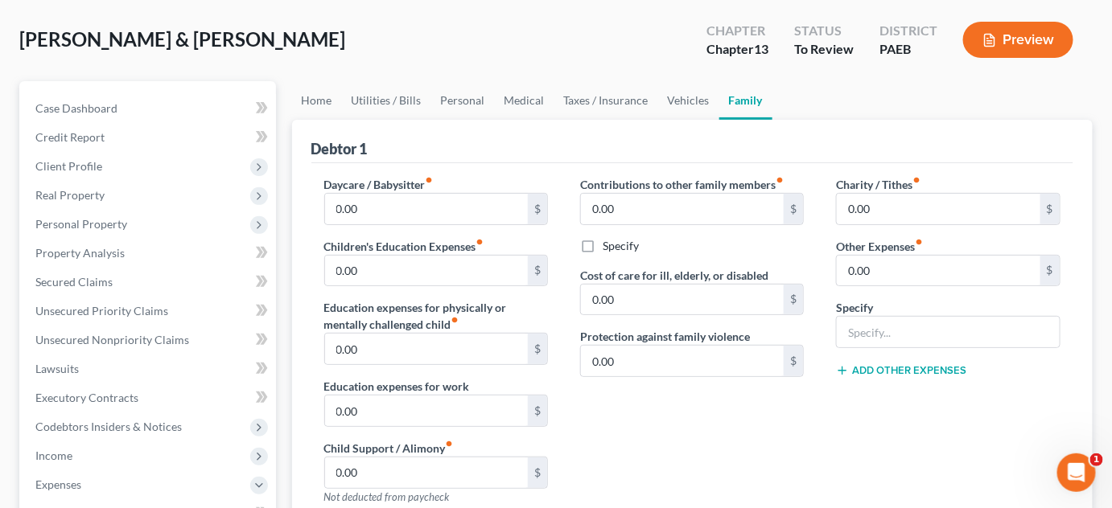
scroll to position [146, 0]
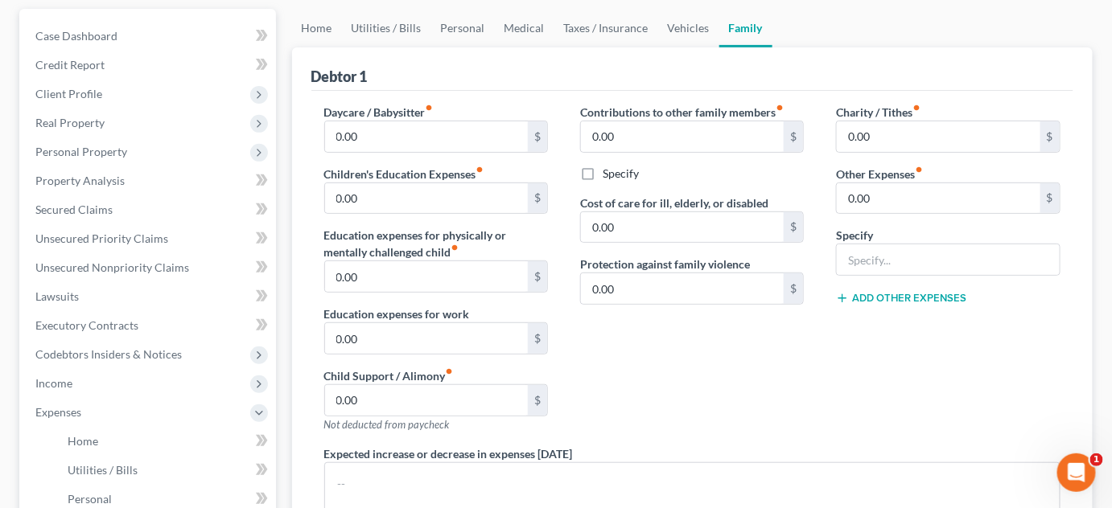
click at [631, 378] on div "Contributions to other family members fiber_manual_record 0.00 $ Specify Cost o…" at bounding box center [692, 275] width 256 height 342
click at [167, 384] on span "Income" at bounding box center [149, 383] width 253 height 29
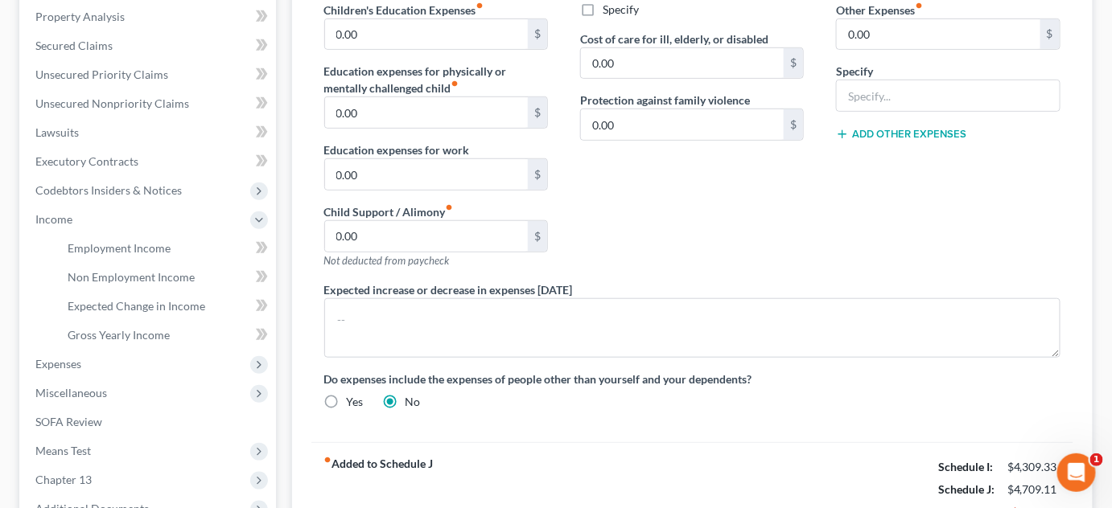
scroll to position [204, 0]
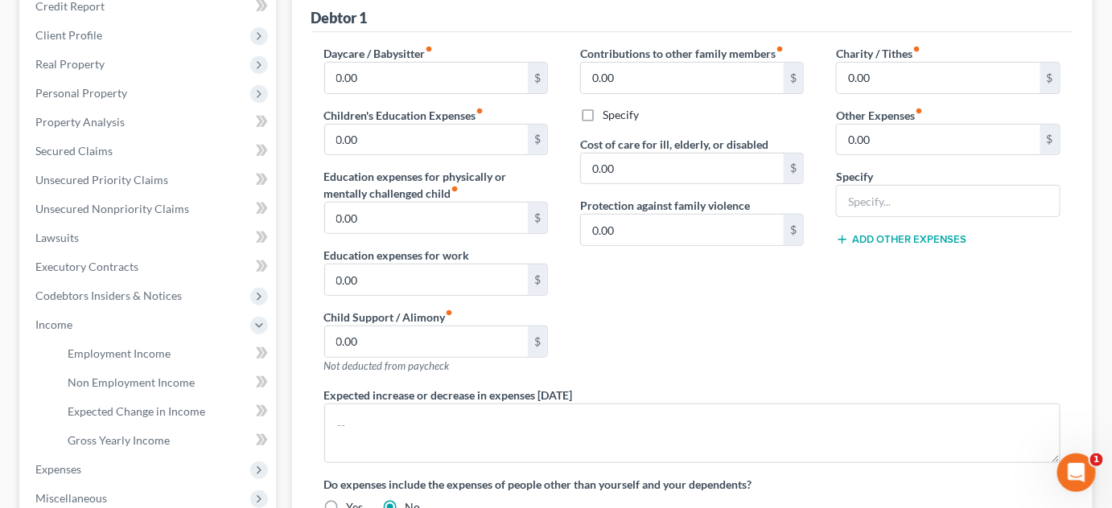
click at [654, 340] on div "Contributions to other family members fiber_manual_record 0.00 $ Specify Cost o…" at bounding box center [692, 216] width 256 height 342
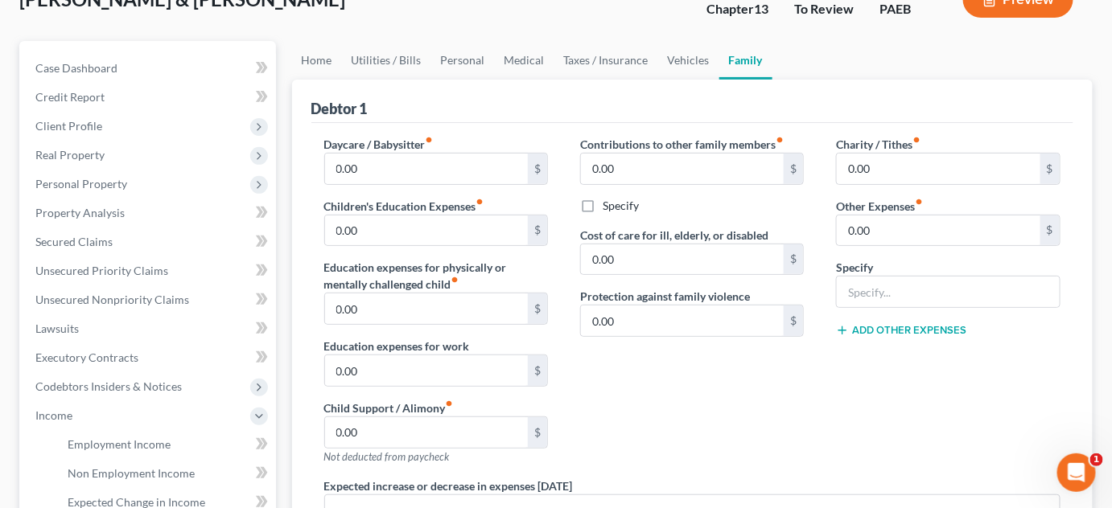
scroll to position [0, 0]
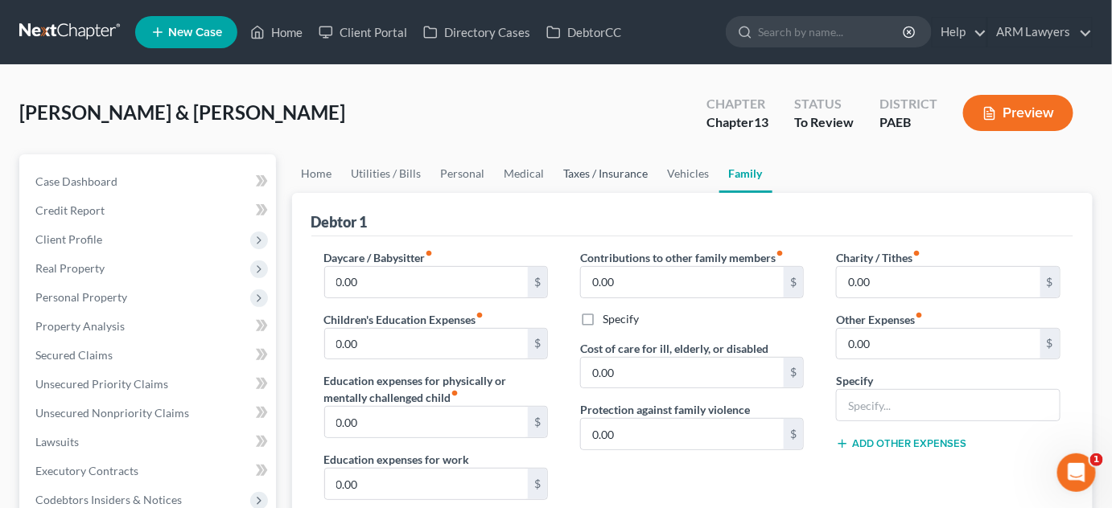
click at [609, 158] on link "Taxes / Insurance" at bounding box center [606, 173] width 104 height 39
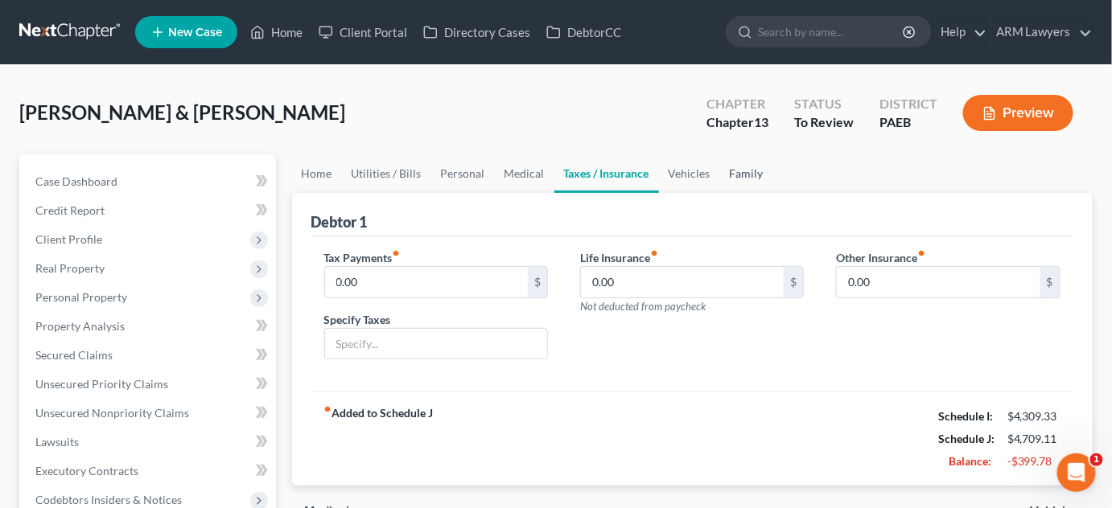
drag, startPoint x: 735, startPoint y: 177, endPoint x: 718, endPoint y: 190, distance: 21.2
click at [735, 177] on link "Family" at bounding box center [746, 173] width 53 height 39
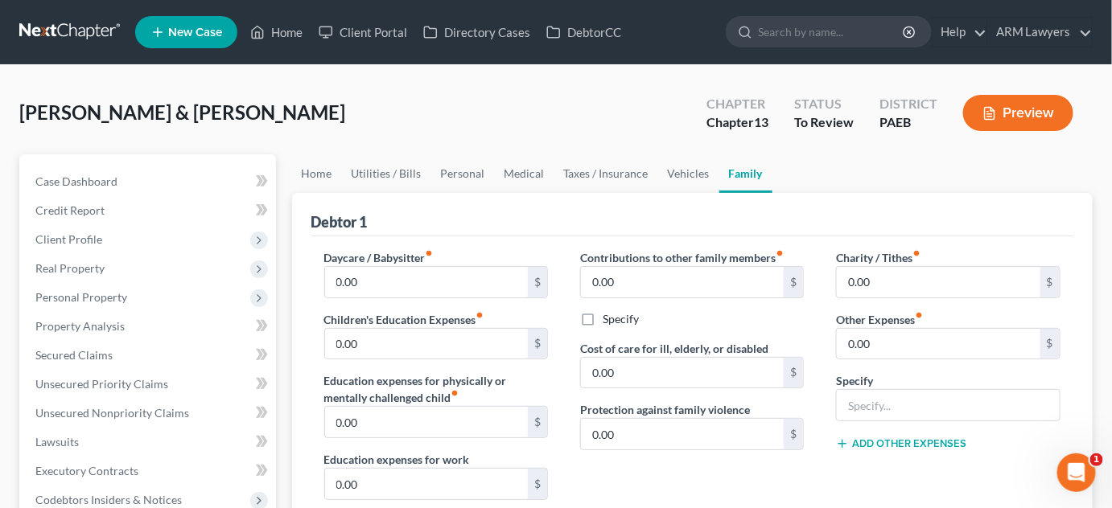
click at [681, 24] on ul "New Case Home Client Portal Directory Cases DebtorCC - No Result - See all resu…" at bounding box center [613, 32] width 957 height 42
click at [598, 475] on div "Contributions to other family members fiber_manual_record 0.00 $ Specify Cost o…" at bounding box center [692, 420] width 256 height 342
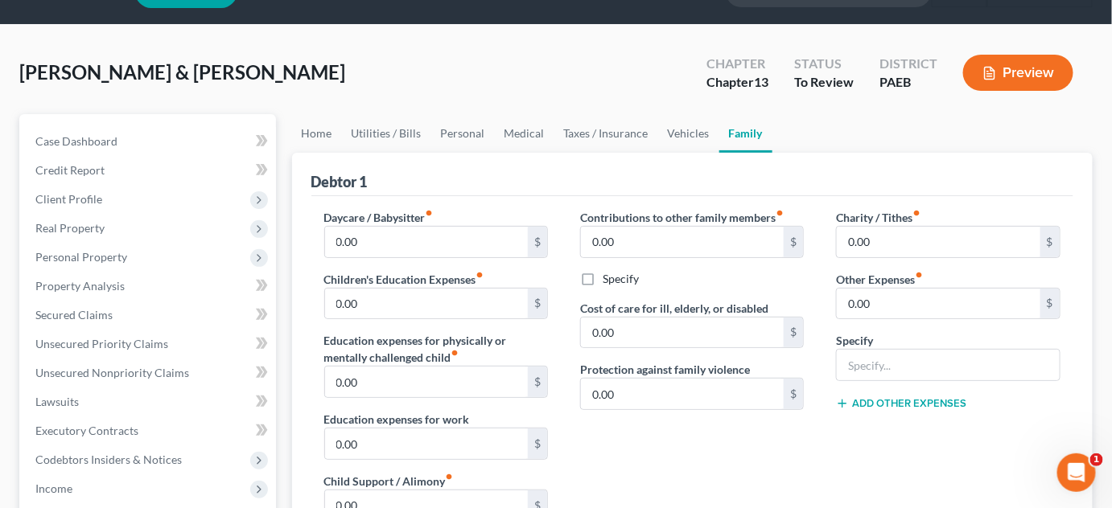
scroll to position [72, 0]
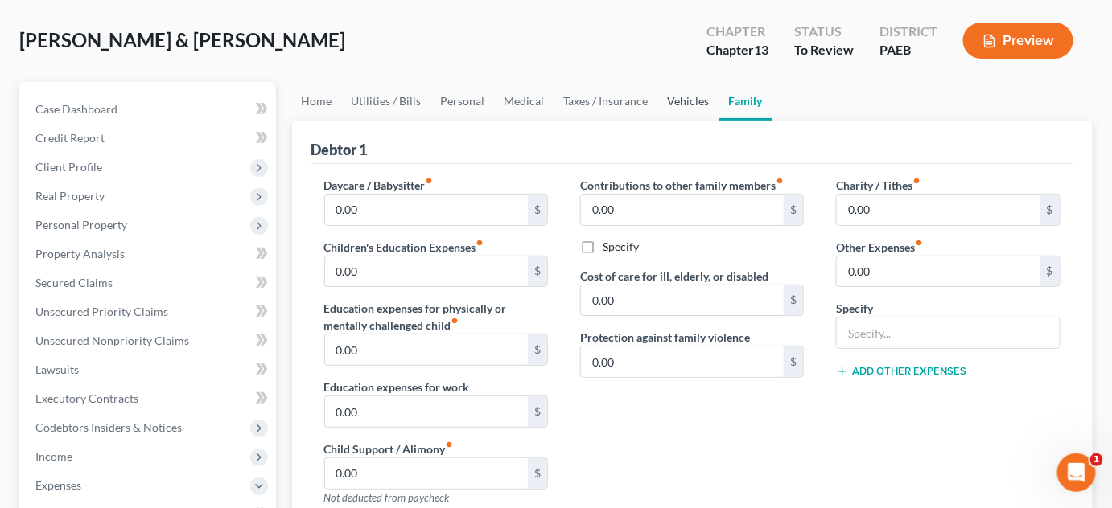
click at [680, 97] on link "Vehicles" at bounding box center [688, 101] width 61 height 39
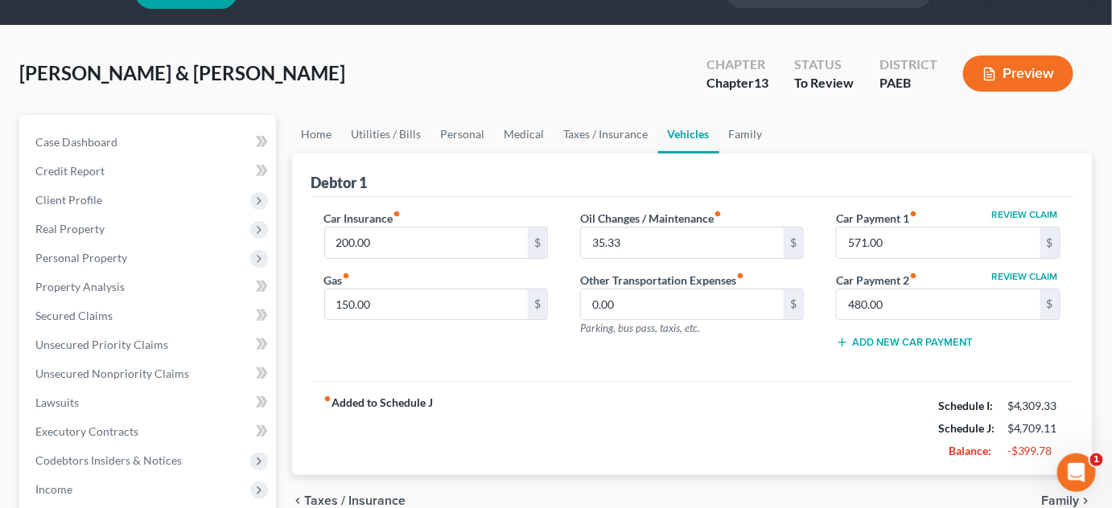
scroll to position [72, 0]
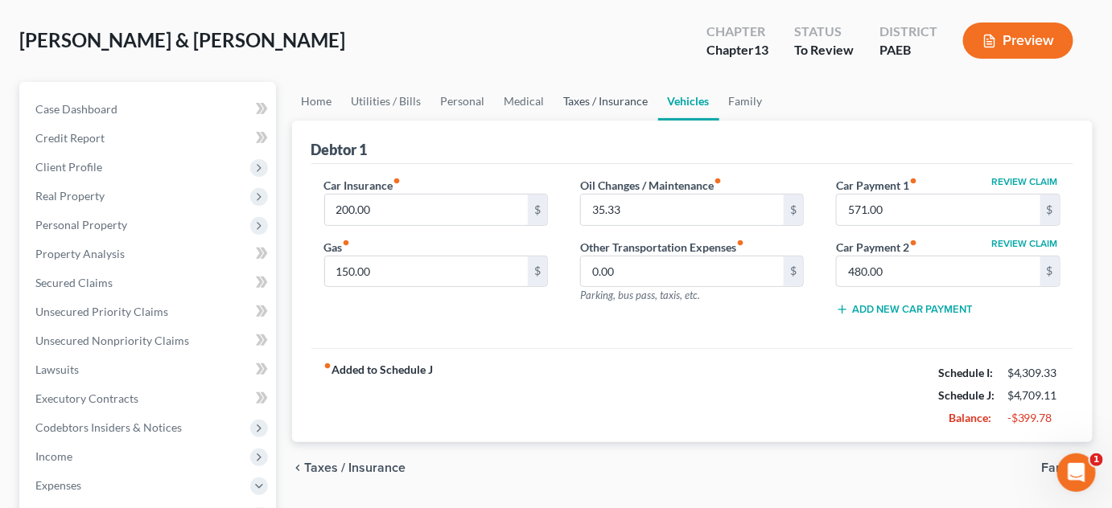
click at [592, 96] on link "Taxes / Insurance" at bounding box center [606, 101] width 104 height 39
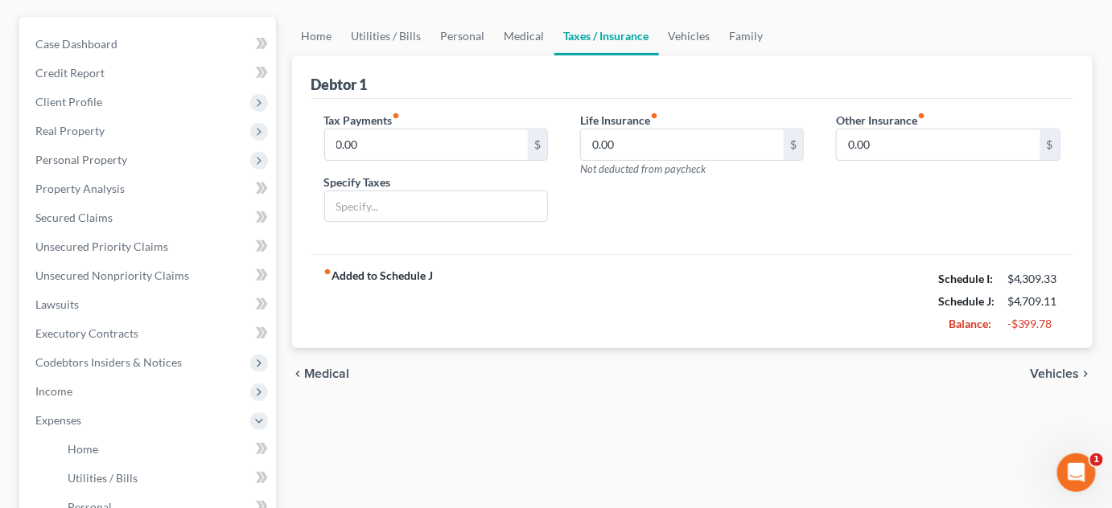
scroll to position [146, 0]
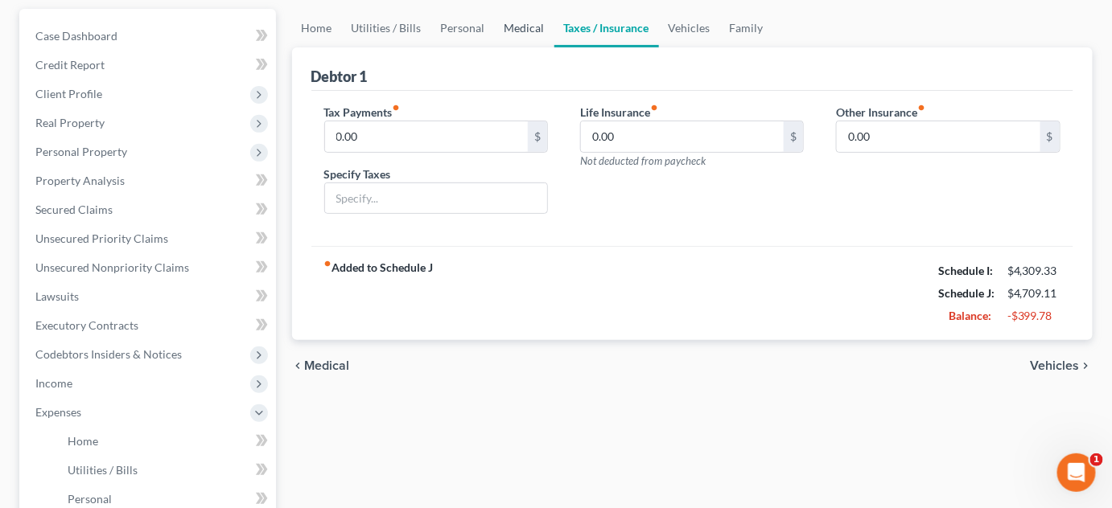
click at [509, 23] on link "Medical" at bounding box center [525, 28] width 60 height 39
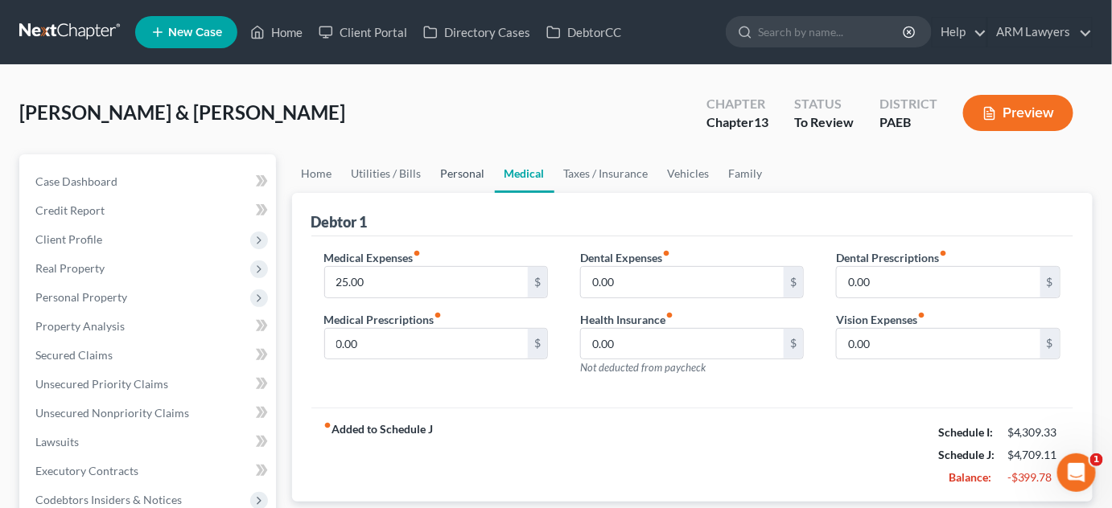
click at [444, 175] on link "Personal" at bounding box center [463, 173] width 64 height 39
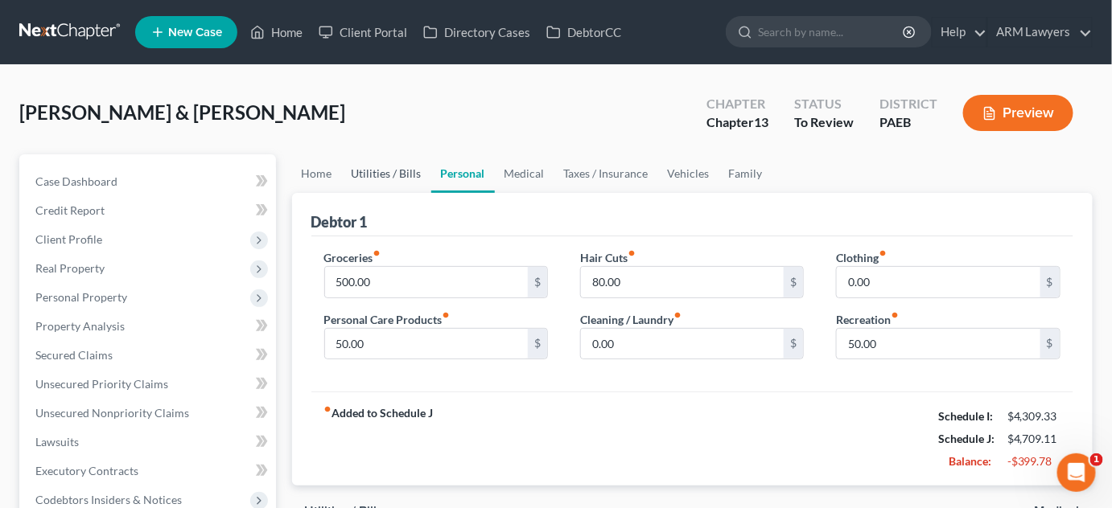
click at [364, 177] on link "Utilities / Bills" at bounding box center [386, 173] width 89 height 39
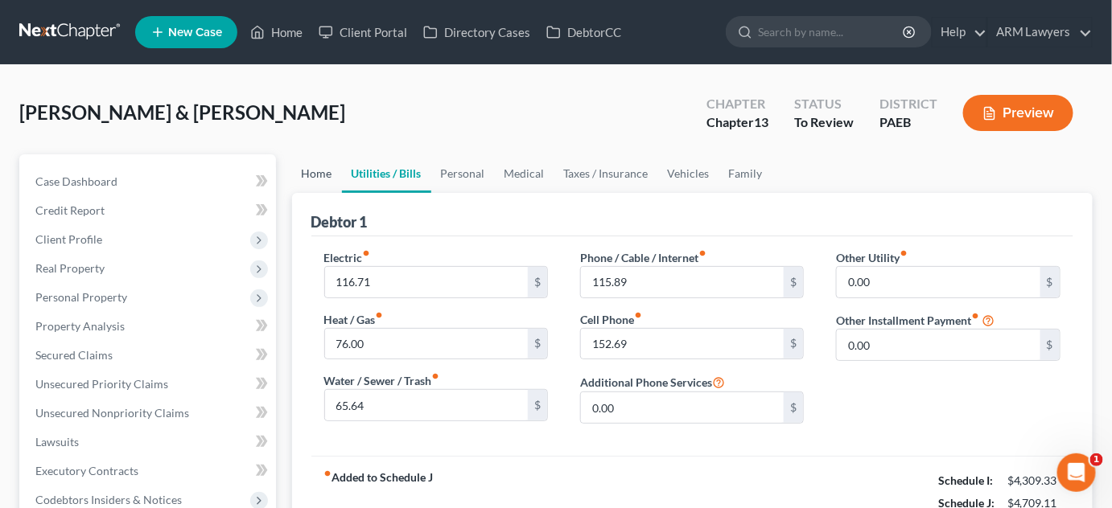
click at [322, 177] on link "Home" at bounding box center [317, 173] width 50 height 39
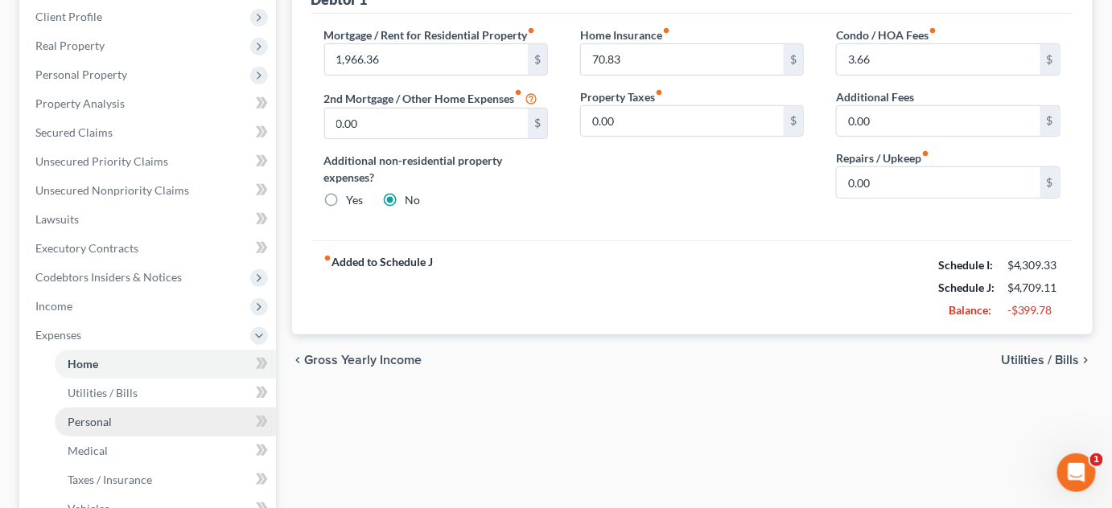
scroll to position [219, 0]
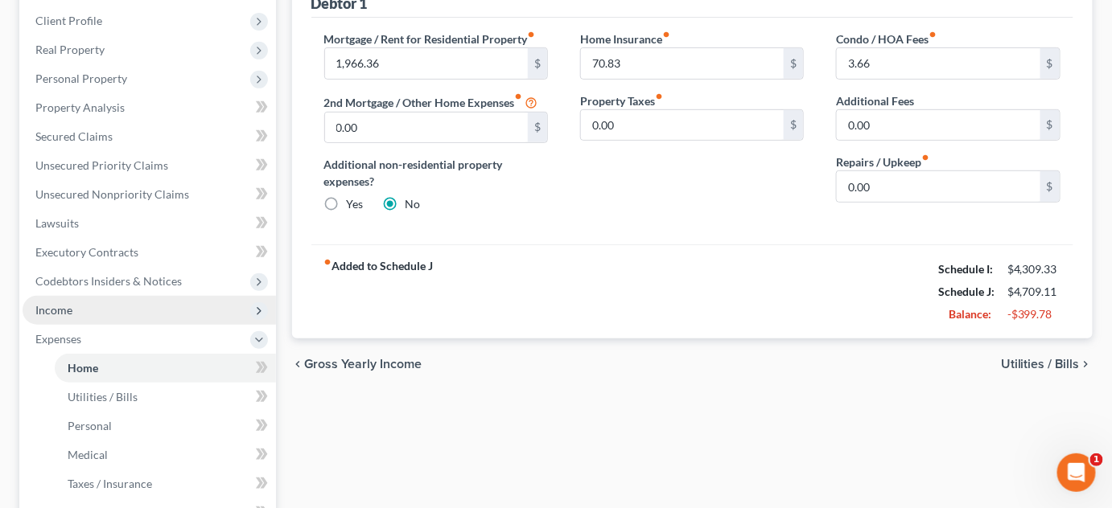
click at [130, 310] on span "Income" at bounding box center [149, 310] width 253 height 29
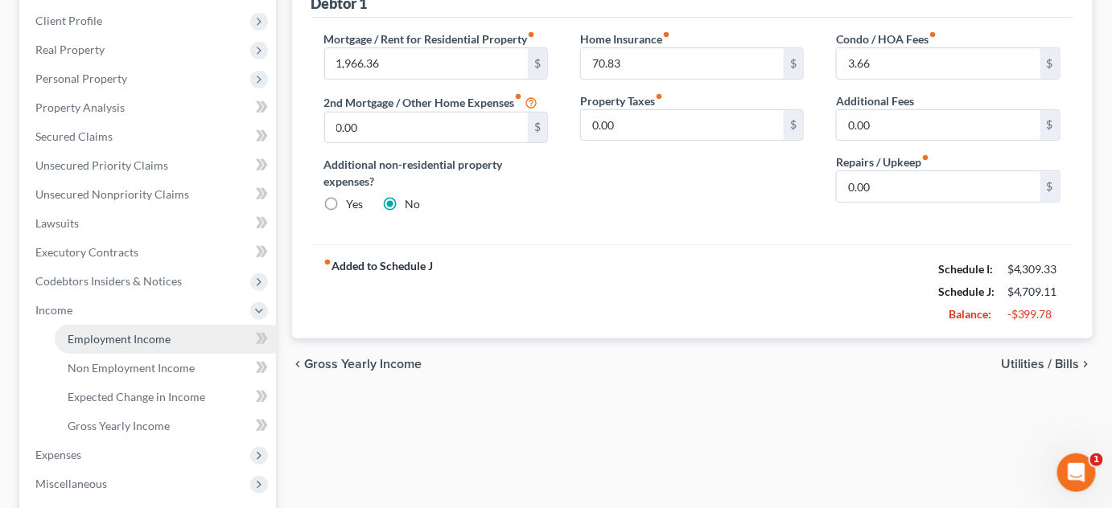
click at [158, 335] on span "Employment Income" at bounding box center [119, 339] width 103 height 14
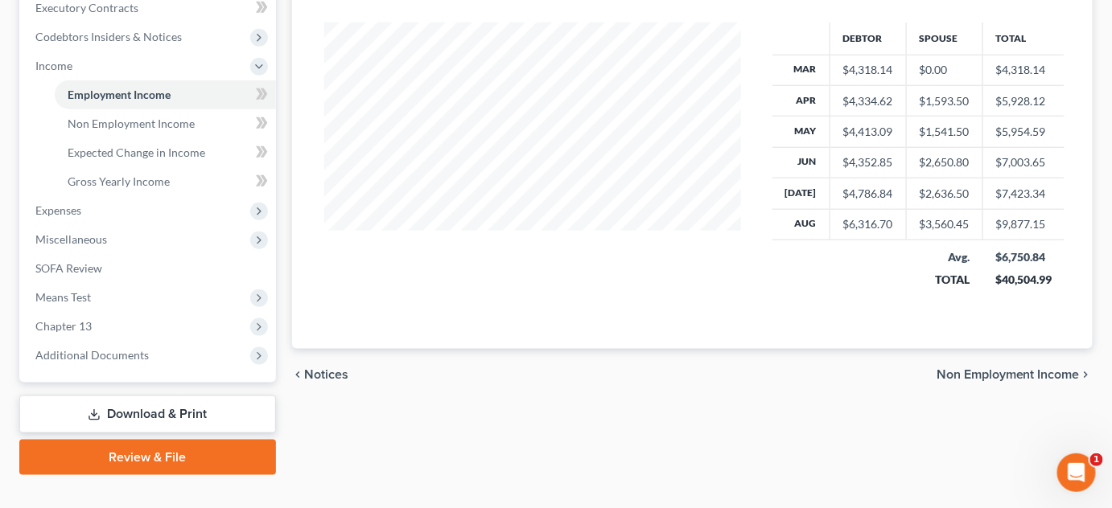
scroll to position [490, 0]
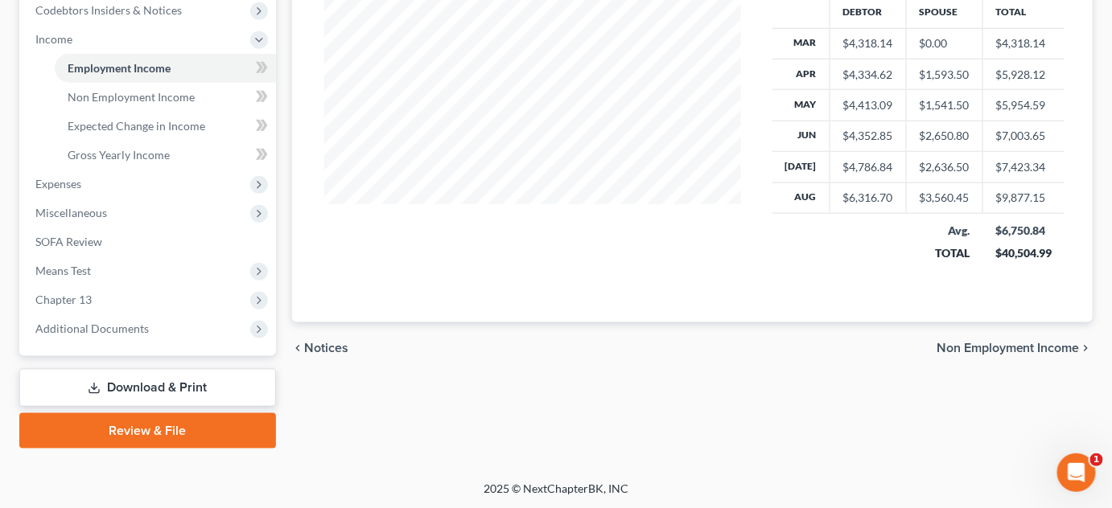
drag, startPoint x: 758, startPoint y: 425, endPoint x: 710, endPoint y: 425, distance: 47.5
click at [758, 425] on div "Employment Income Non Employment Income Expected Change in Income Gross Yearly …" at bounding box center [692, 57] width 817 height 784
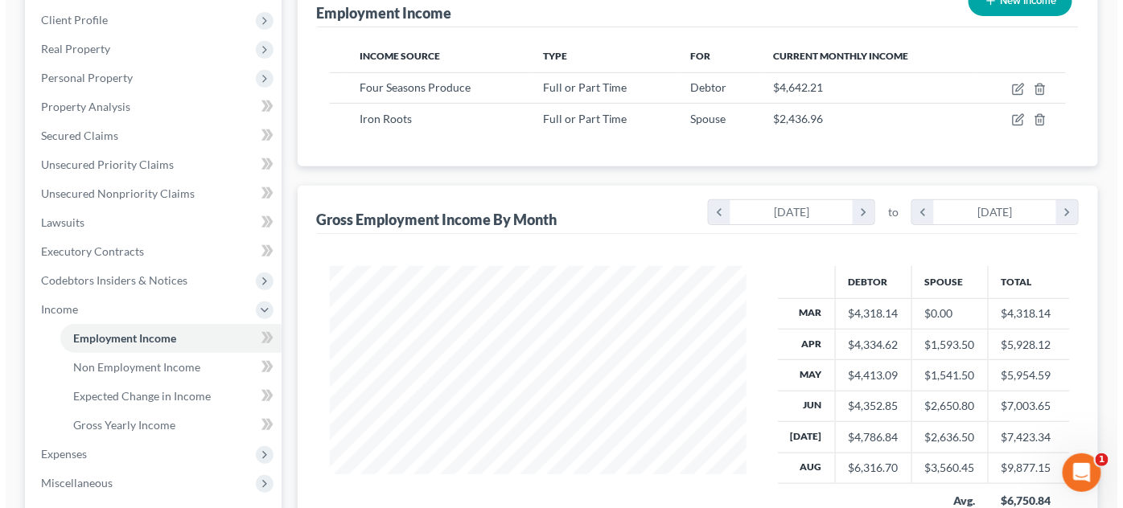
scroll to position [146, 0]
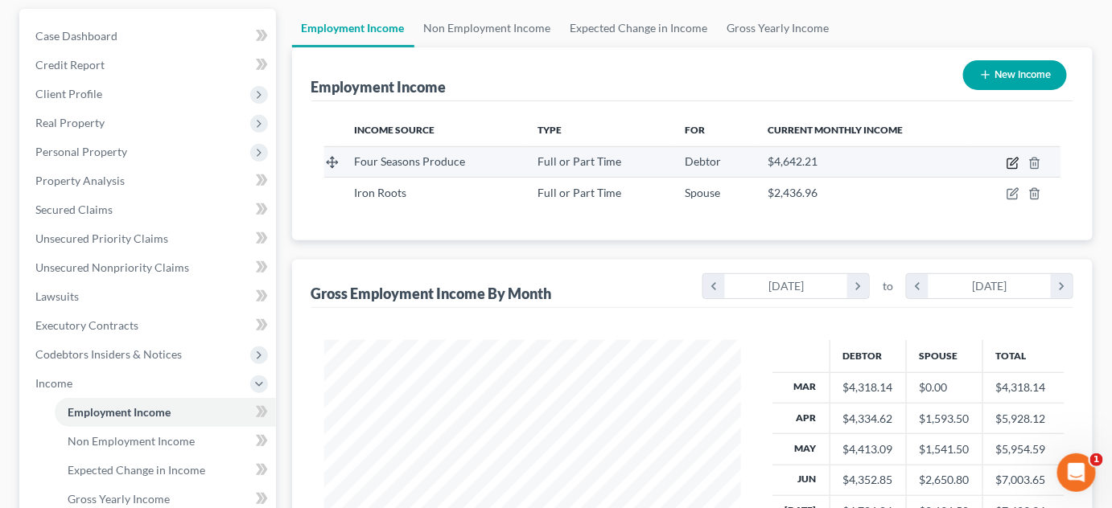
click at [1010, 160] on icon "button" at bounding box center [1012, 163] width 13 height 13
select select "0"
select select "39"
select select "2"
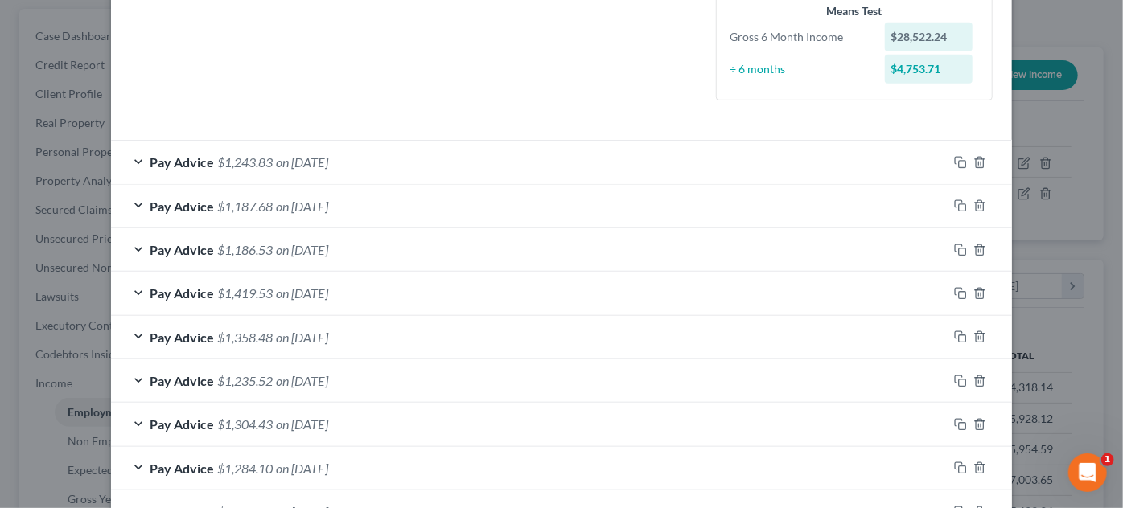
scroll to position [427, 0]
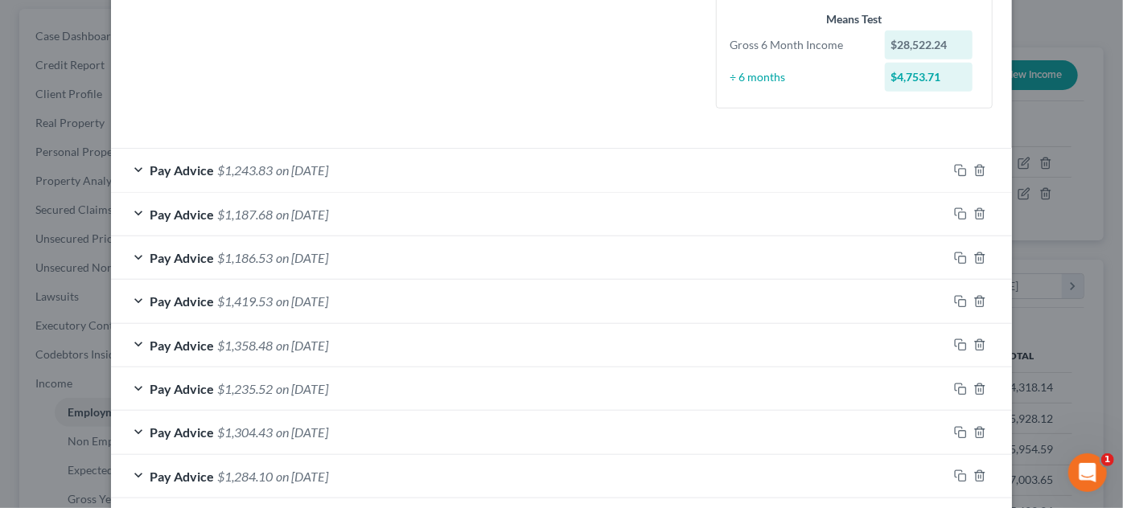
drag, startPoint x: 1082, startPoint y: 105, endPoint x: 1005, endPoint y: 128, distance: 79.9
click at [1082, 105] on div "Edit Income Source × Employment Type * Select Full or [DEMOGRAPHIC_DATA] Employ…" at bounding box center [561, 254] width 1123 height 508
drag, startPoint x: 1046, startPoint y: 58, endPoint x: 1049, endPoint y: 106, distance: 48.3
click at [1046, 61] on div "Edit Income Source × Employment Type * Select Full or [DEMOGRAPHIC_DATA] Employ…" at bounding box center [561, 254] width 1123 height 508
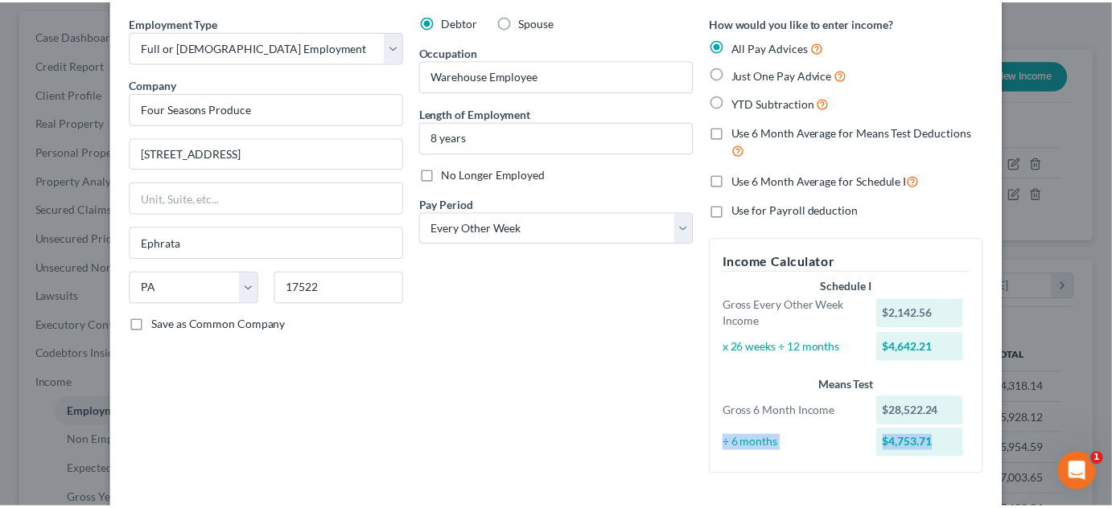
scroll to position [0, 0]
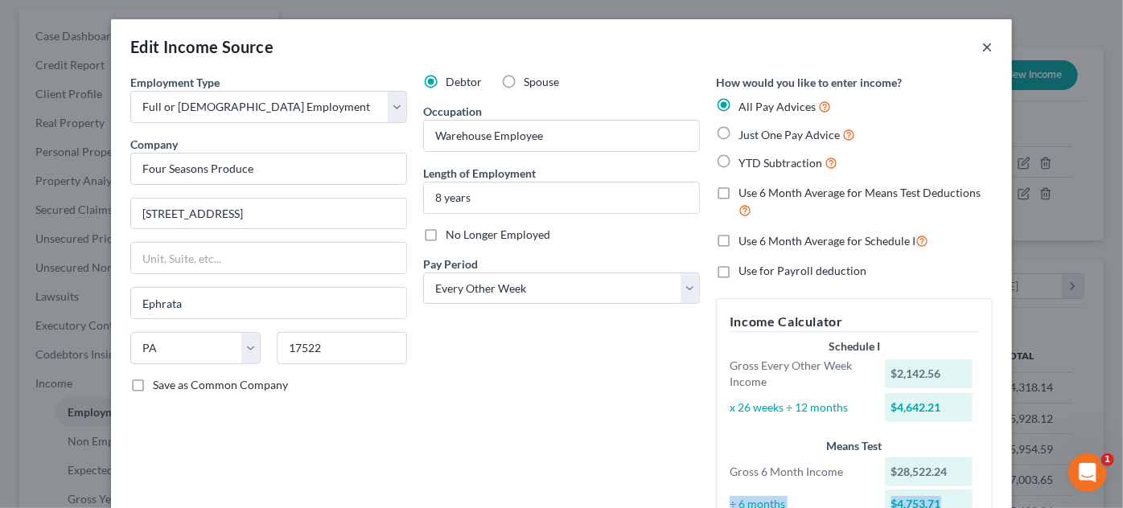
drag, startPoint x: 983, startPoint y: 43, endPoint x: 742, endPoint y: 129, distance: 255.4
click at [981, 44] on button "×" at bounding box center [986, 46] width 11 height 19
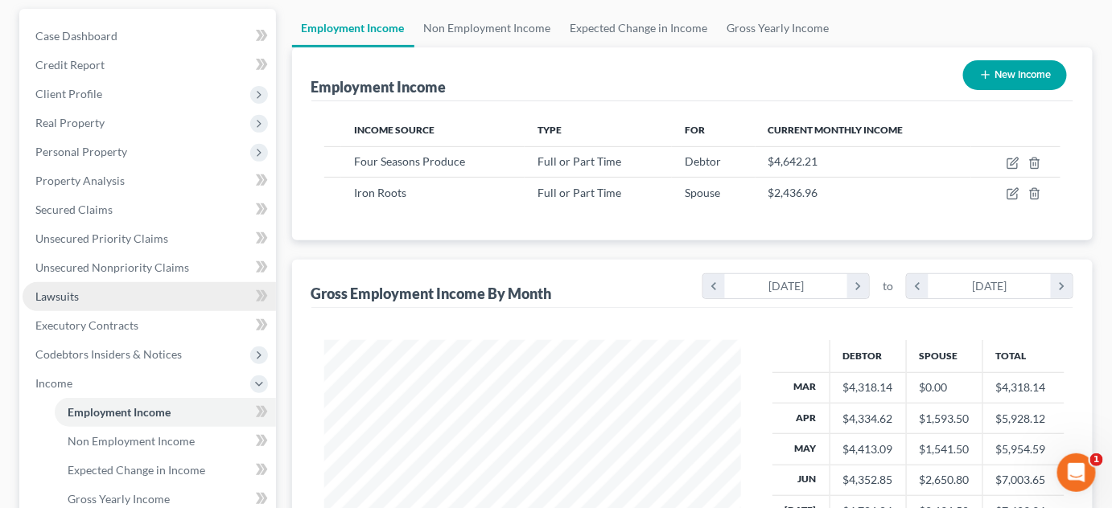
scroll to position [292, 0]
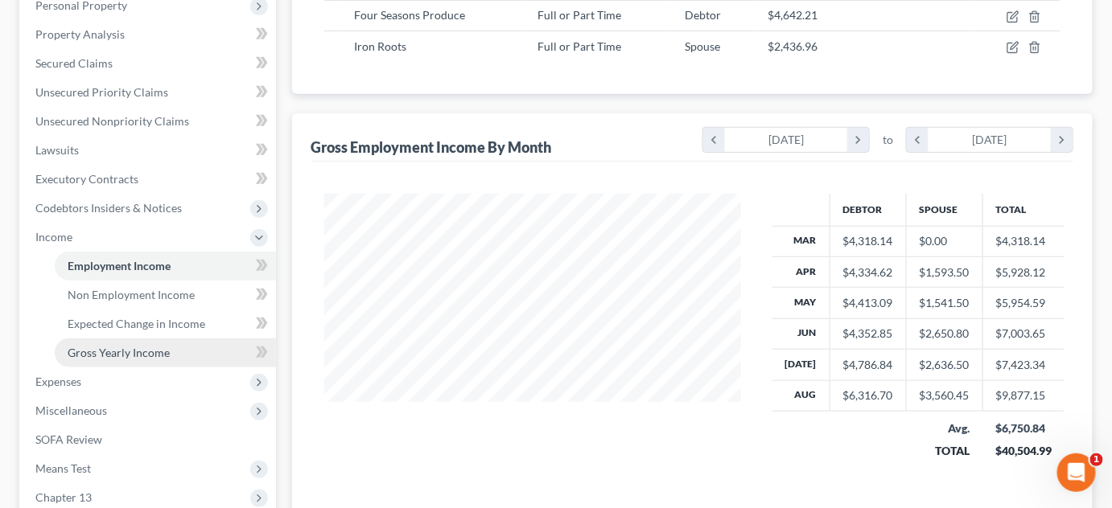
click at [130, 353] on span "Gross Yearly Income" at bounding box center [119, 353] width 102 height 14
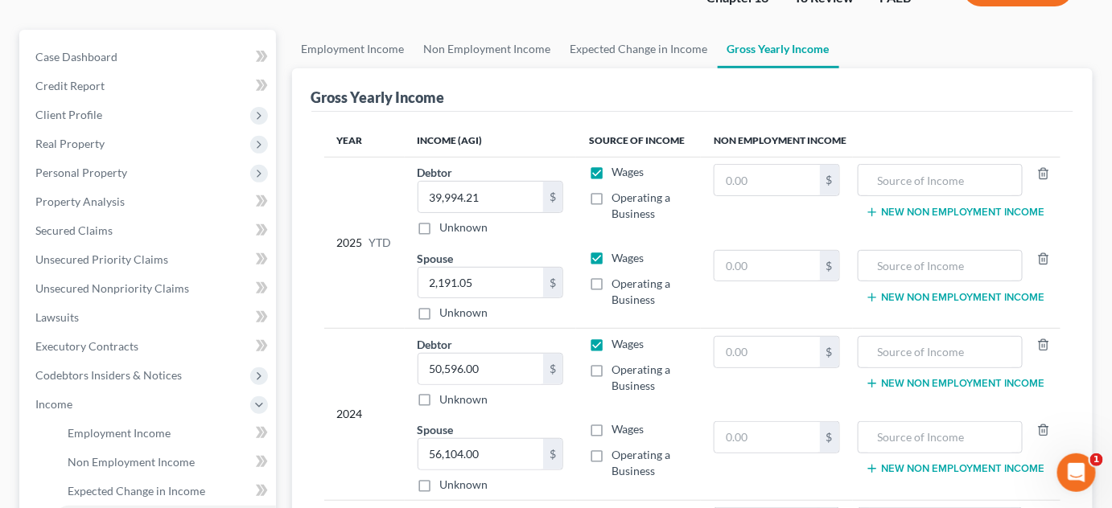
scroll to position [146, 0]
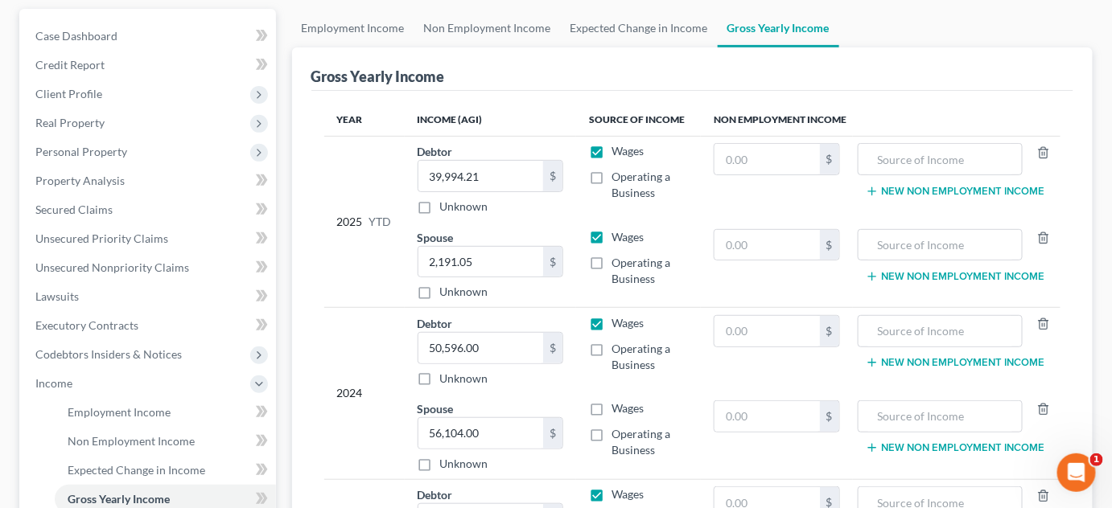
drag, startPoint x: 594, startPoint y: 401, endPoint x: 583, endPoint y: 413, distance: 15.9
click at [611, 401] on label "Wages" at bounding box center [627, 409] width 32 height 16
click at [618, 401] on input "Wages" at bounding box center [623, 406] width 10 height 10
checkbox input "true"
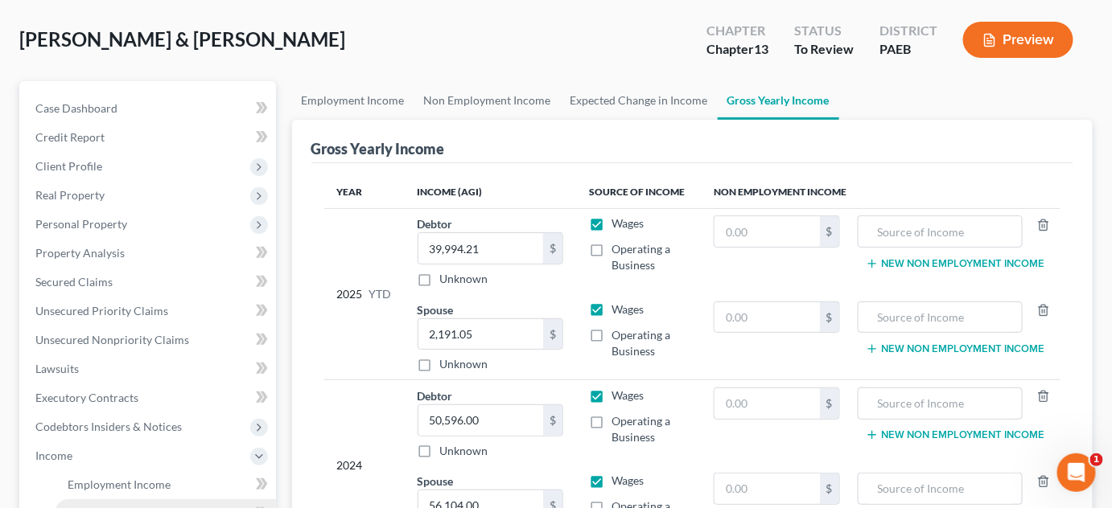
scroll to position [72, 0]
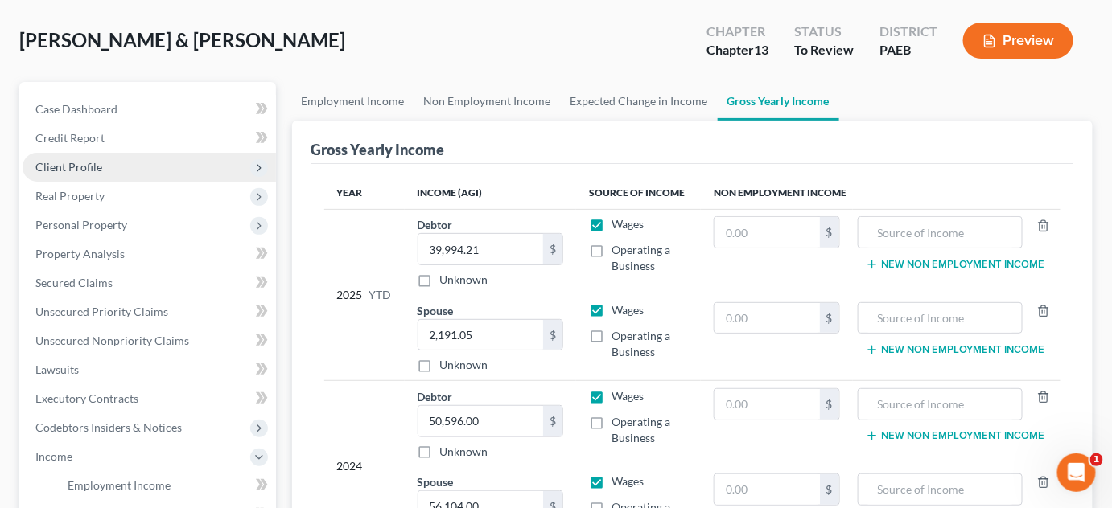
click at [135, 173] on span "Client Profile" at bounding box center [149, 167] width 253 height 29
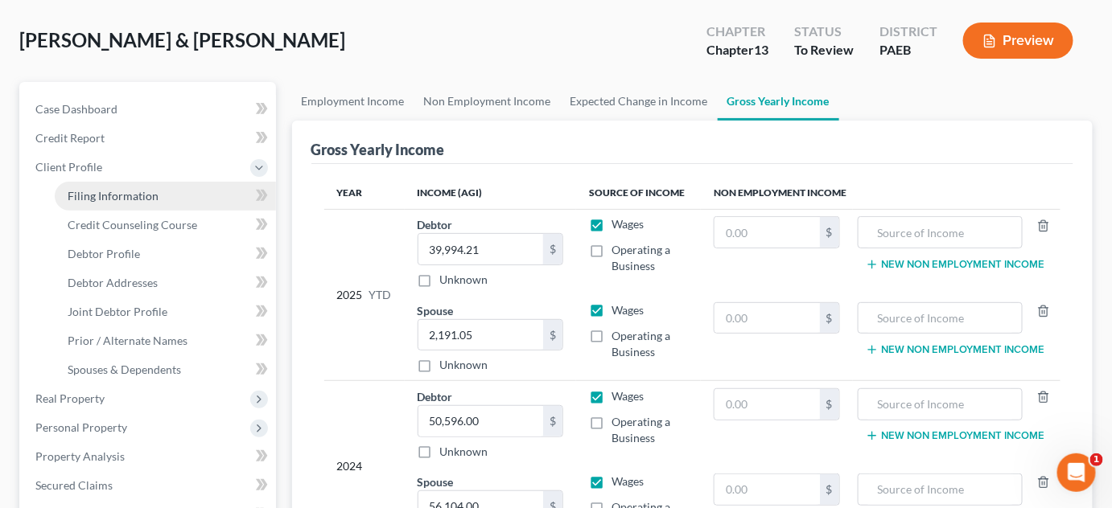
click at [138, 191] on span "Filing Information" at bounding box center [113, 196] width 91 height 14
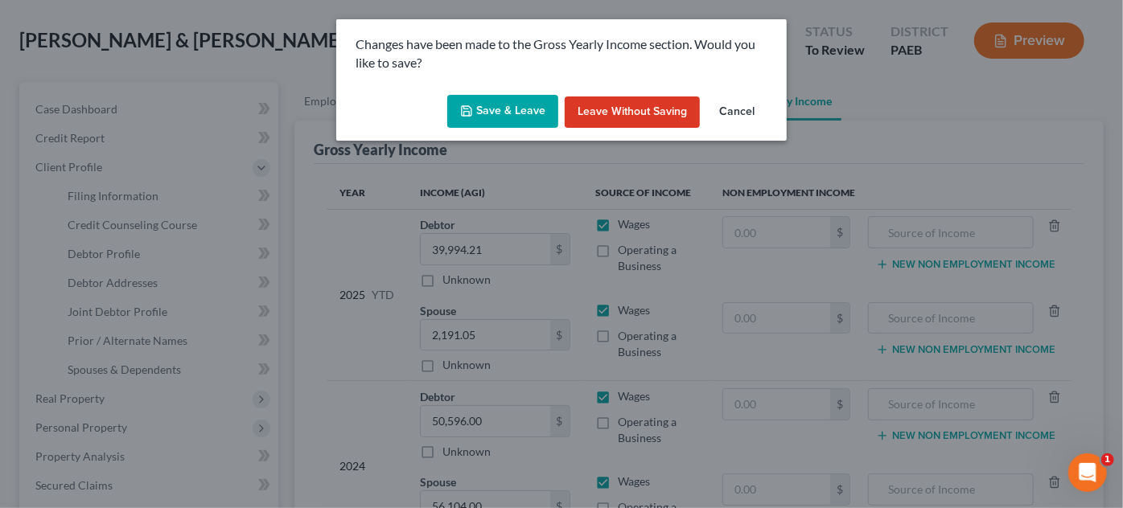
click at [508, 107] on button "Save & Leave" at bounding box center [502, 112] width 111 height 34
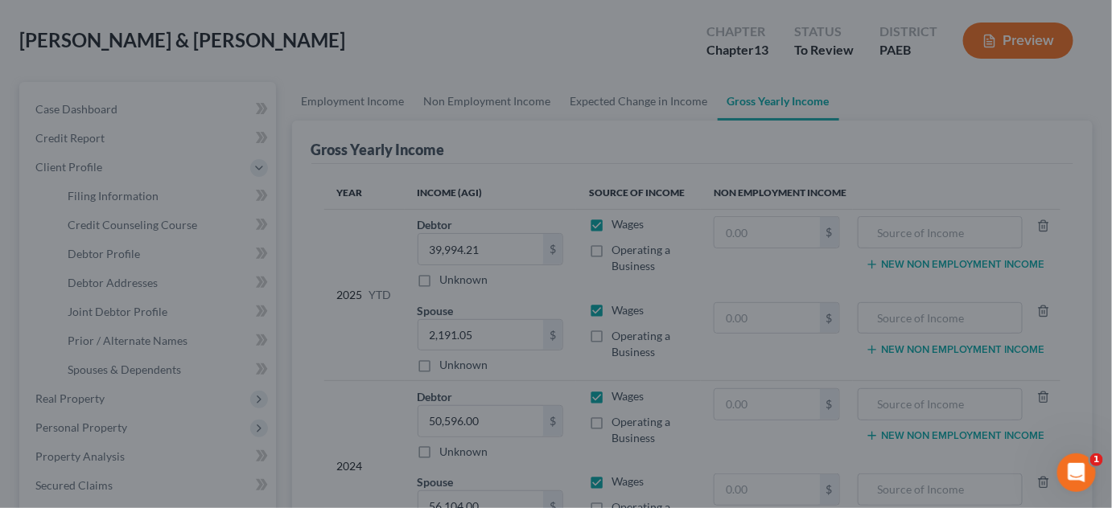
select select "1"
select select "3"
select select "67"
select select "1"
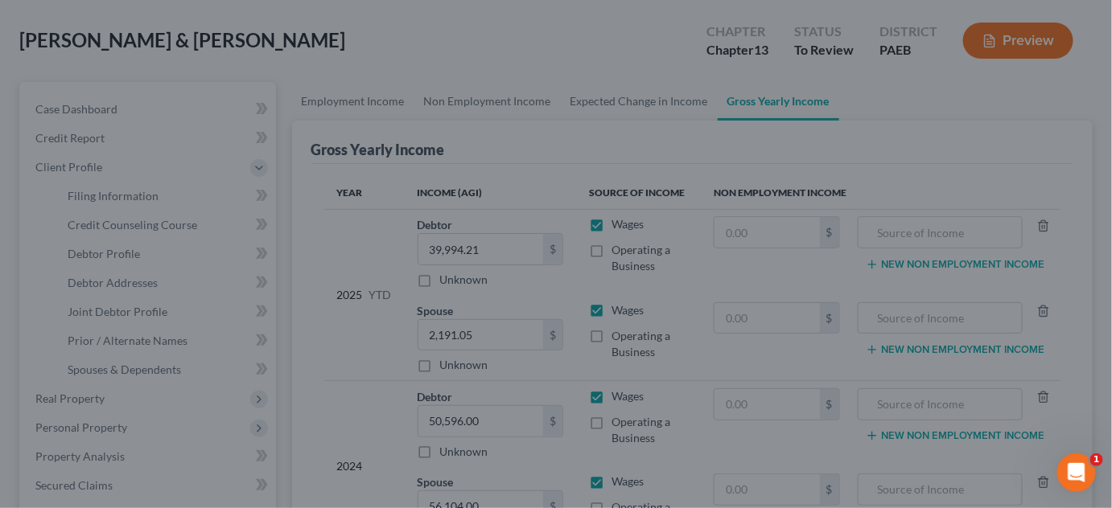
select select "39"
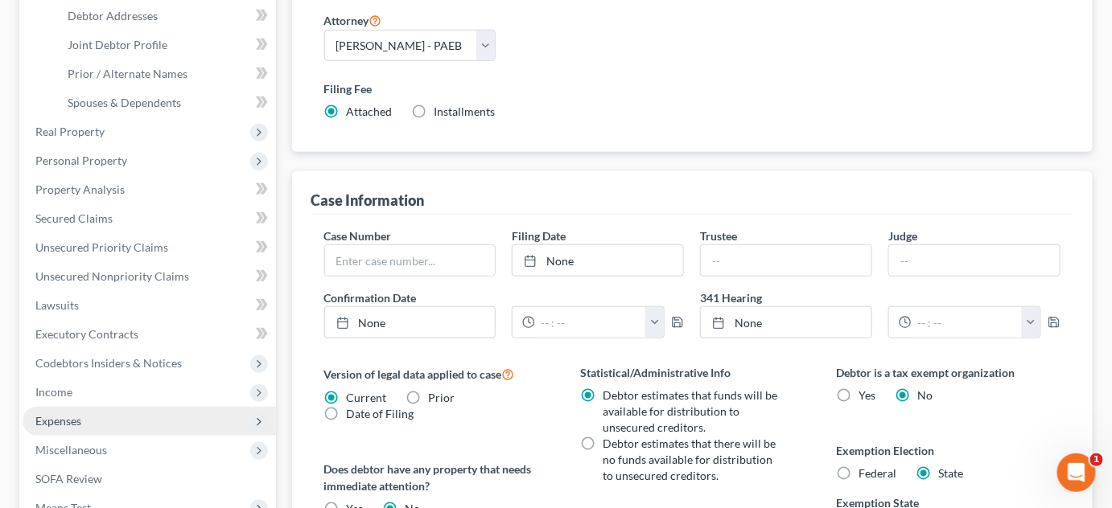
scroll to position [365, 0]
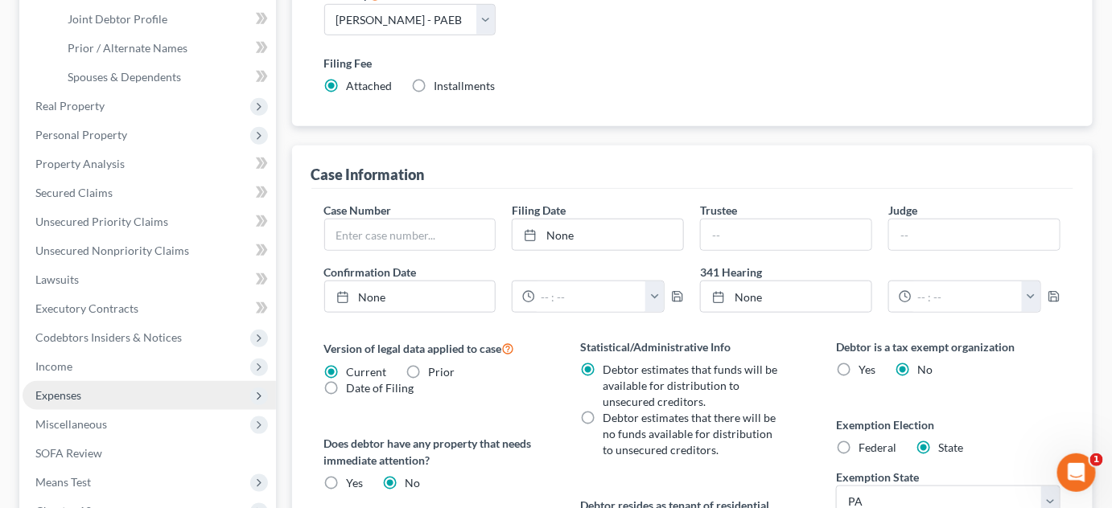
click at [97, 398] on span "Expenses" at bounding box center [149, 395] width 253 height 29
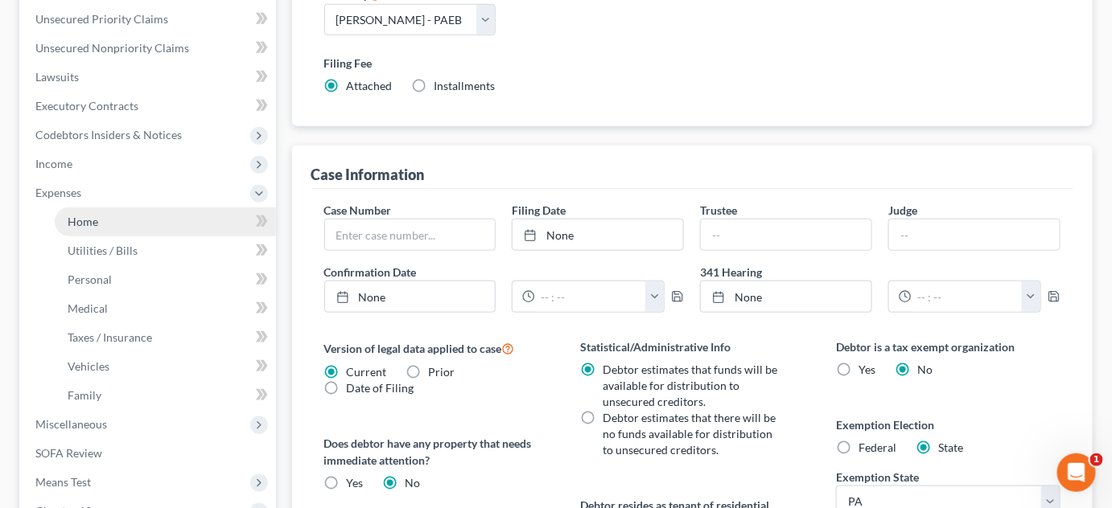
click at [129, 222] on link "Home" at bounding box center [165, 222] width 221 height 29
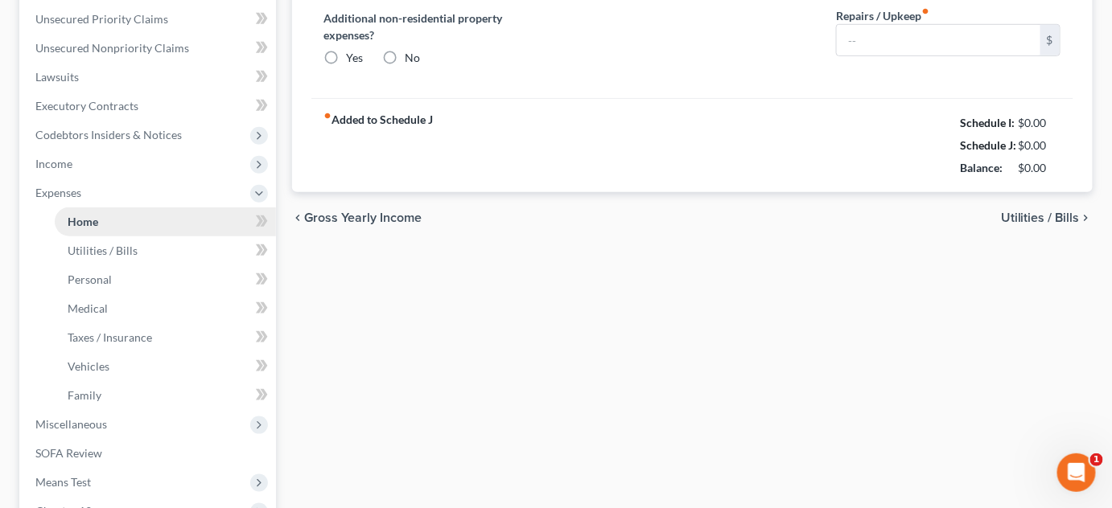
type input "1,966.36"
type input "0.00"
radio input "true"
type input "70.83"
type input "0.00"
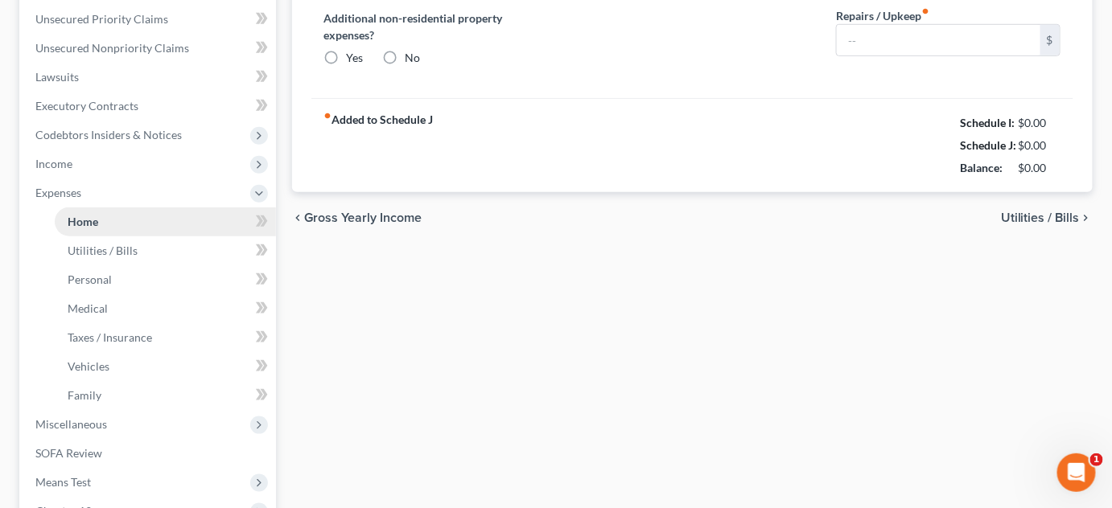
type input "3.66"
type input "0.00"
